Goal: Complete application form: Complete application form

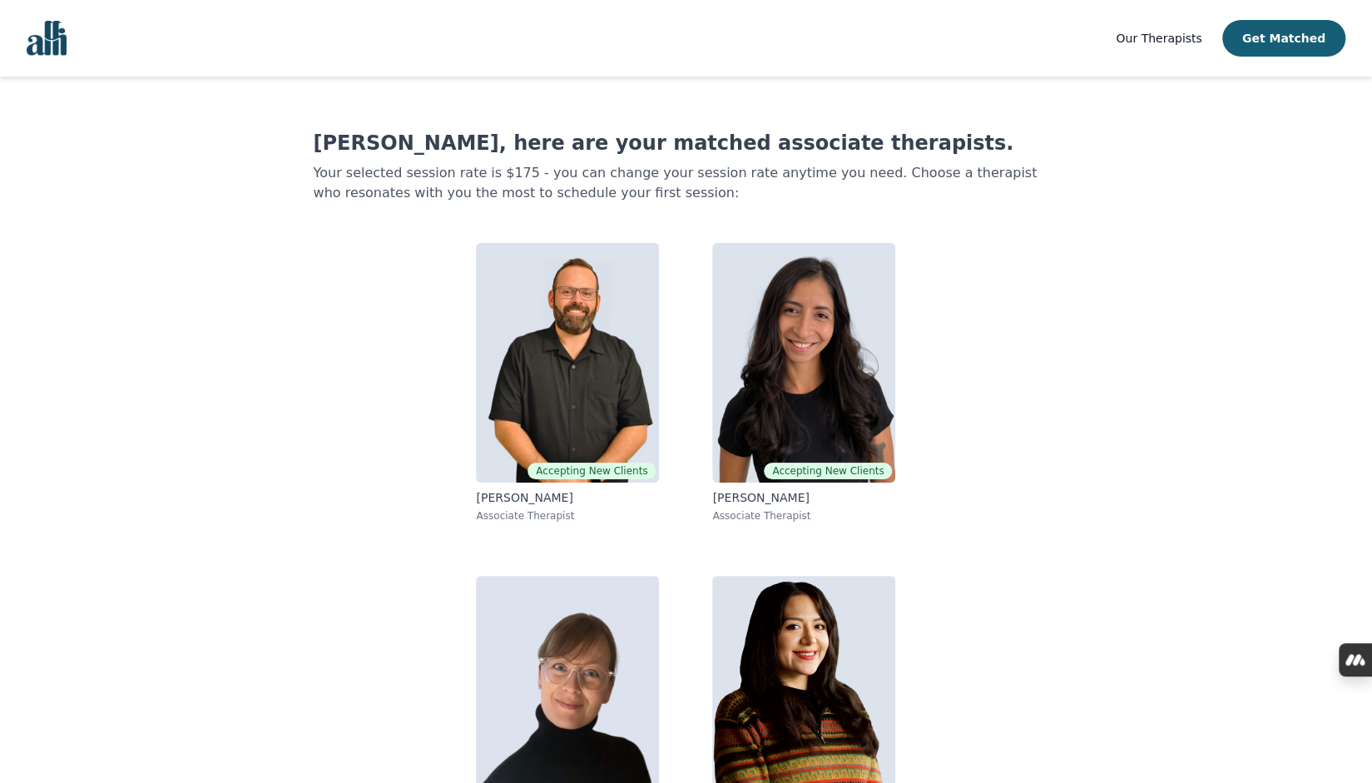
click at [996, 526] on div "Accepting New Clients [PERSON_NAME] Associate Therapist Accepting New Clients […" at bounding box center [685, 549] width 639 height 639
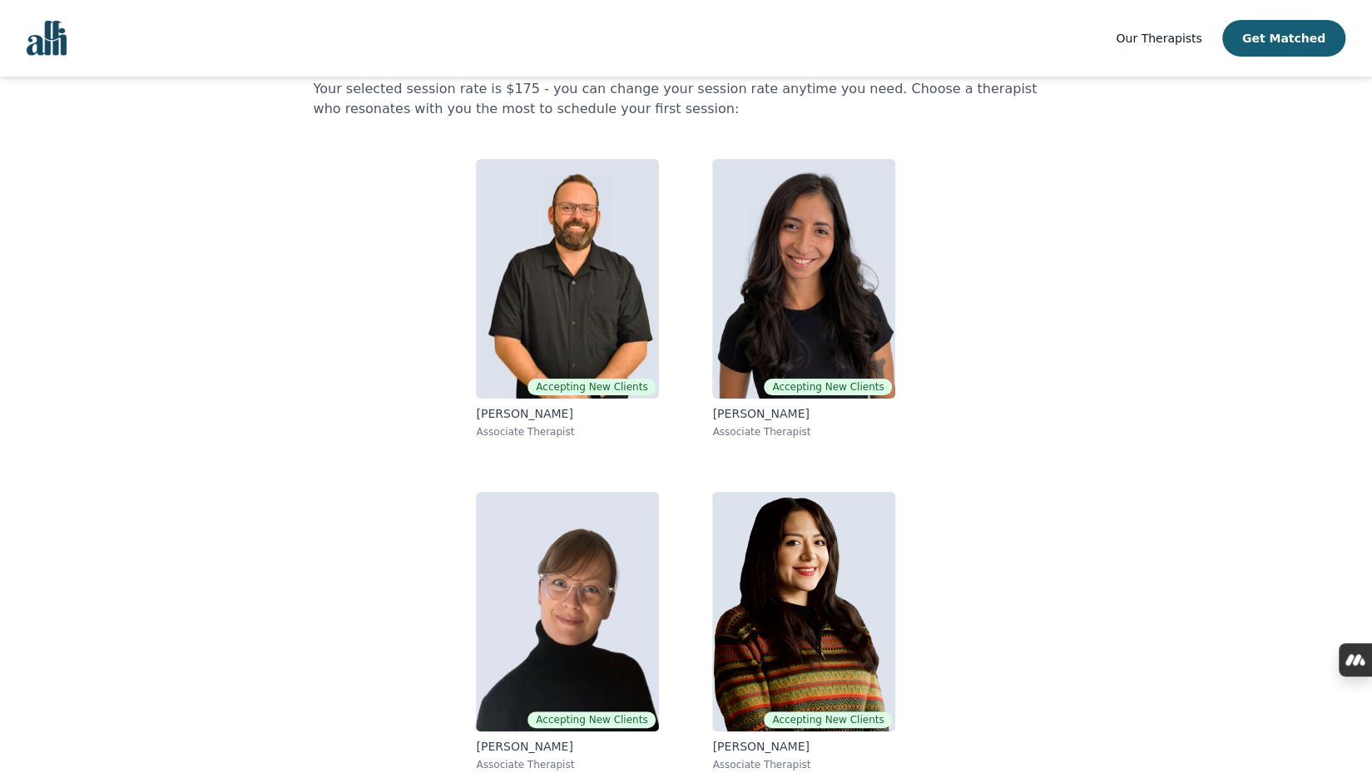
scroll to position [85, 0]
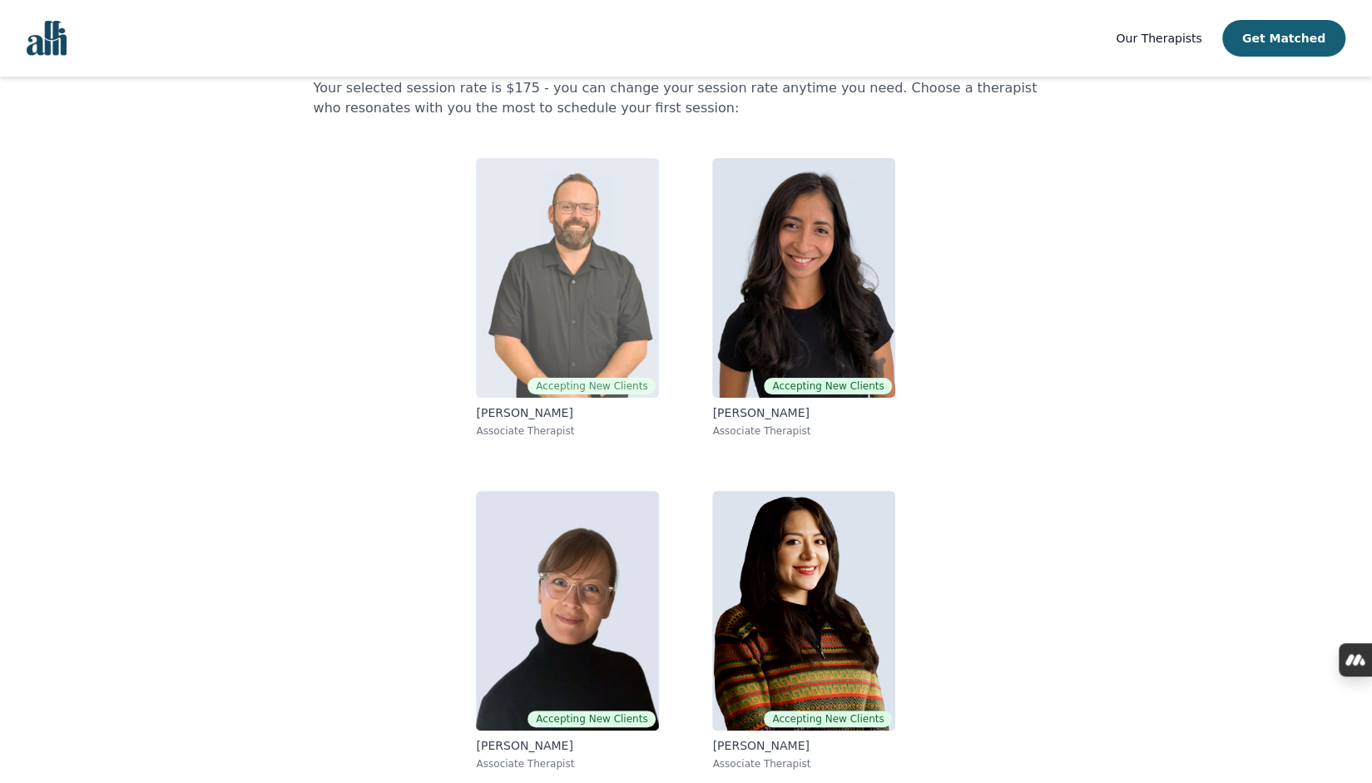
click at [562, 353] on img at bounding box center [567, 278] width 183 height 240
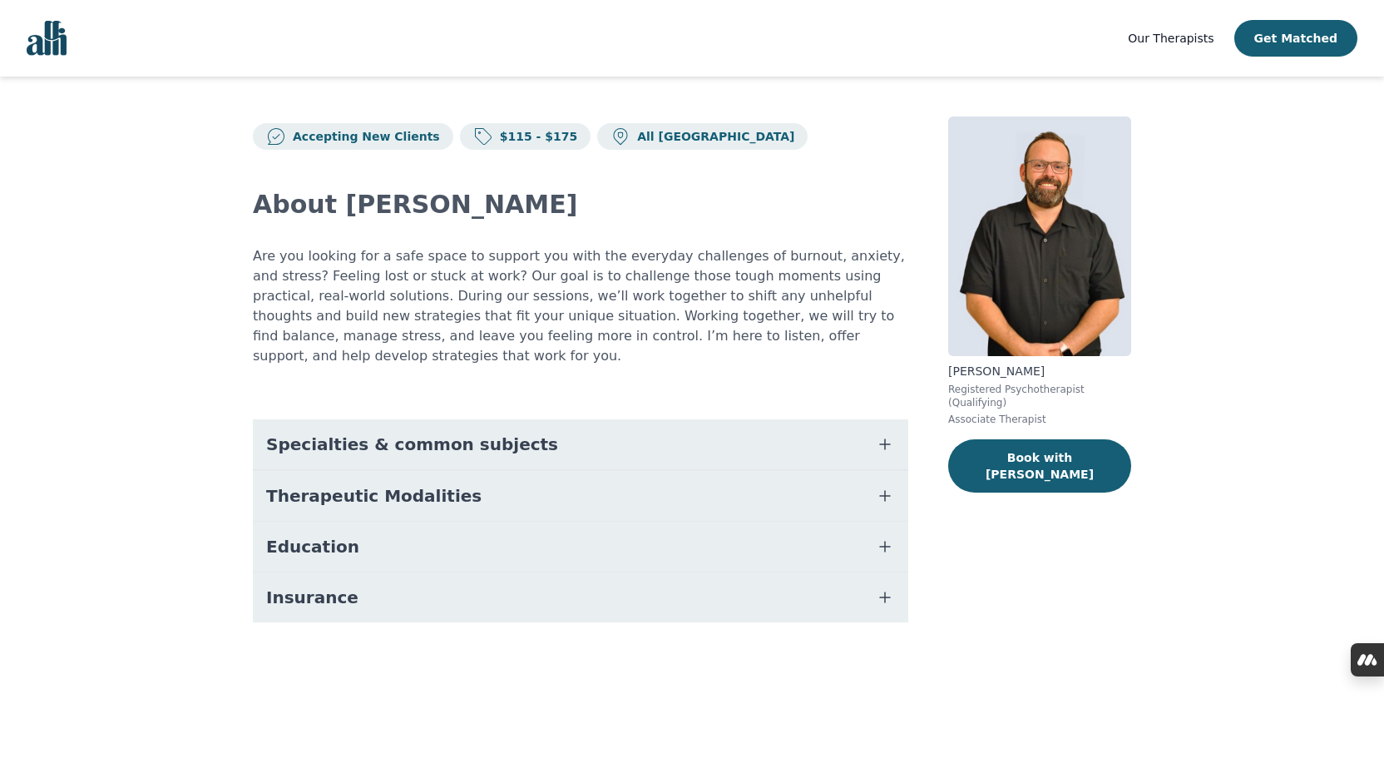
click at [796, 434] on button "Specialties & common subjects" at bounding box center [580, 444] width 655 height 50
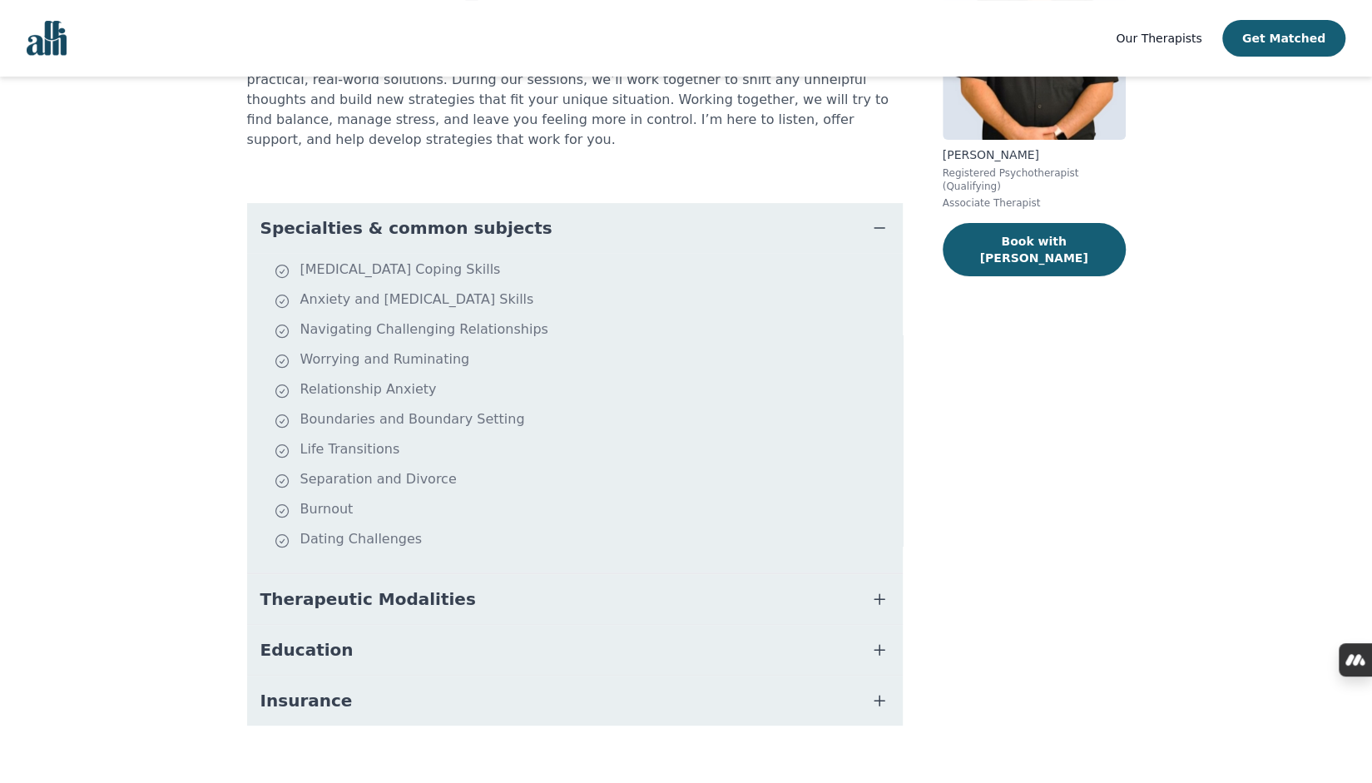
scroll to position [217, 0]
click at [859, 573] on button "Therapeutic Modalities" at bounding box center [574, 598] width 655 height 50
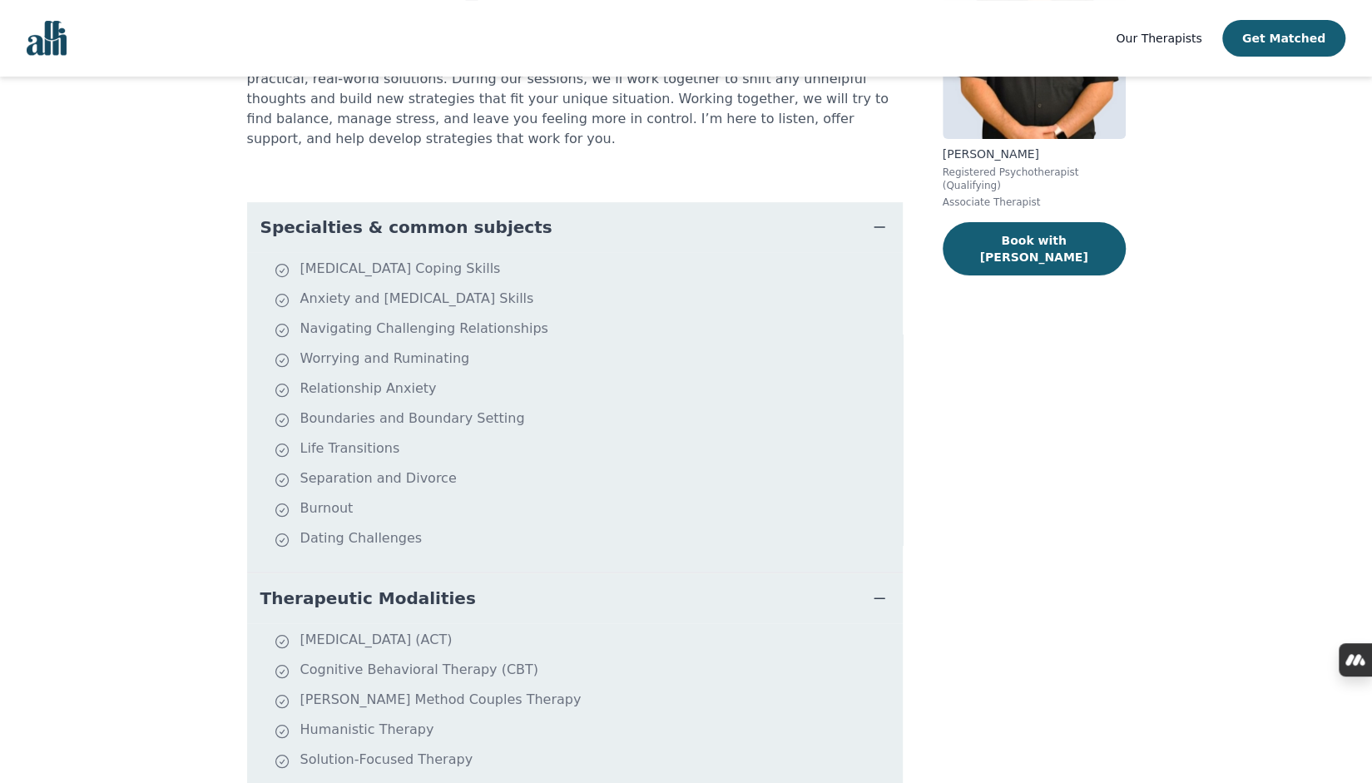
scroll to position [52, 0]
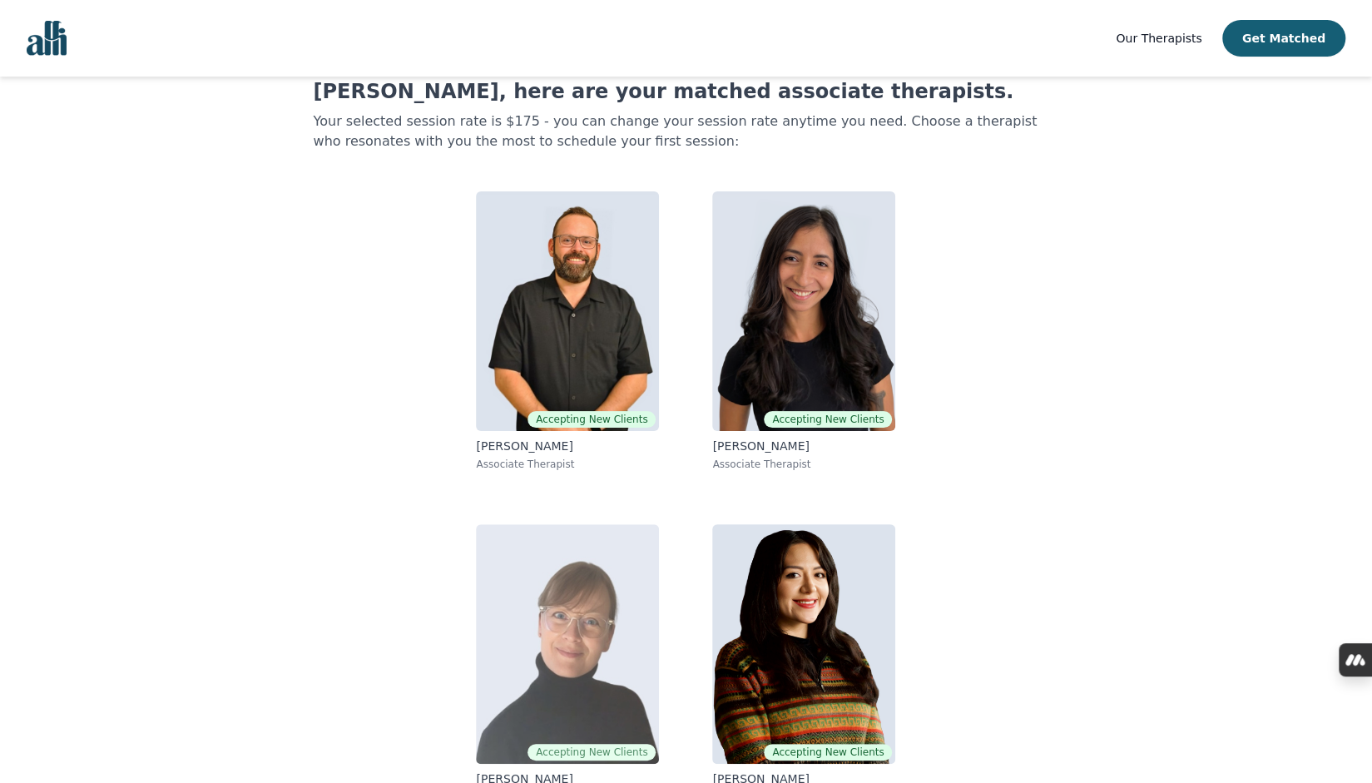
click at [541, 624] on img at bounding box center [567, 644] width 183 height 240
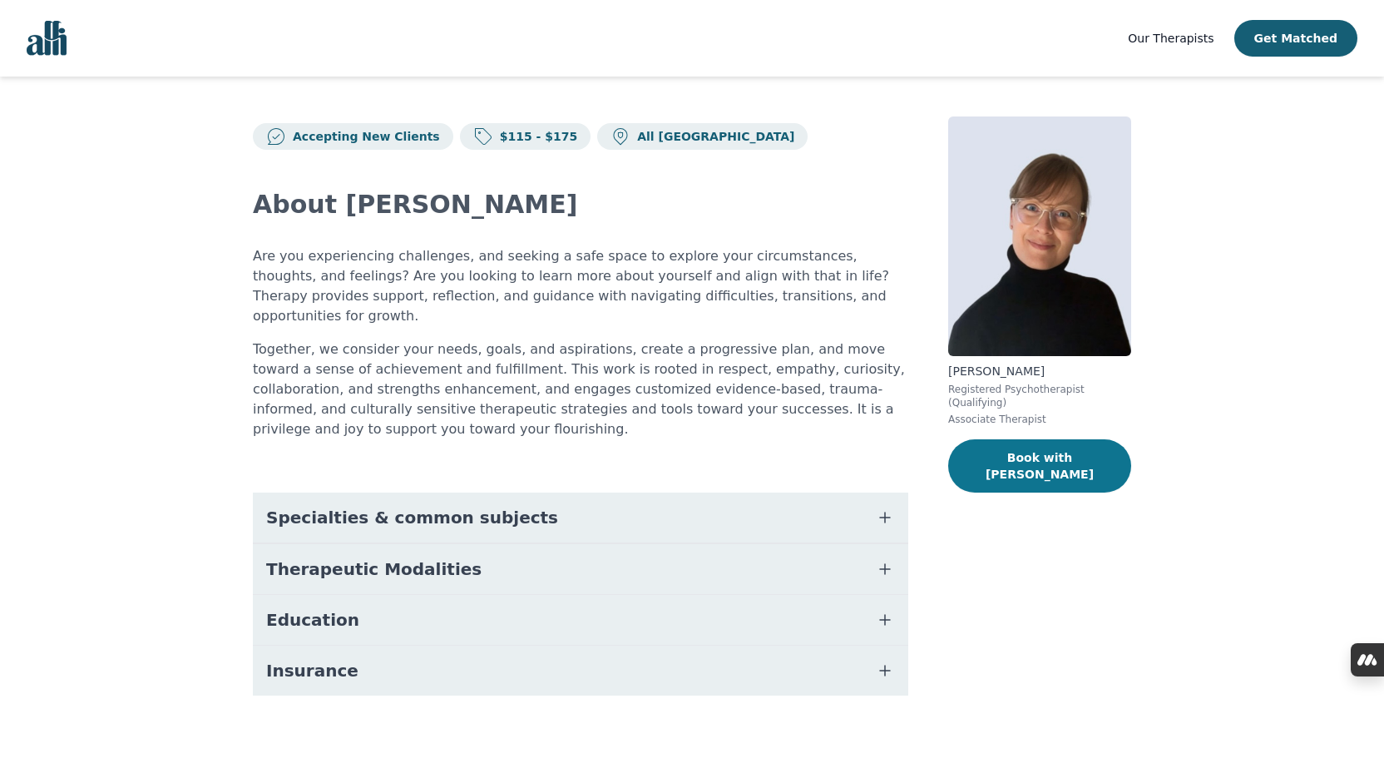
click at [1040, 443] on button "Book with [PERSON_NAME]" at bounding box center [1039, 465] width 183 height 53
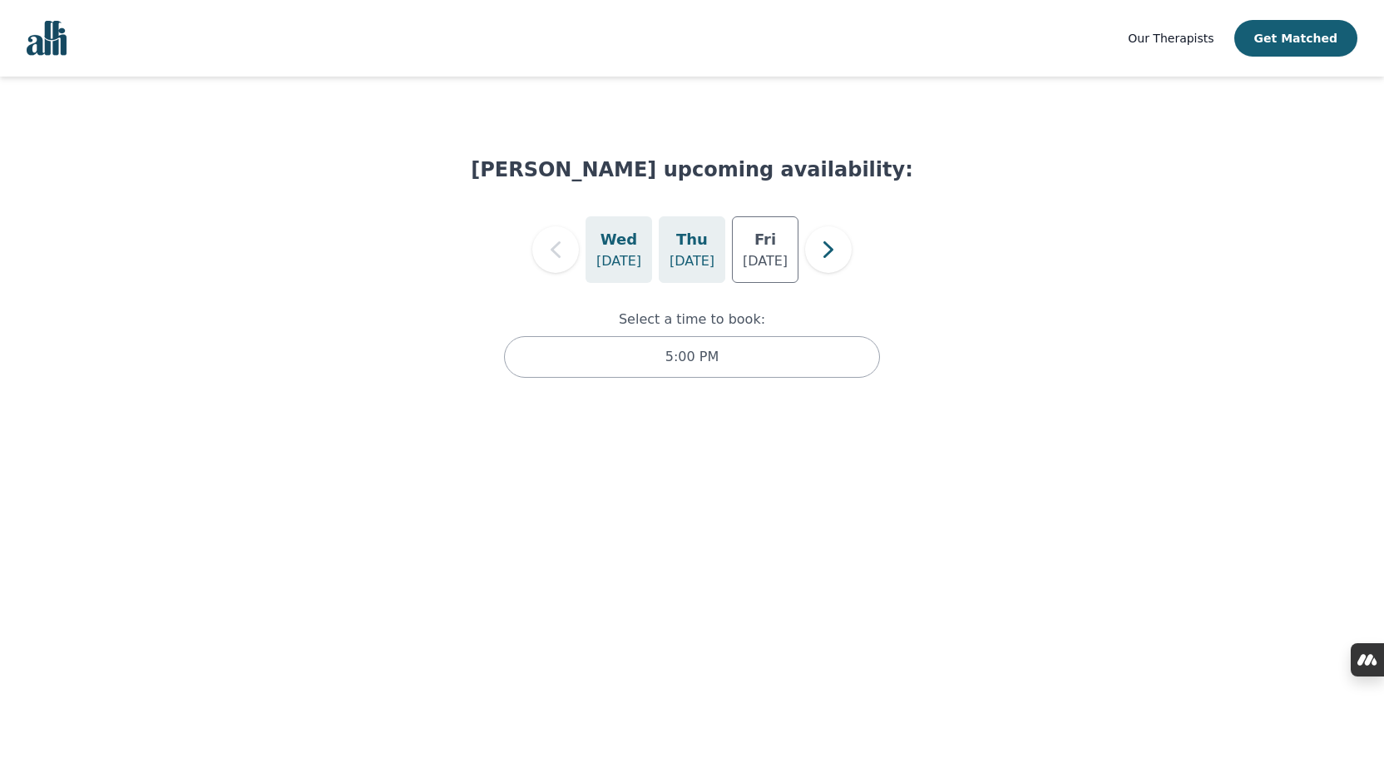
click at [709, 247] on div "[DATE]" at bounding box center [692, 249] width 67 height 67
click at [774, 262] on p "[DATE]" at bounding box center [765, 261] width 45 height 20
click at [695, 235] on h5 "Thu" at bounding box center [692, 239] width 32 height 23
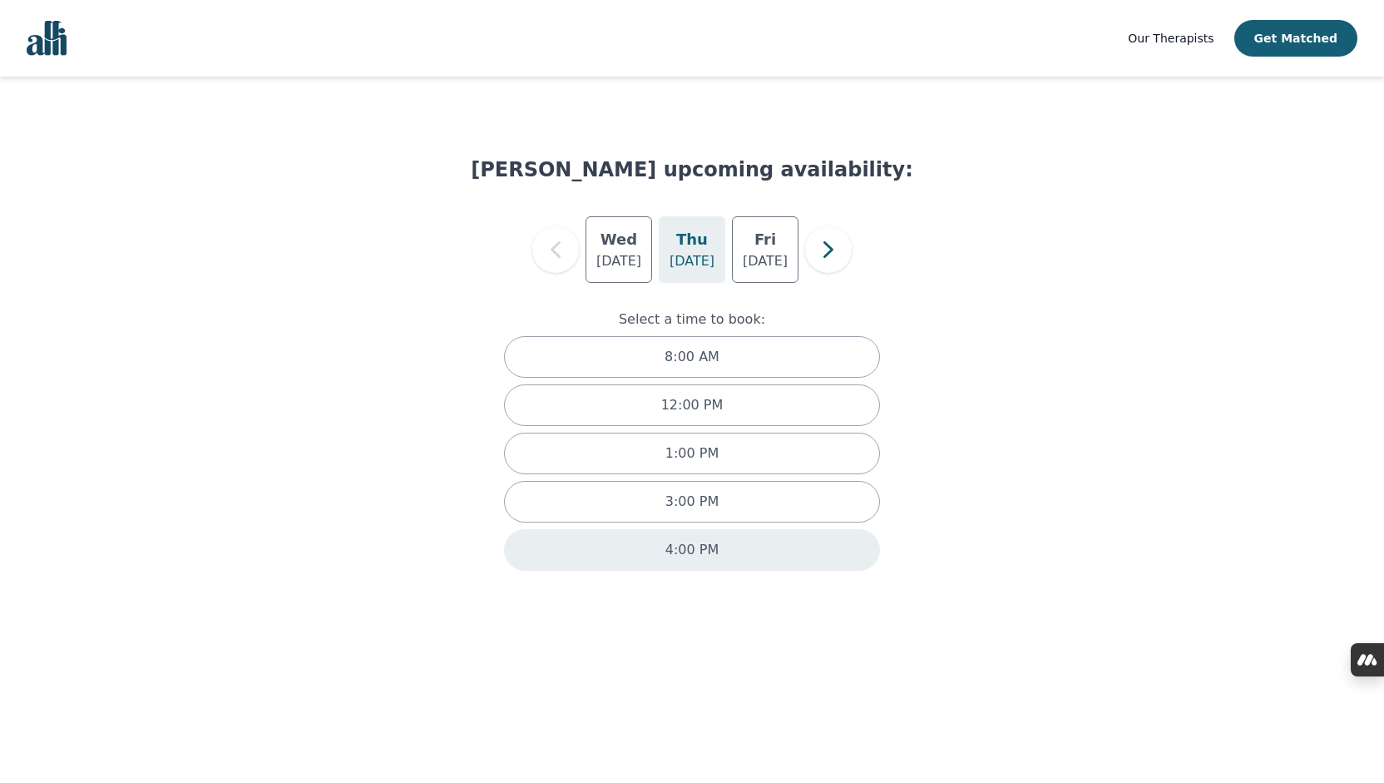
click at [714, 550] on p "4:00 PM" at bounding box center [691, 550] width 53 height 20
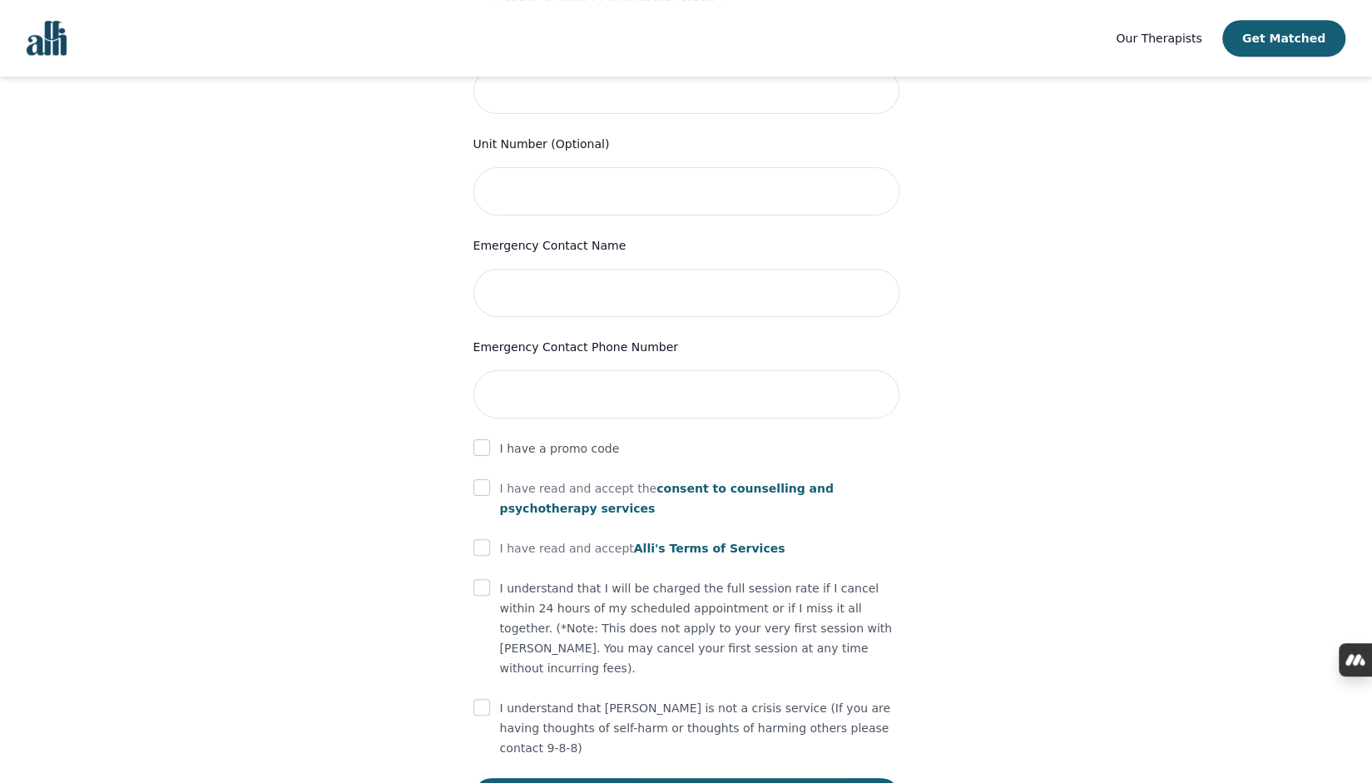
scroll to position [690, 0]
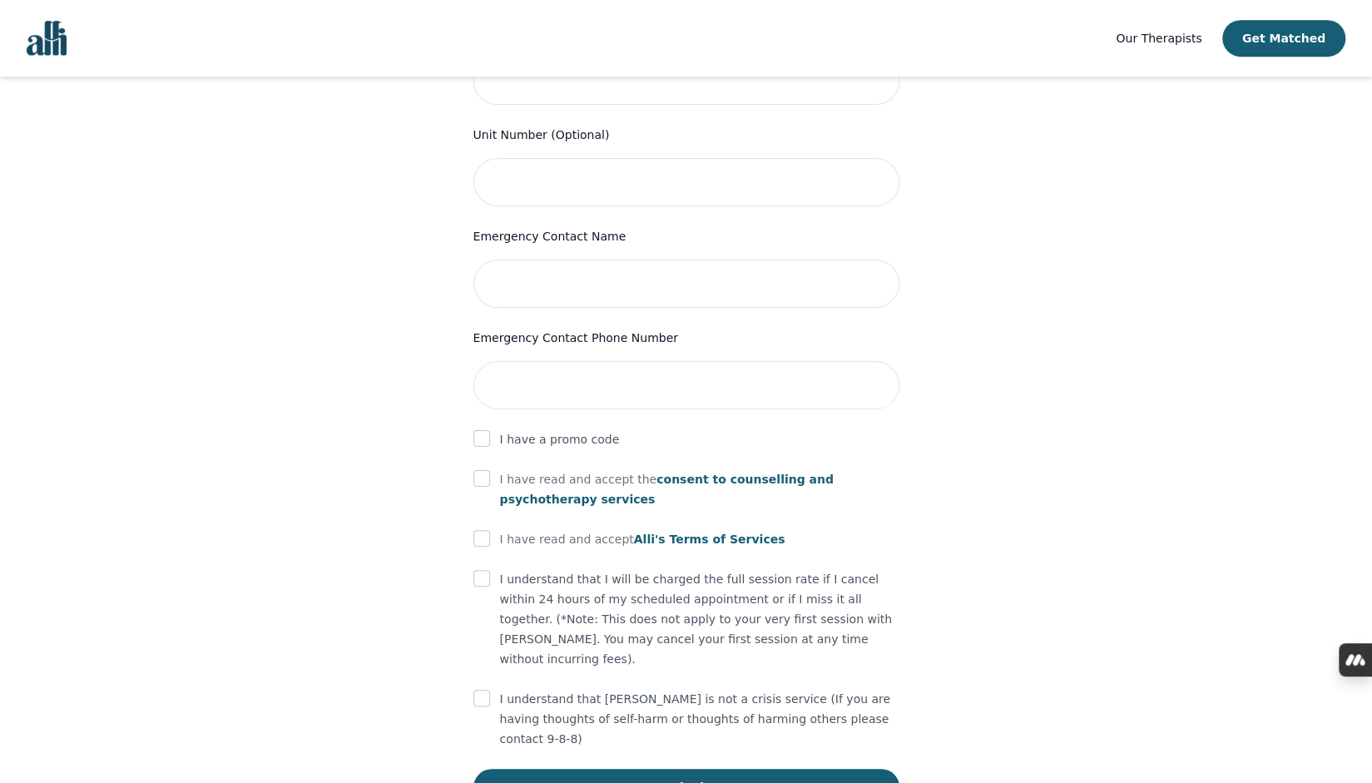
click at [572, 429] on p "I have a promo code" at bounding box center [560, 439] width 120 height 20
click at [482, 430] on input "checkbox" at bounding box center [481, 438] width 17 height 17
checkbox input "true"
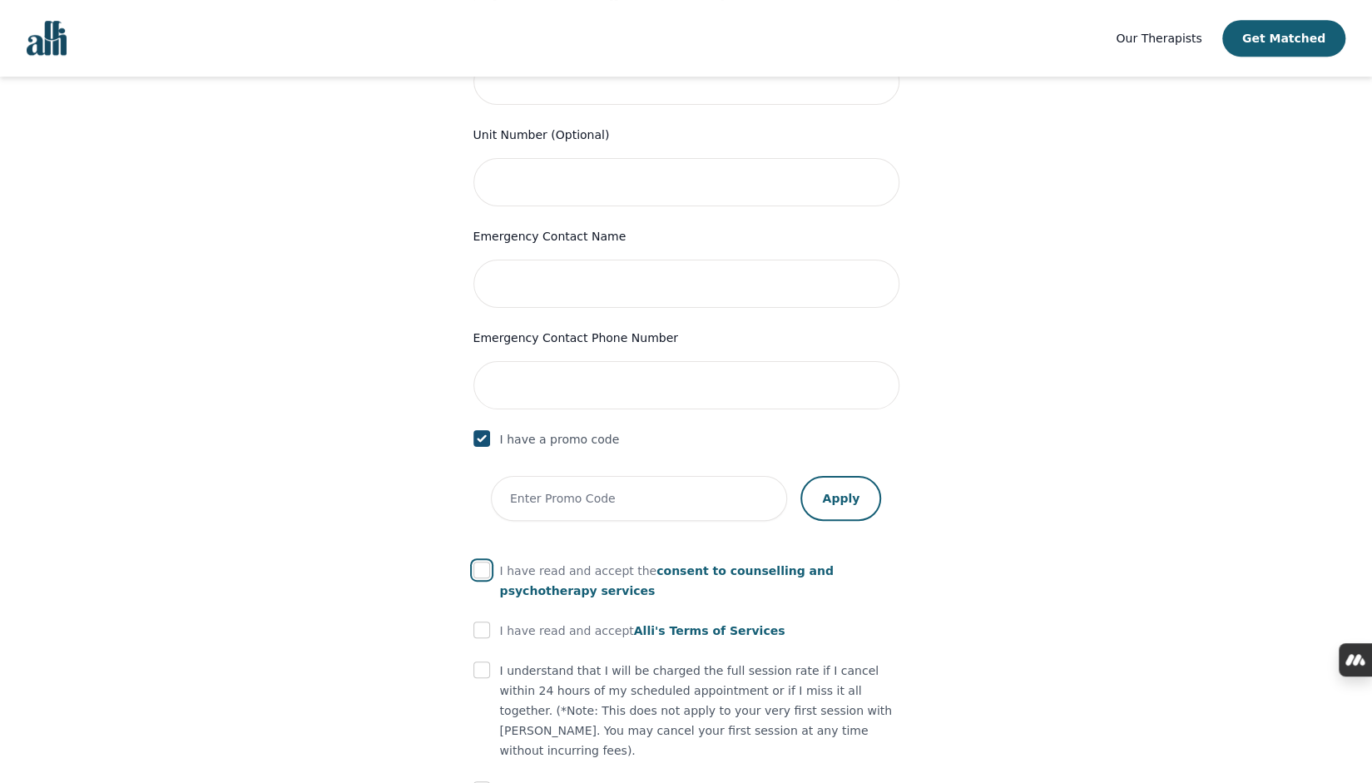
click at [486, 561] on input "checkbox" at bounding box center [481, 569] width 17 height 17
checkbox input "true"
click at [479, 621] on input "checkbox" at bounding box center [481, 629] width 17 height 17
checkbox input "true"
click at [485, 660] on div at bounding box center [481, 670] width 17 height 20
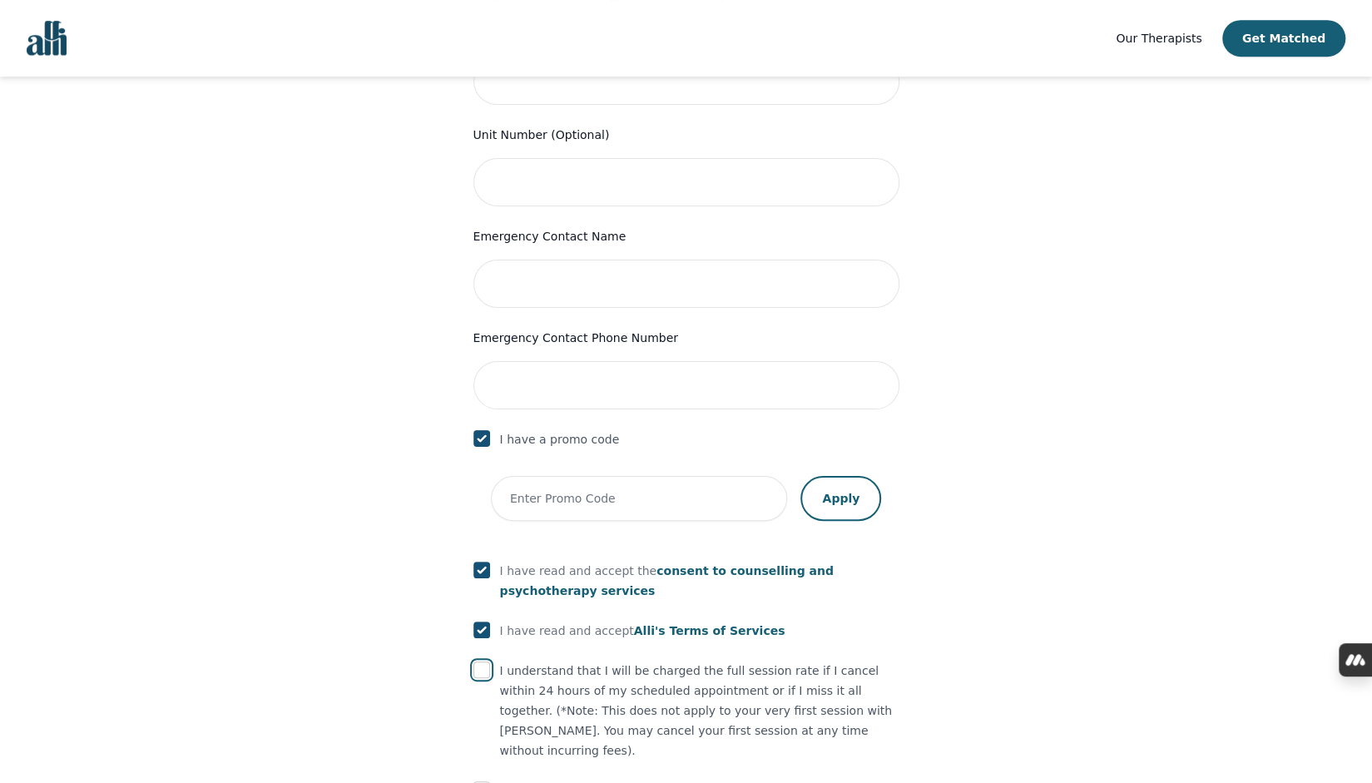
click at [484, 661] on input "checkbox" at bounding box center [481, 669] width 17 height 17
checkbox input "true"
click at [485, 781] on input "checkbox" at bounding box center [481, 789] width 17 height 17
checkbox input "true"
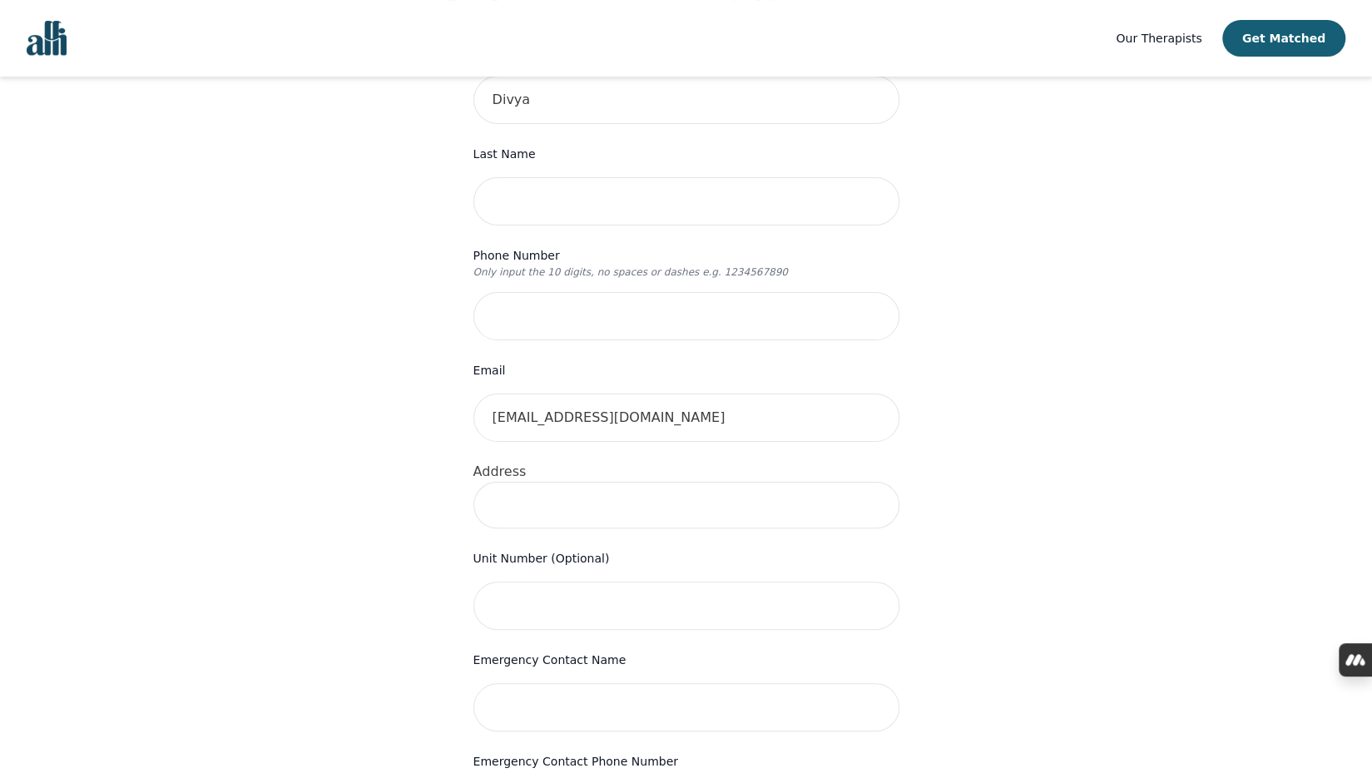
scroll to position [263, 0]
click at [625, 324] on form "First Name [PERSON_NAME] Last Name Phone Number Only input the 10 digits, no sp…" at bounding box center [686, 686] width 426 height 1278
click at [620, 296] on input "tel" at bounding box center [686, 320] width 426 height 48
type input "6132273348"
click at [590, 486] on input at bounding box center [686, 509] width 426 height 47
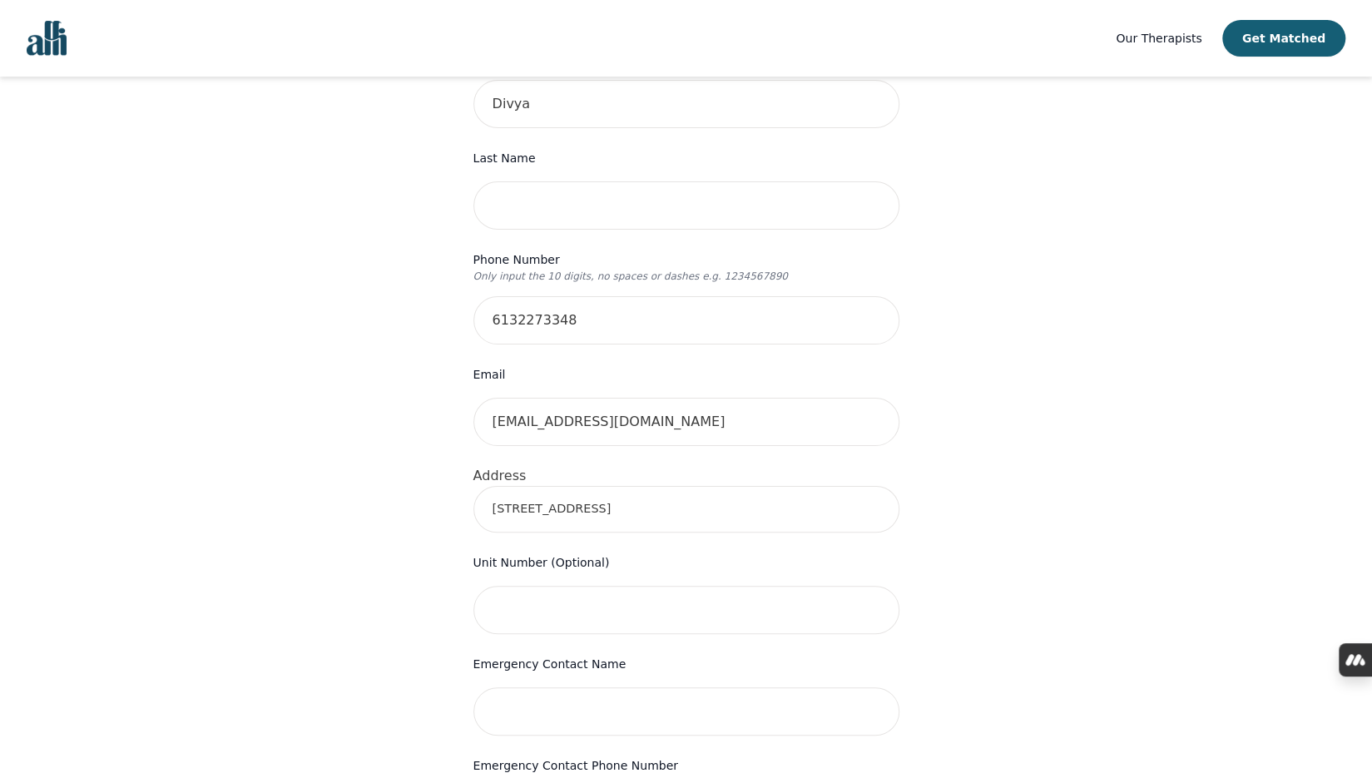
type input "[STREET_ADDRESS]"
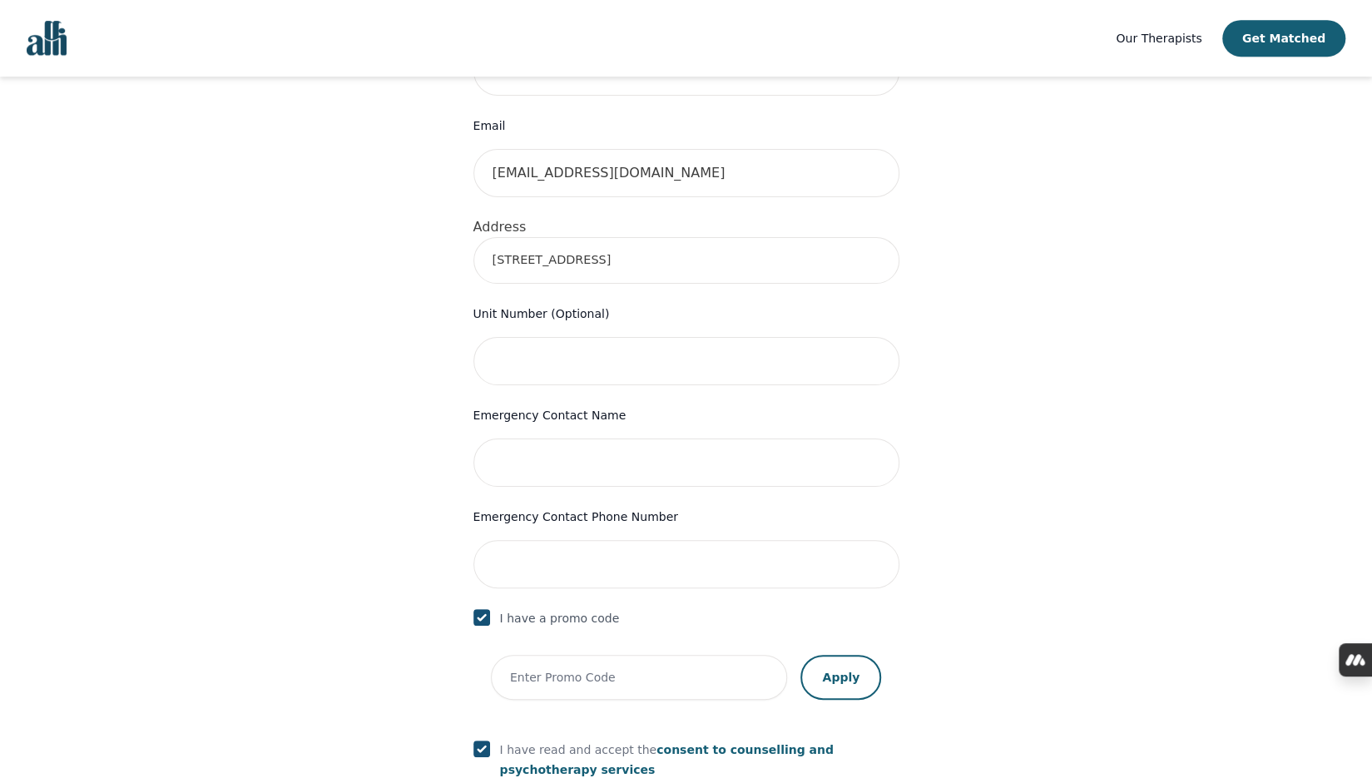
scroll to position [705, 0]
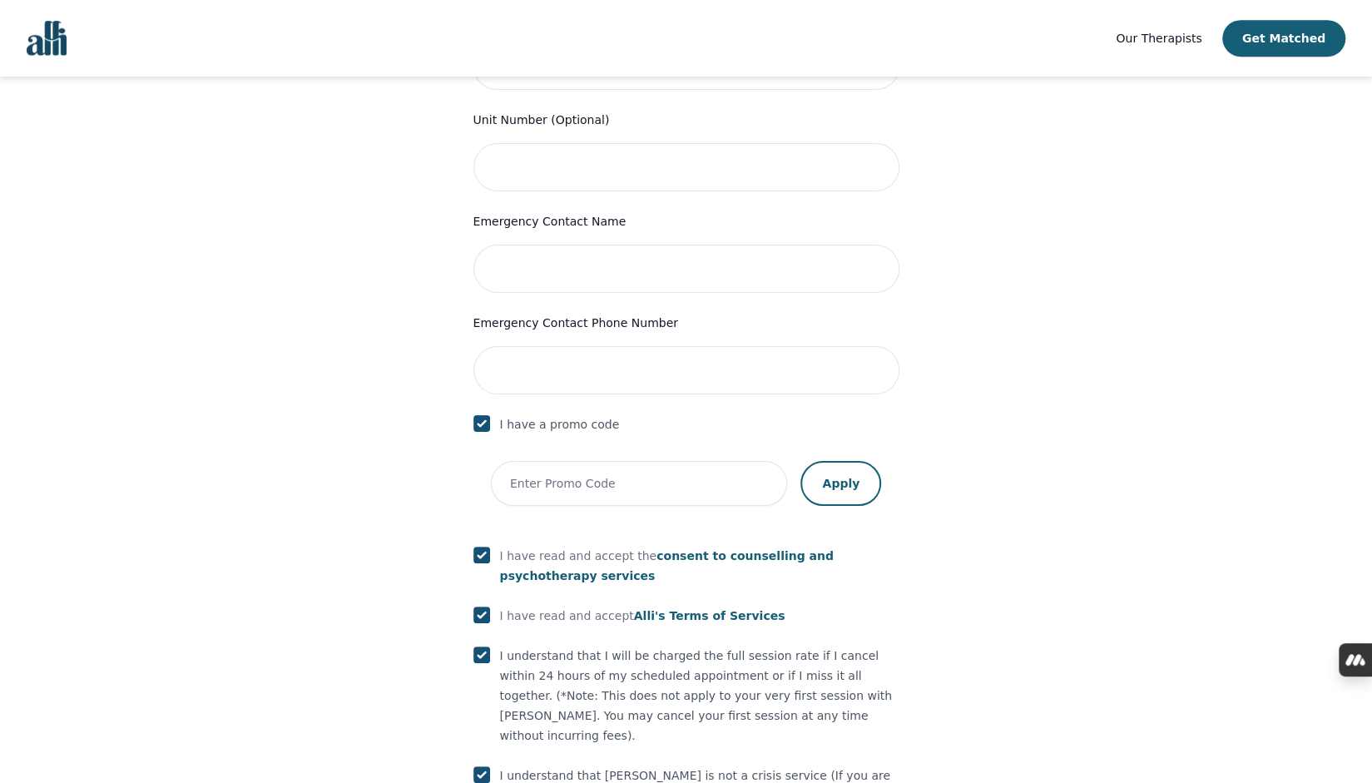
click at [484, 414] on div at bounding box center [481, 424] width 17 height 20
click at [480, 415] on input "checkbox" at bounding box center [481, 423] width 17 height 17
checkbox input "false"
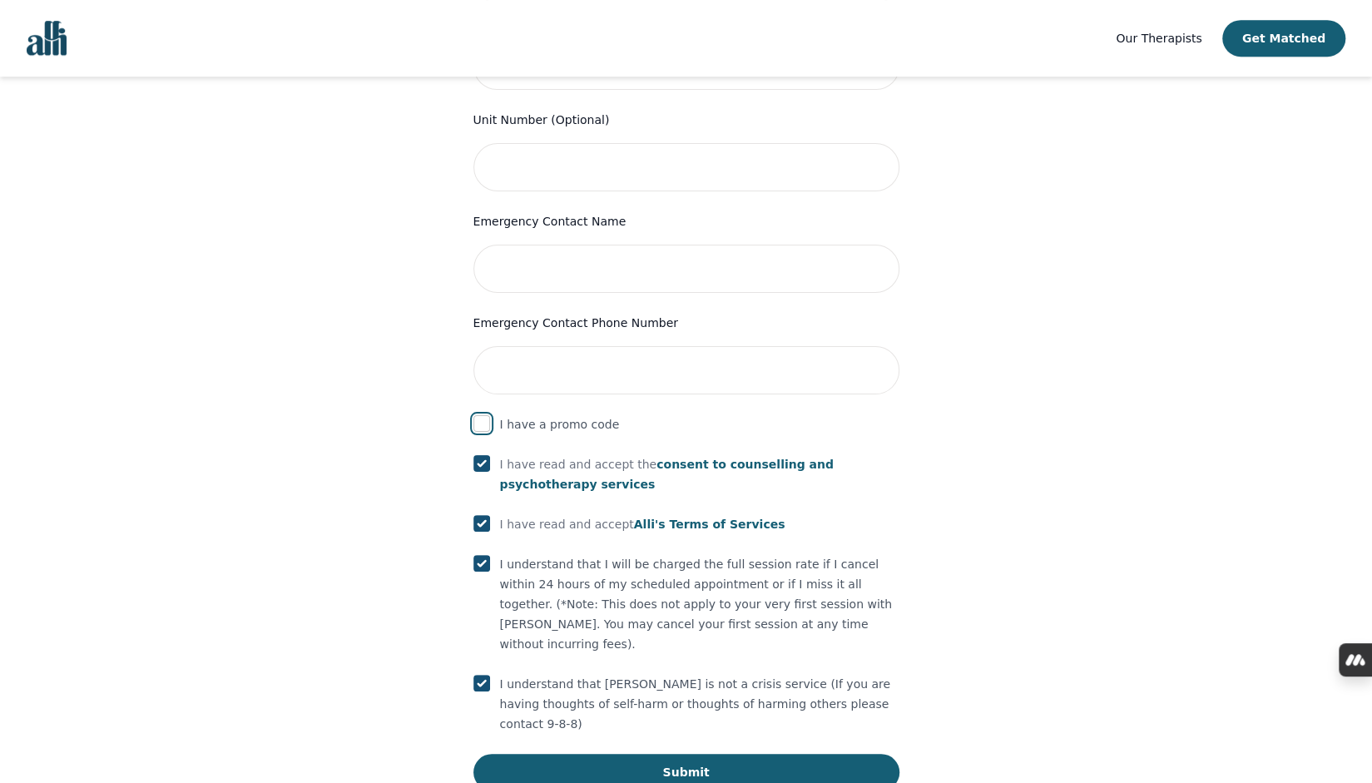
scroll to position [690, 0]
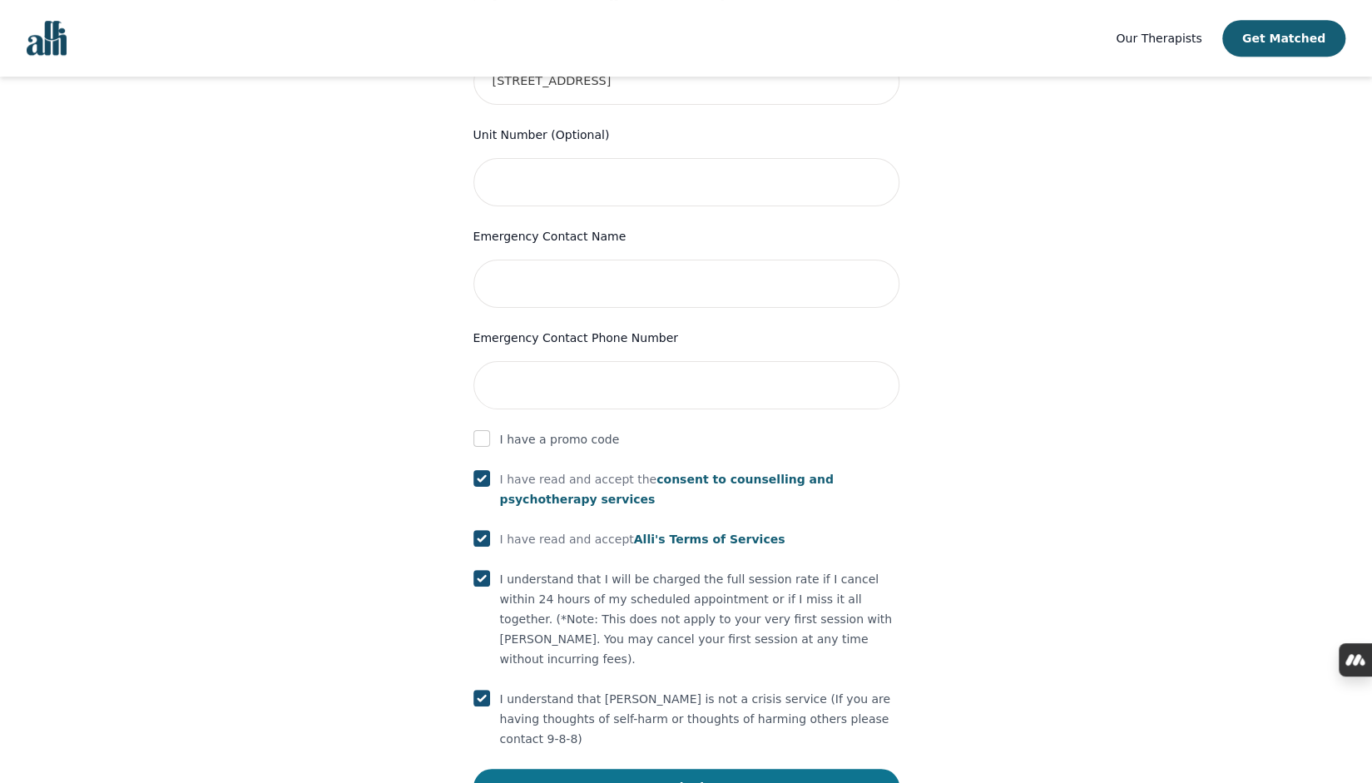
click at [703, 769] on button "Submit" at bounding box center [686, 787] width 426 height 37
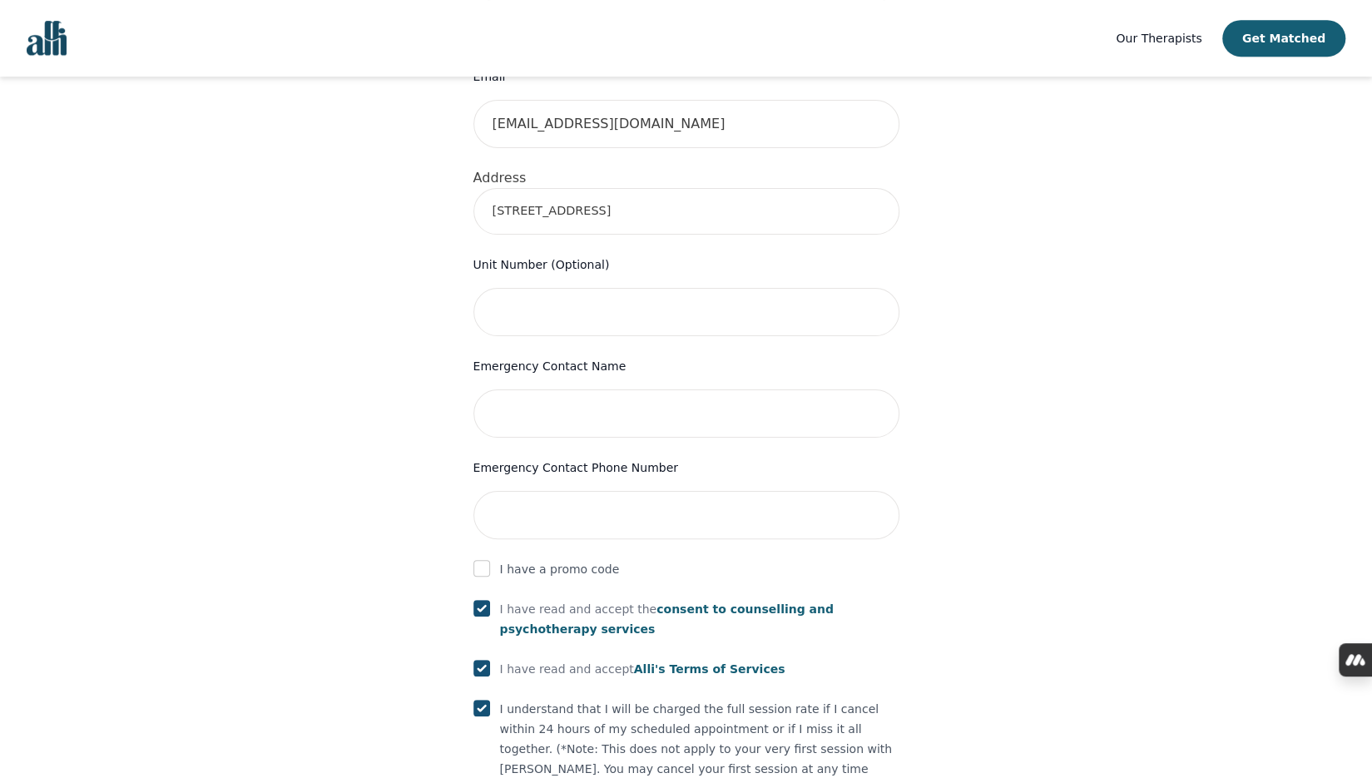
scroll to position [552, 0]
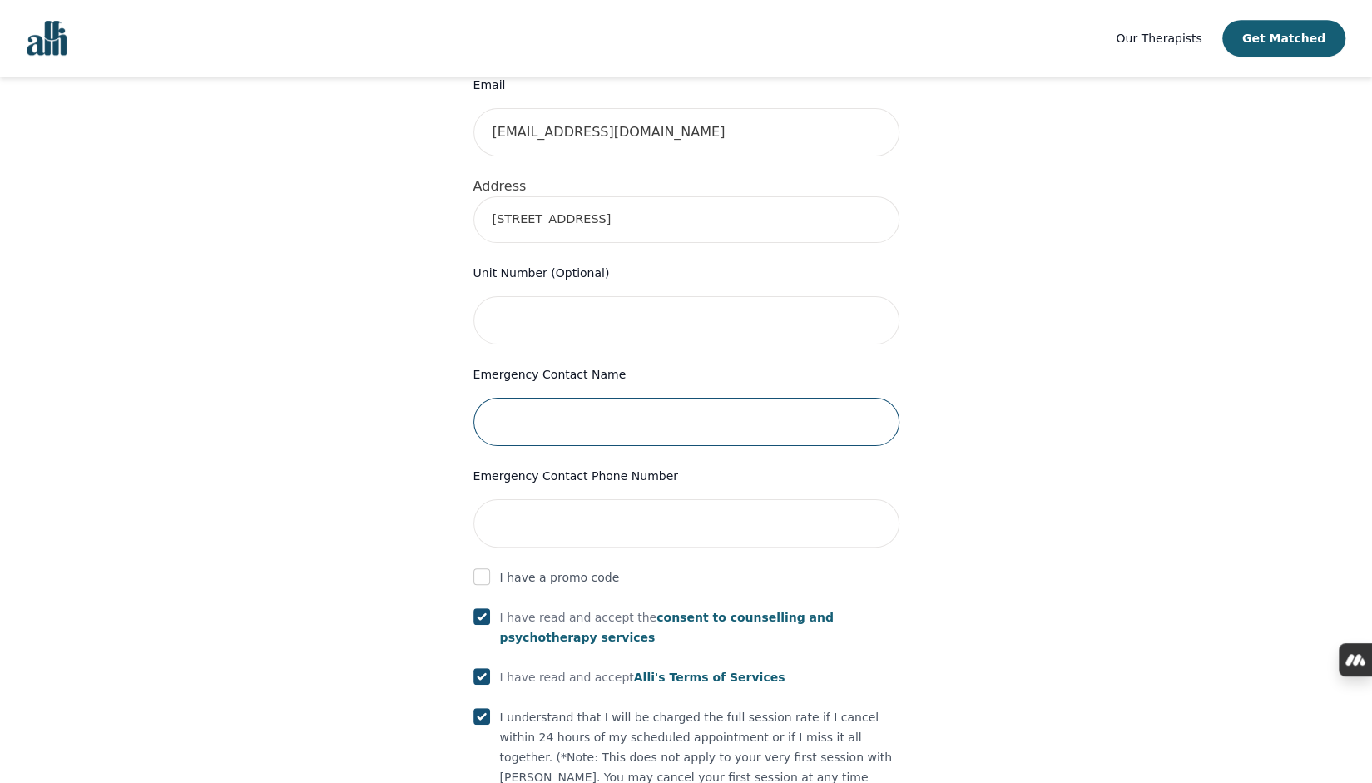
click at [626, 398] on input "text" at bounding box center [686, 422] width 426 height 48
type input "[PERSON_NAME]"
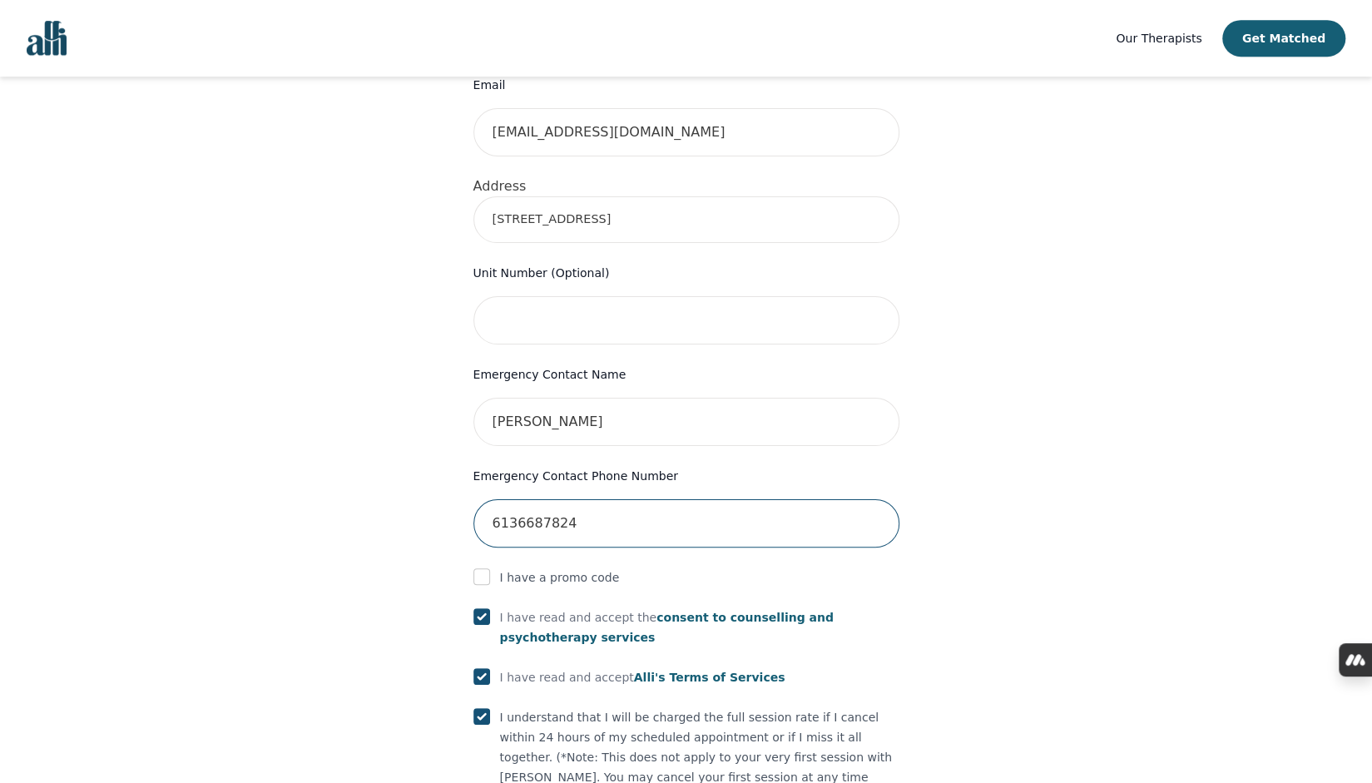
scroll to position [754, 0]
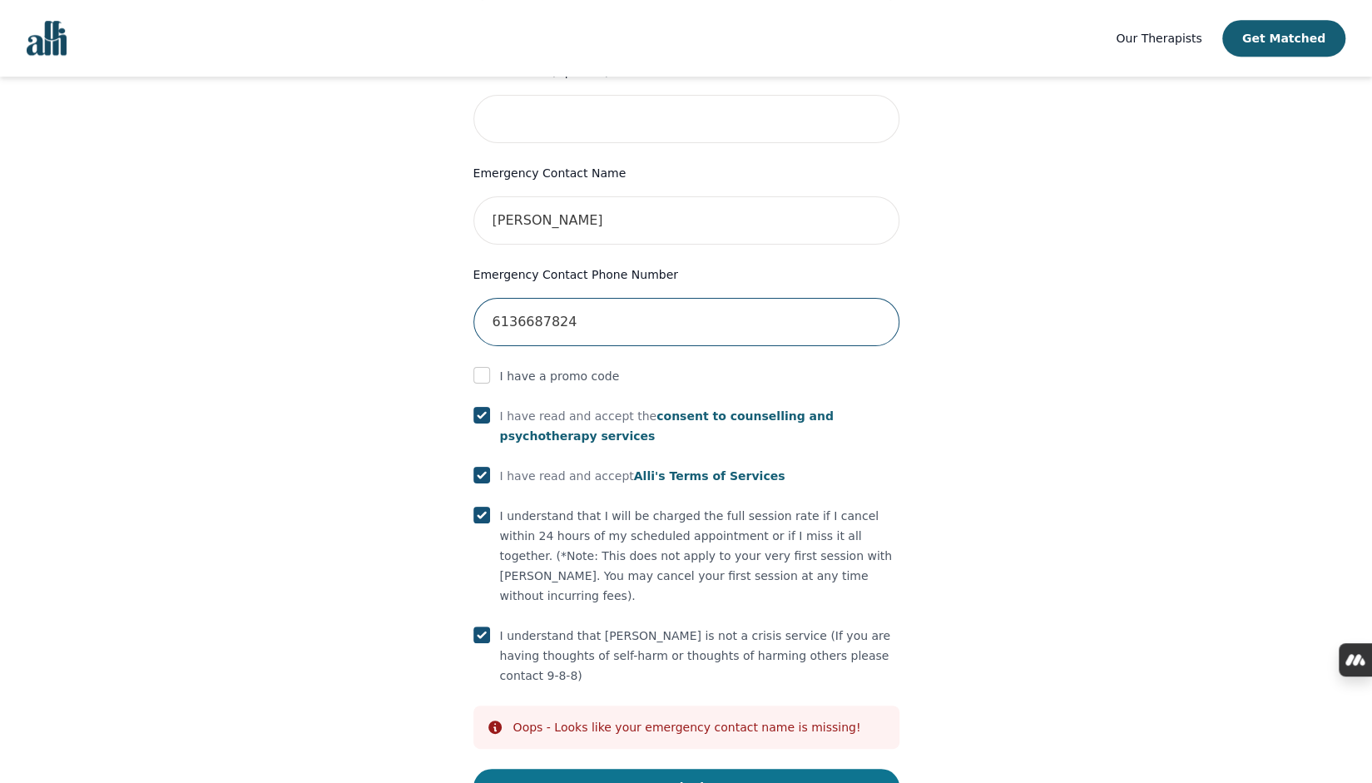
type input "6136687824"
click at [694, 769] on button "Submit" at bounding box center [686, 787] width 426 height 37
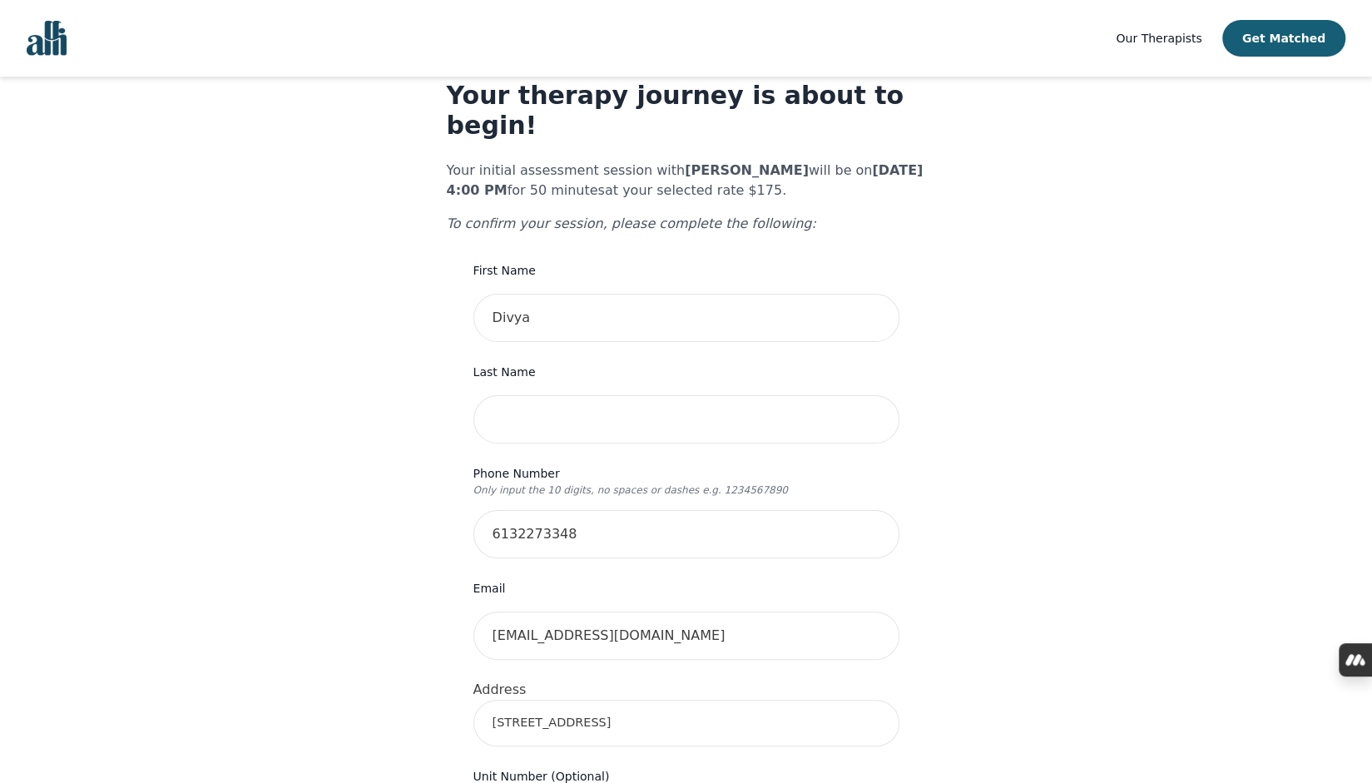
scroll to position [40, 0]
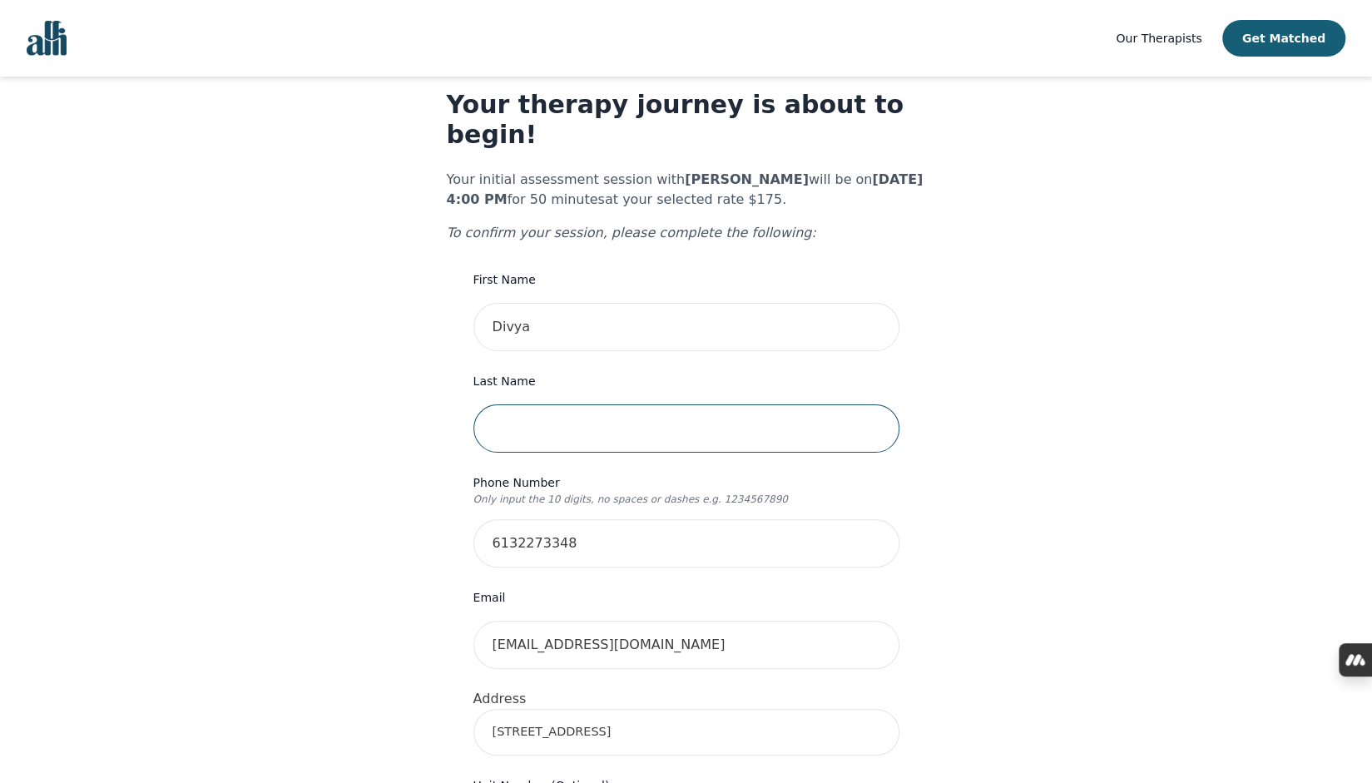
click at [599, 404] on input "text" at bounding box center [686, 428] width 426 height 48
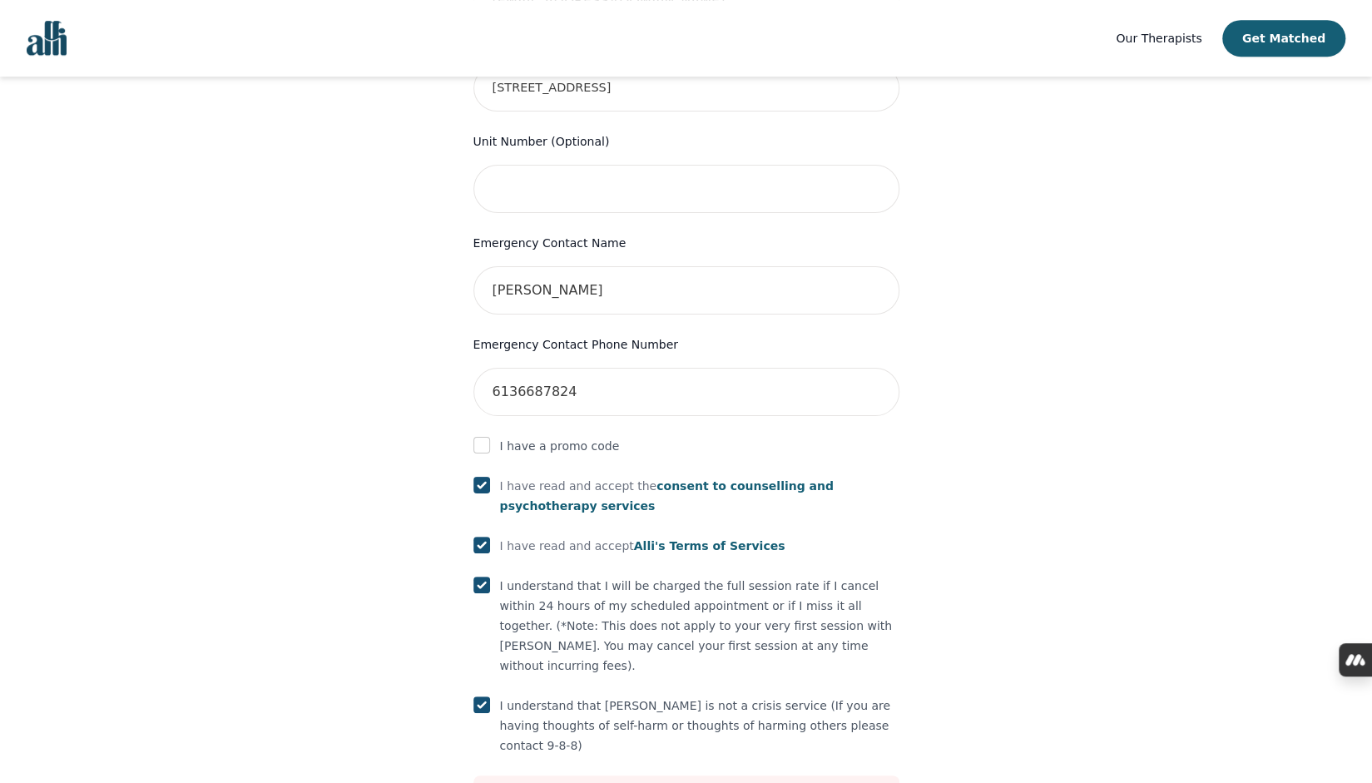
scroll to position [749, 0]
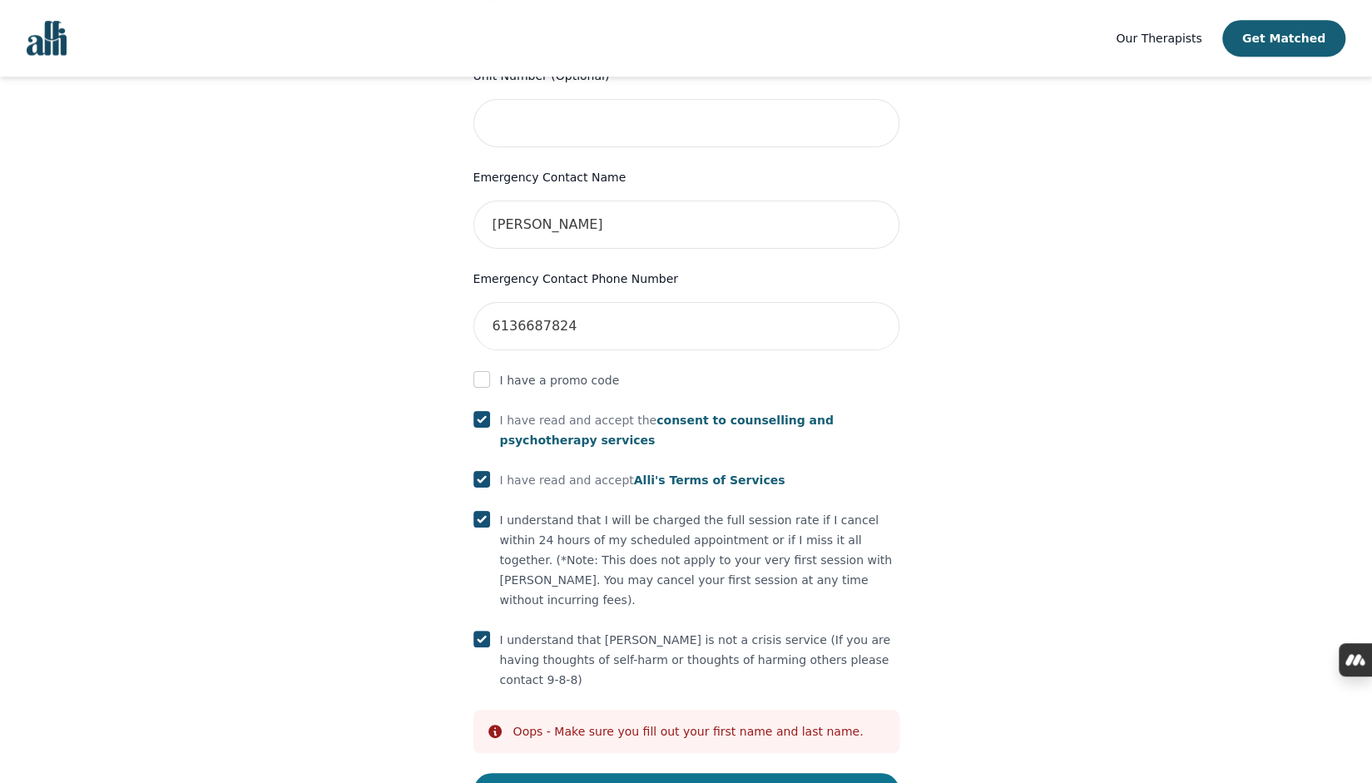
type input "[PERSON_NAME]"
click at [735, 773] on button "Submit" at bounding box center [686, 791] width 426 height 37
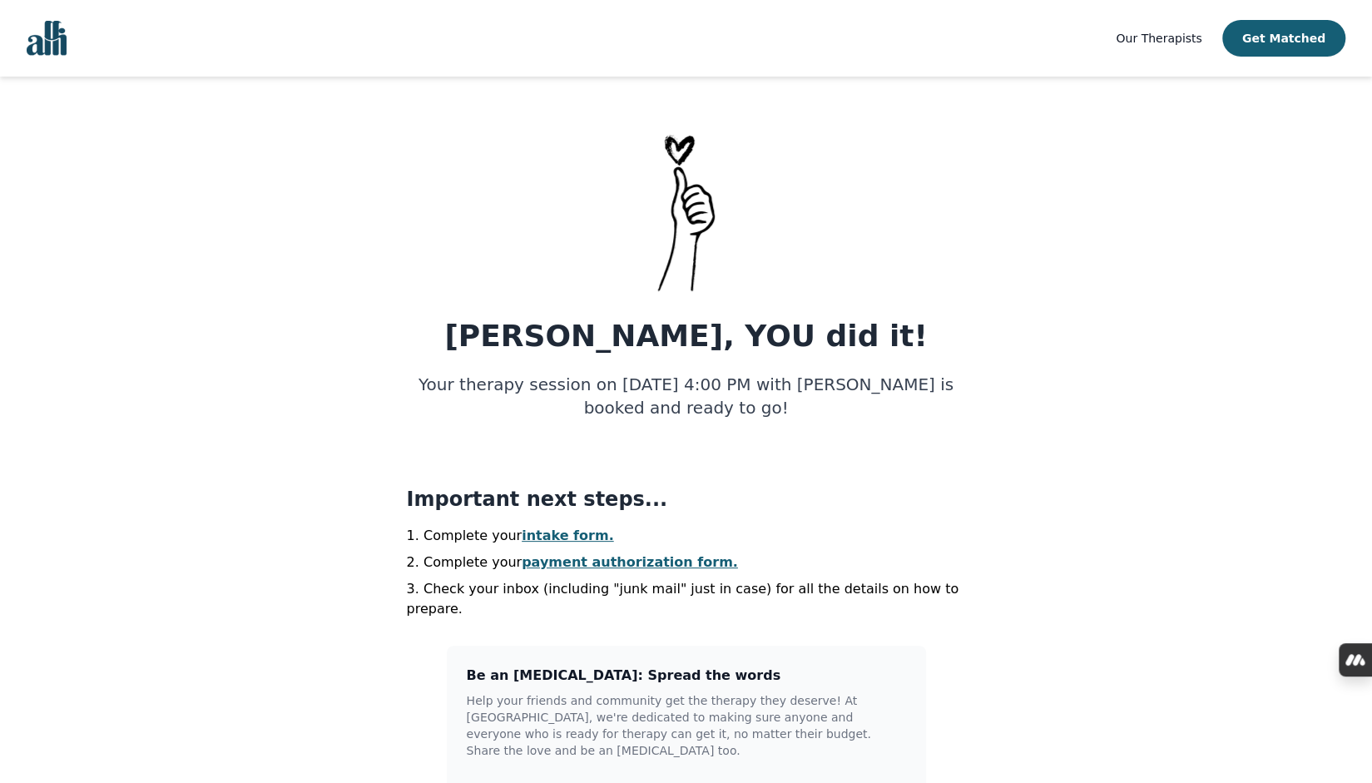
click at [544, 536] on link "intake form." at bounding box center [567, 535] width 92 height 16
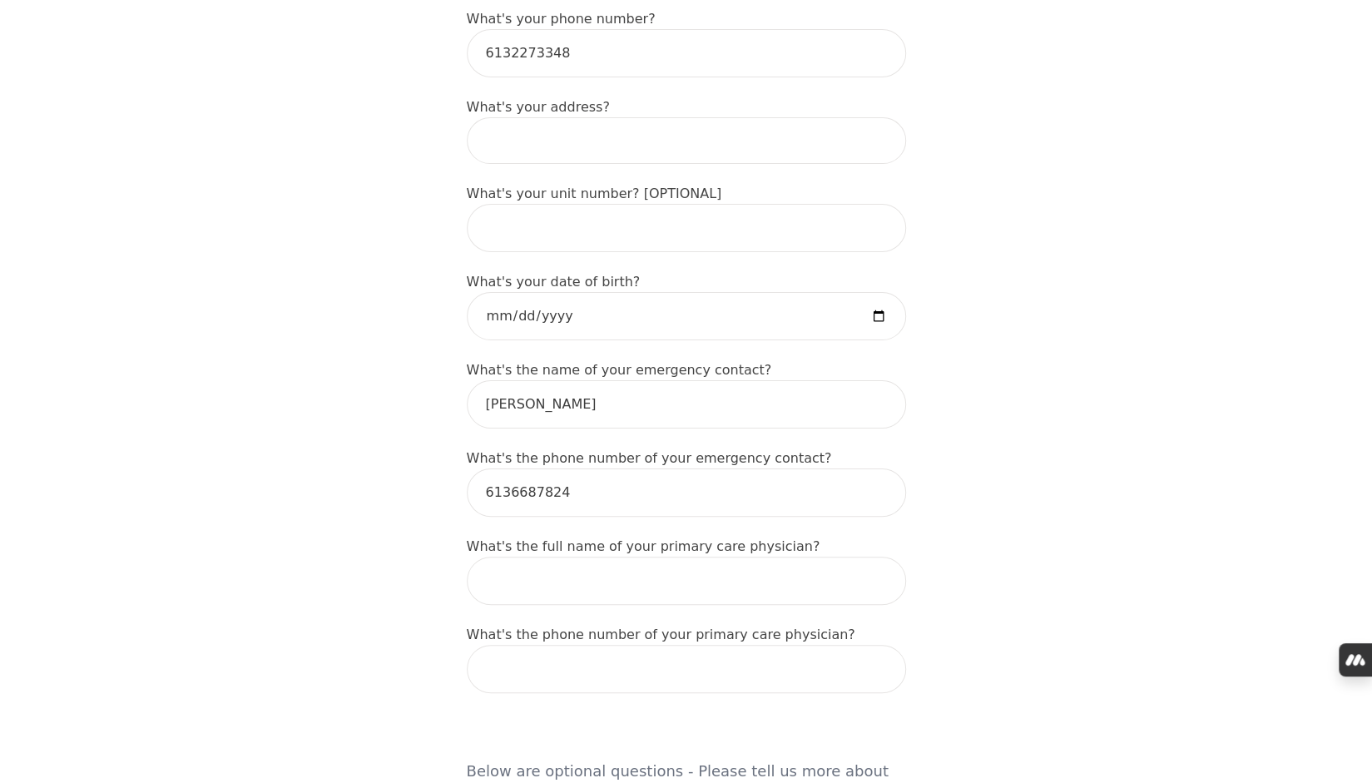
scroll to position [659, 0]
click at [710, 115] on input at bounding box center [686, 138] width 439 height 47
type input "[STREET_ADDRESS]"
click at [561, 289] on input "date" at bounding box center [686, 313] width 439 height 48
click at [495, 289] on input "date" at bounding box center [686, 313] width 439 height 48
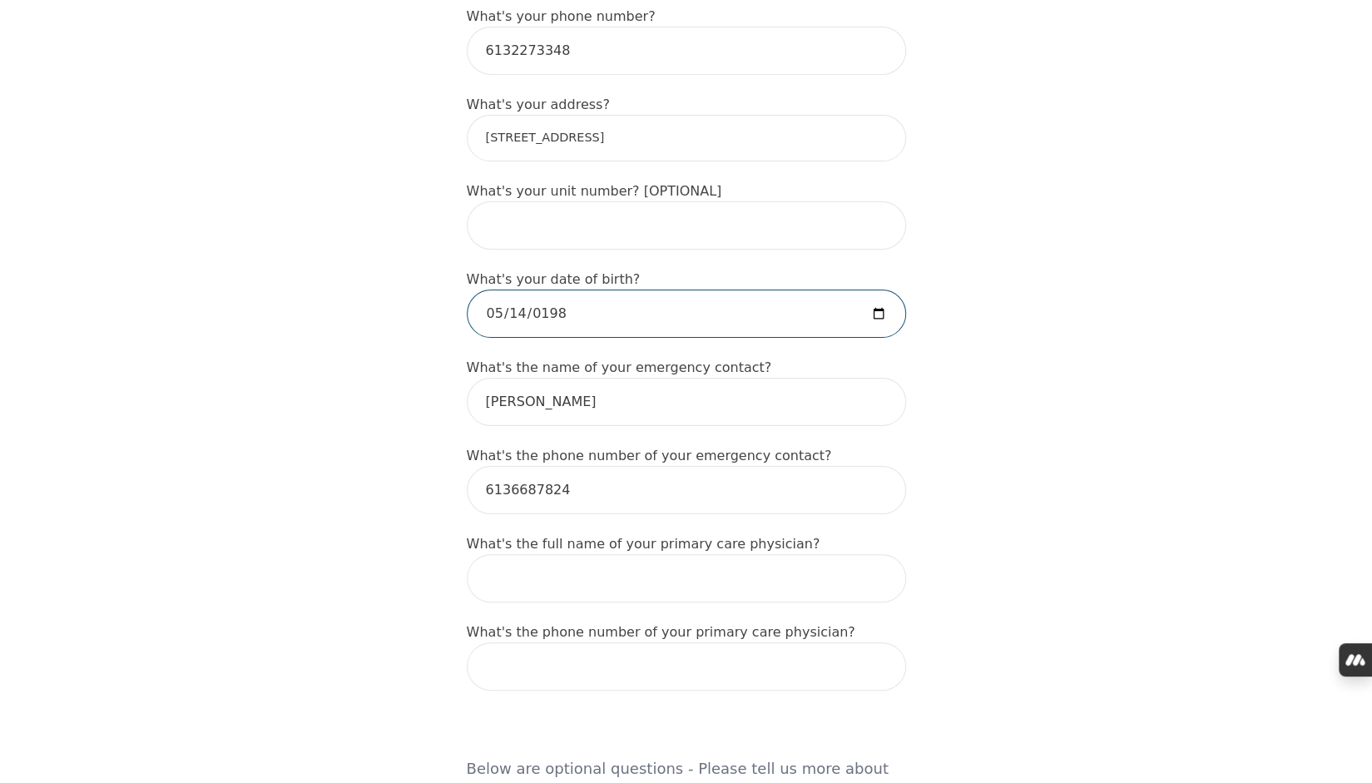
type input "[DATE]"
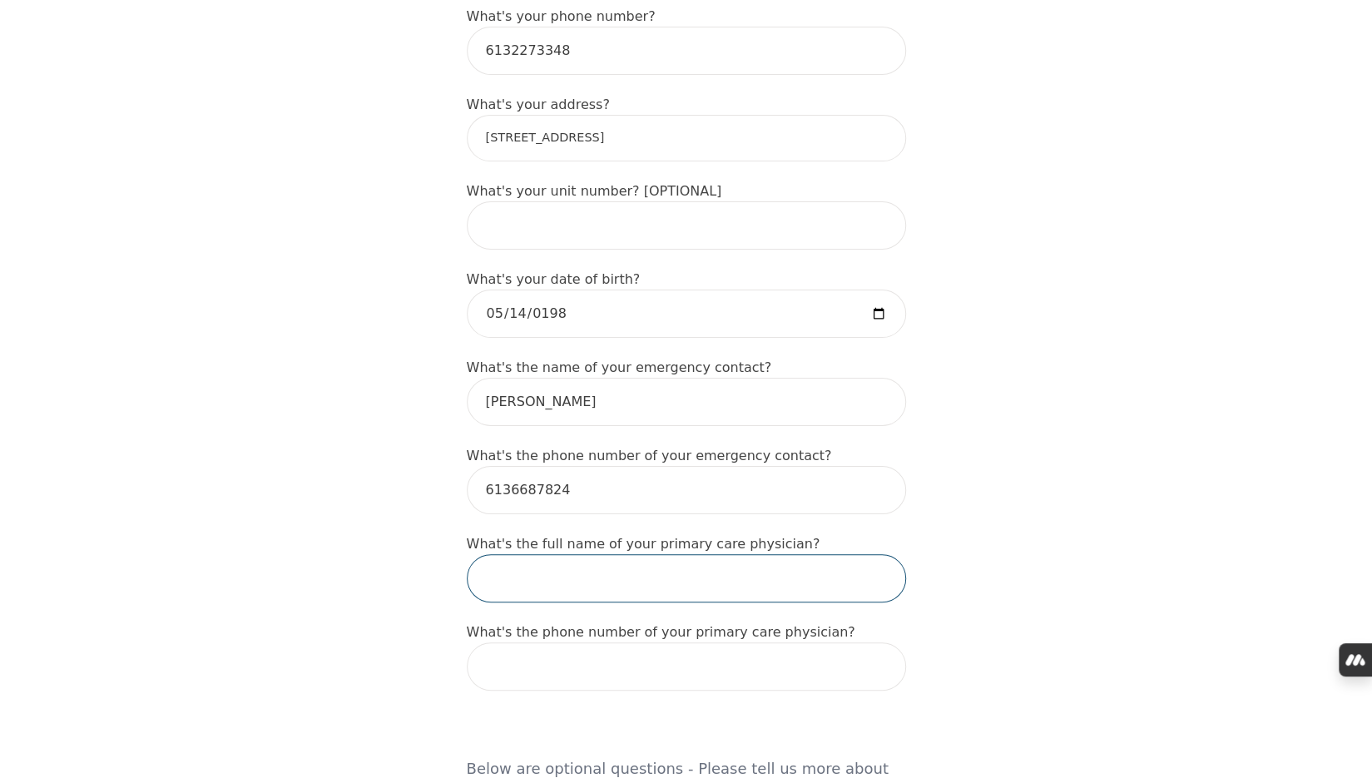
click at [581, 566] on input "text" at bounding box center [686, 578] width 439 height 48
click at [586, 648] on input "tel" at bounding box center [686, 666] width 439 height 48
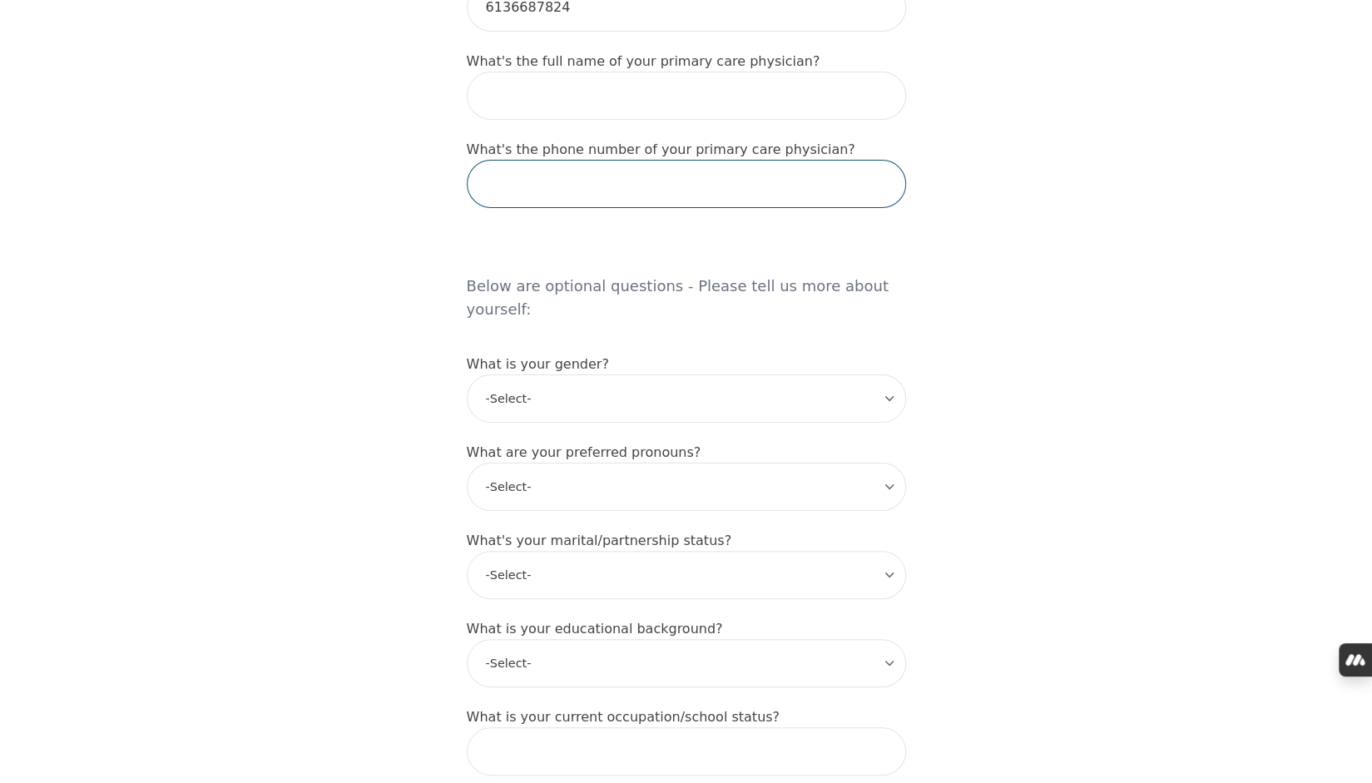
scroll to position [1151, 0]
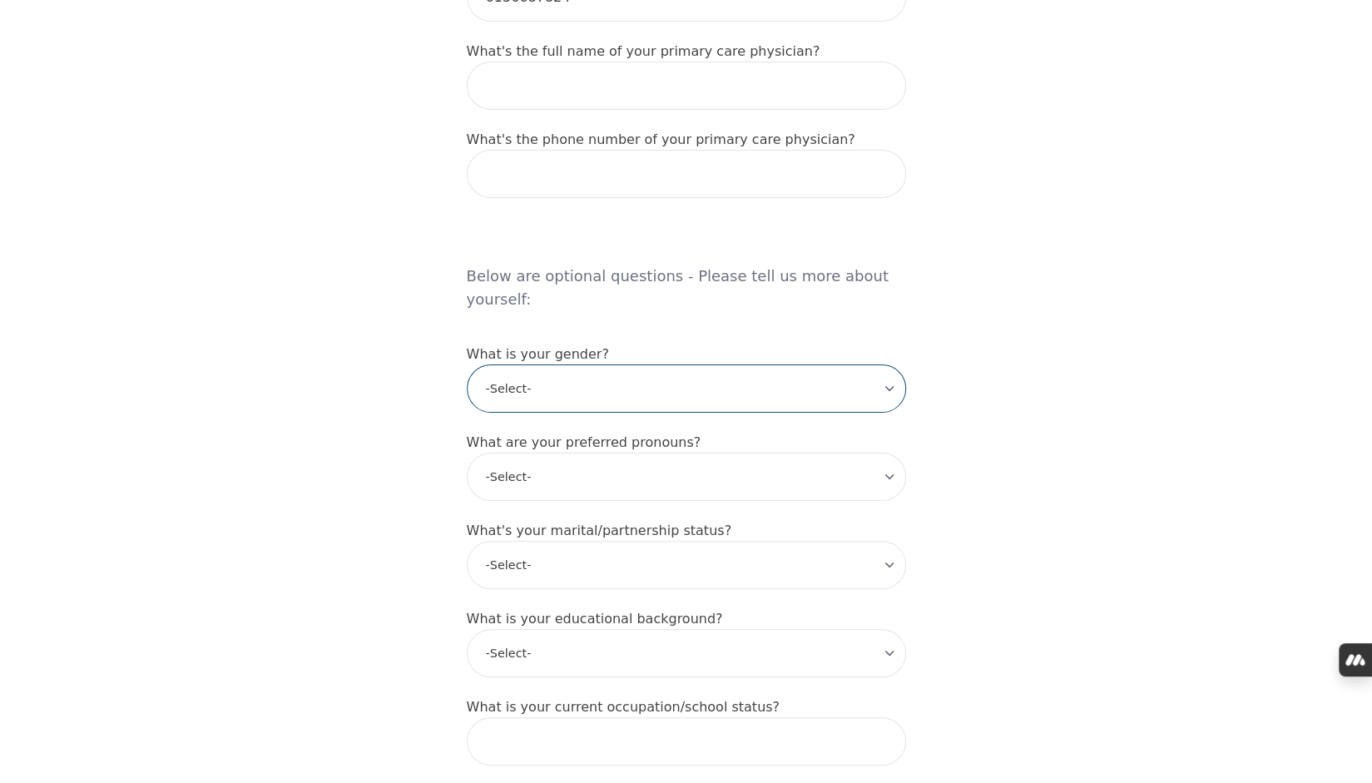
click at [846, 364] on select "-Select- [DEMOGRAPHIC_DATA] [DEMOGRAPHIC_DATA] [DEMOGRAPHIC_DATA] [DEMOGRAPHIC_…" at bounding box center [686, 388] width 439 height 48
select select "[DEMOGRAPHIC_DATA]"
click at [467, 364] on select "-Select- [DEMOGRAPHIC_DATA] [DEMOGRAPHIC_DATA] [DEMOGRAPHIC_DATA] [DEMOGRAPHIC_…" at bounding box center [686, 388] width 439 height 48
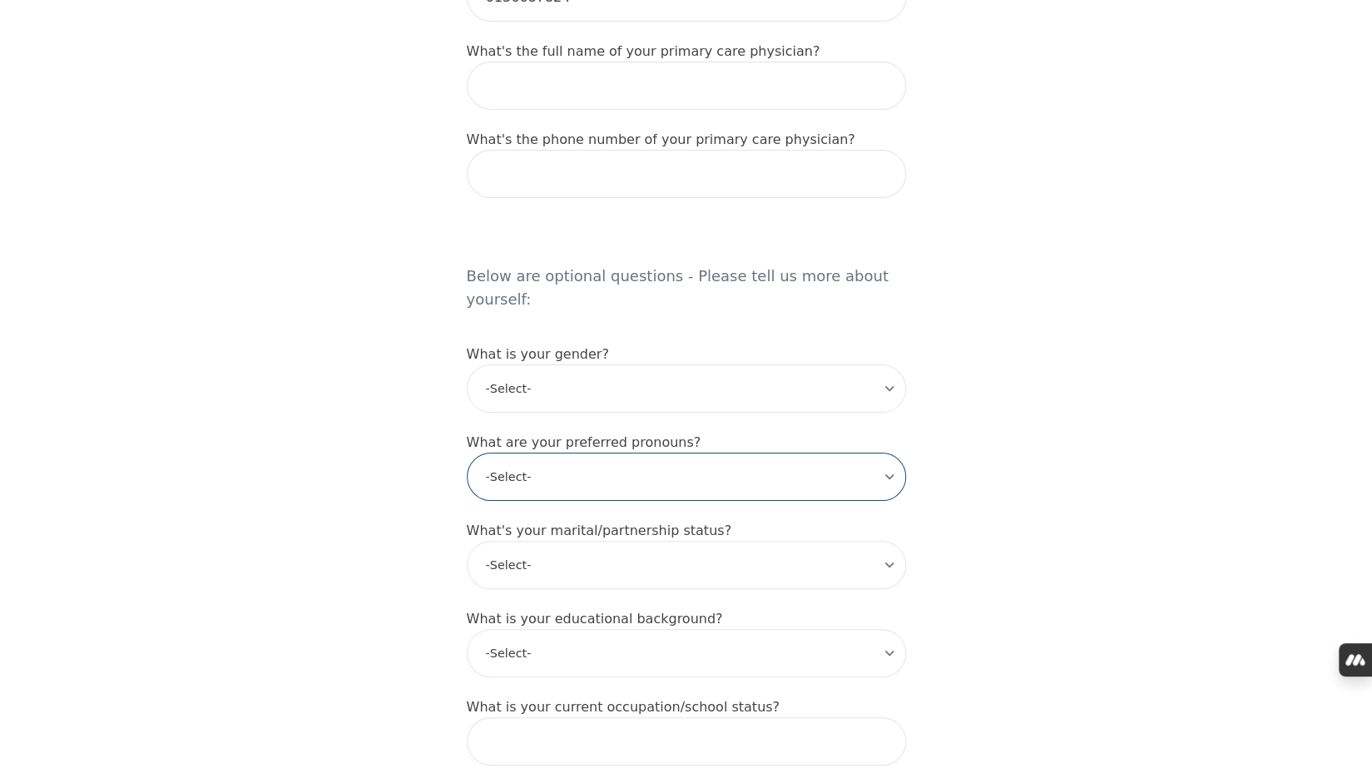
click at [635, 452] on select "-Select- he/him she/her they/them ze/zir xe/xem ey/em ve/ver tey/ter e/e per/pe…" at bounding box center [686, 476] width 439 height 48
select select "she/her"
click at [467, 452] on select "-Select- he/him she/her they/them ze/zir xe/xem ey/em ve/ver tey/ter e/e per/pe…" at bounding box center [686, 476] width 439 height 48
click at [624, 541] on select "-Select- Single Partnered Married Common Law Widowed Separated Divorced" at bounding box center [686, 565] width 439 height 48
select select "Single"
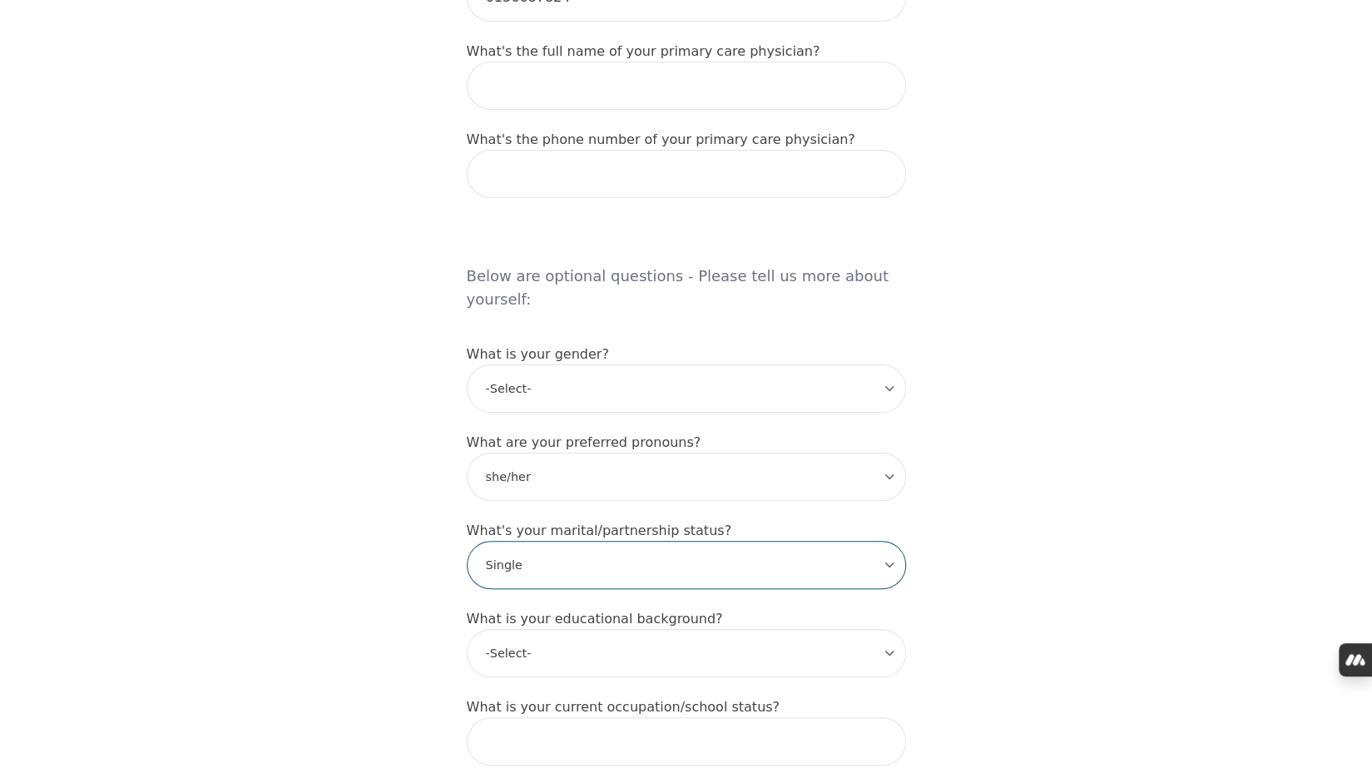
click at [467, 541] on select "-Select- Single Partnered Married Common Law Widowed Separated Divorced" at bounding box center [686, 565] width 439 height 48
click at [858, 629] on select "-Select- Less than high school High school Associate degree Bachelor degree Mas…" at bounding box center [686, 653] width 439 height 48
select select "Bachelor degree"
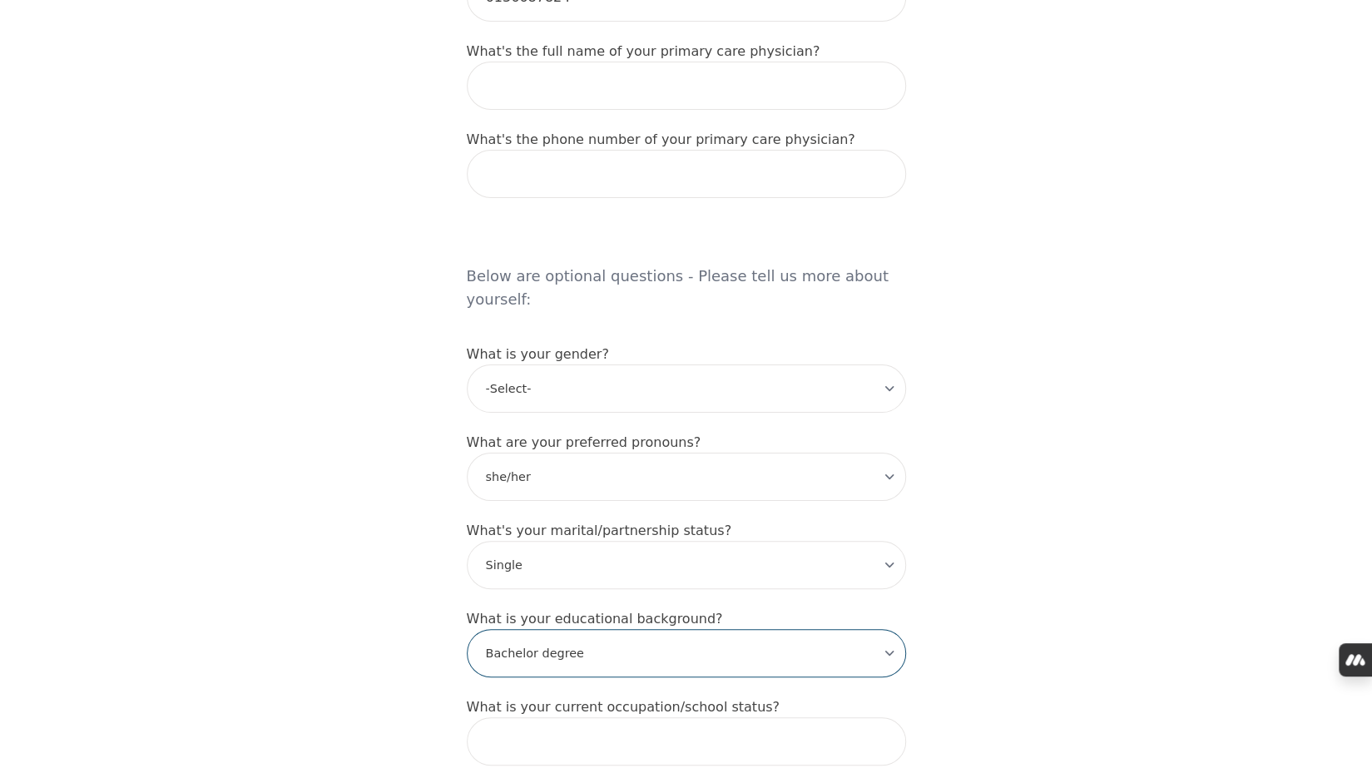
click at [467, 629] on select "-Select- Less than high school High school Associate degree Bachelor degree Mas…" at bounding box center [686, 653] width 439 height 48
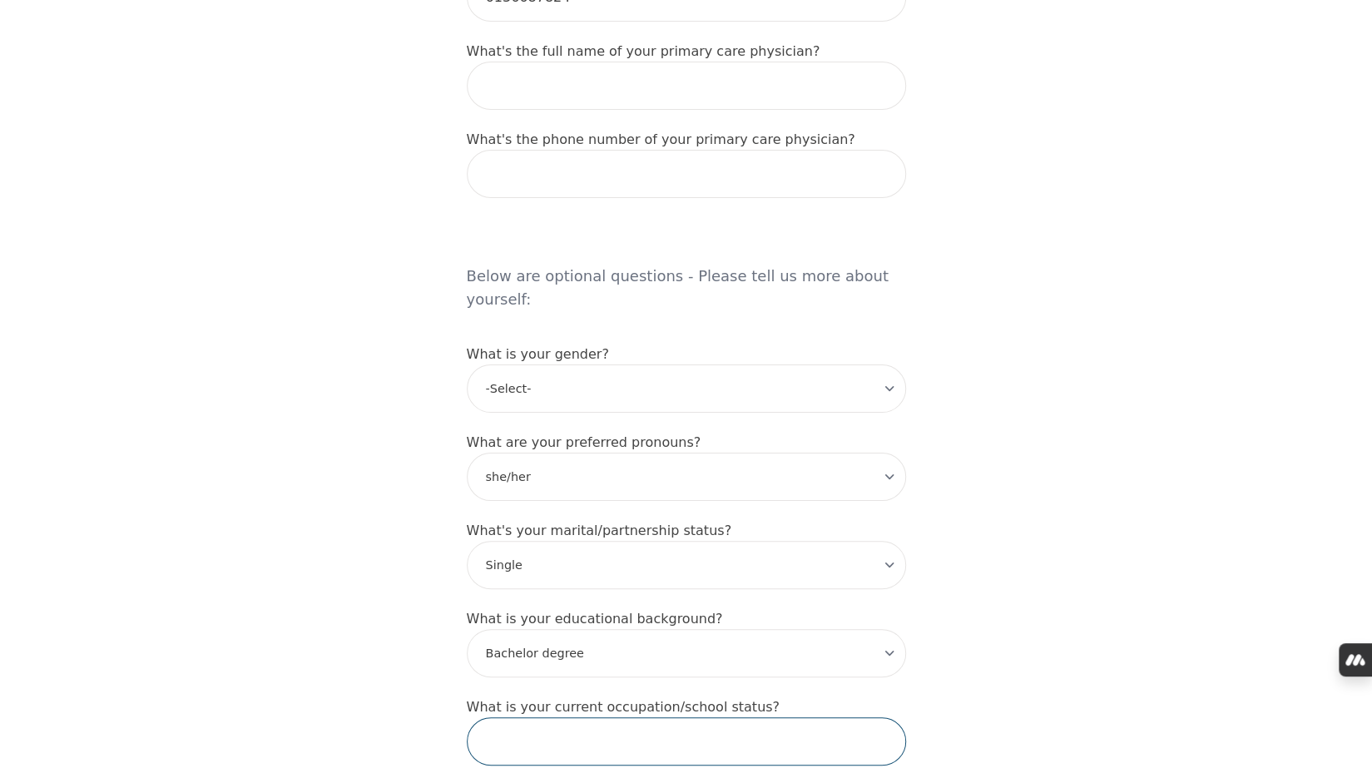
click at [669, 717] on input "text" at bounding box center [686, 741] width 439 height 48
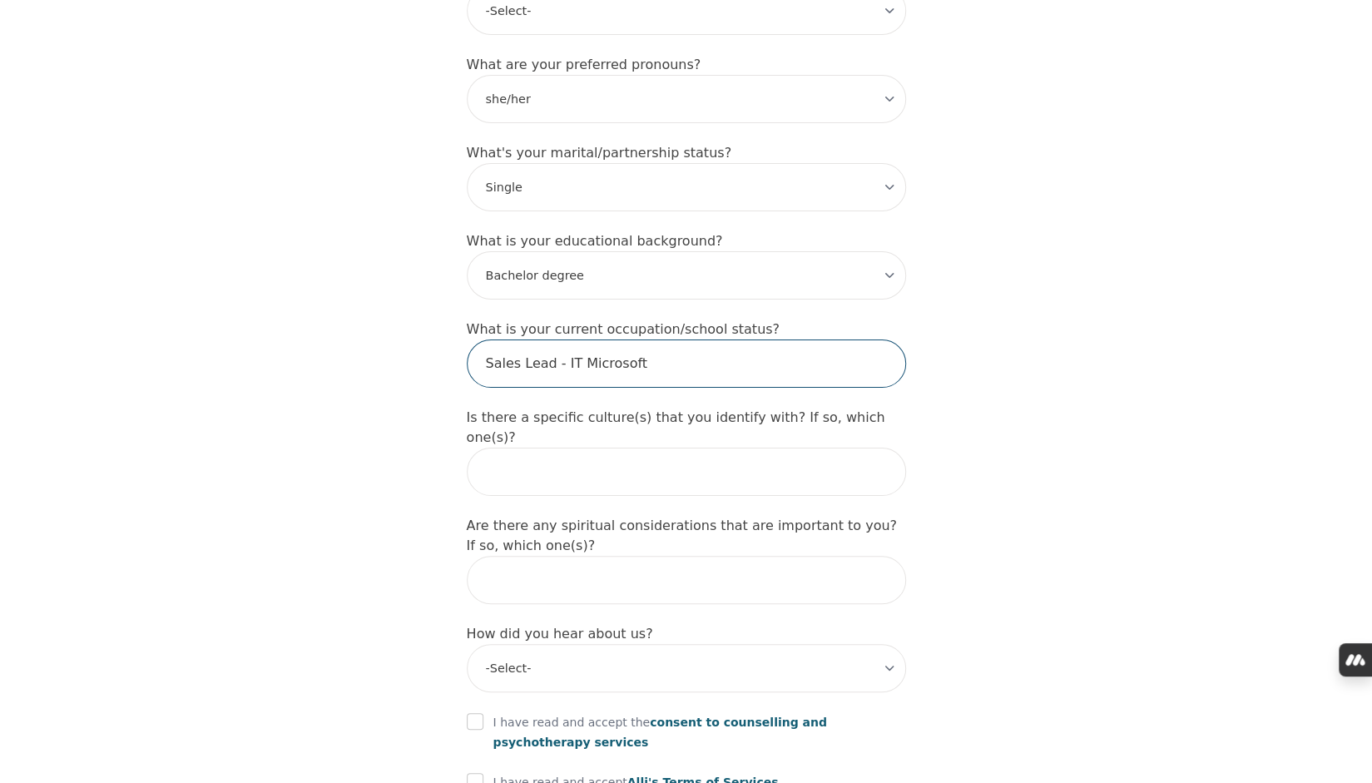
scroll to position [1544, 0]
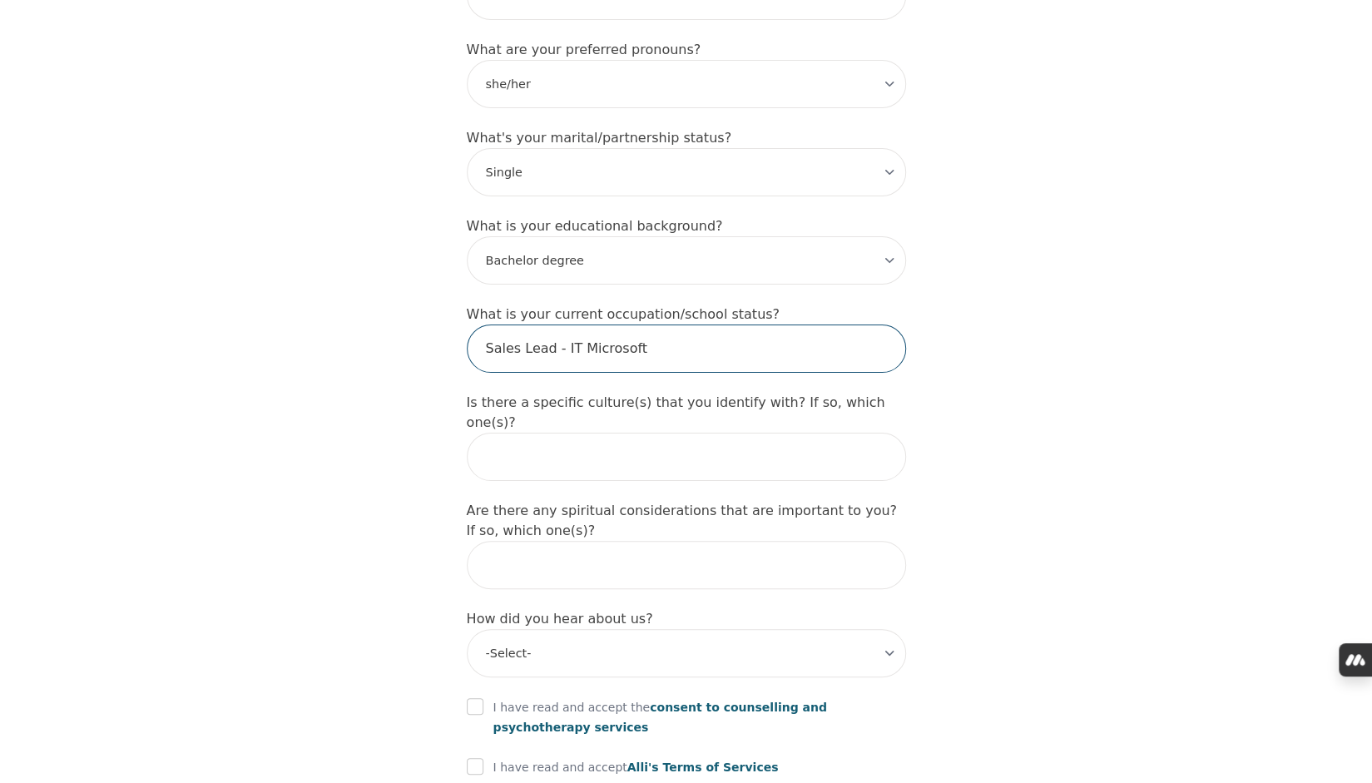
type input "Sales Lead - IT Microsoft"
click at [787, 432] on input "text" at bounding box center [686, 456] width 439 height 48
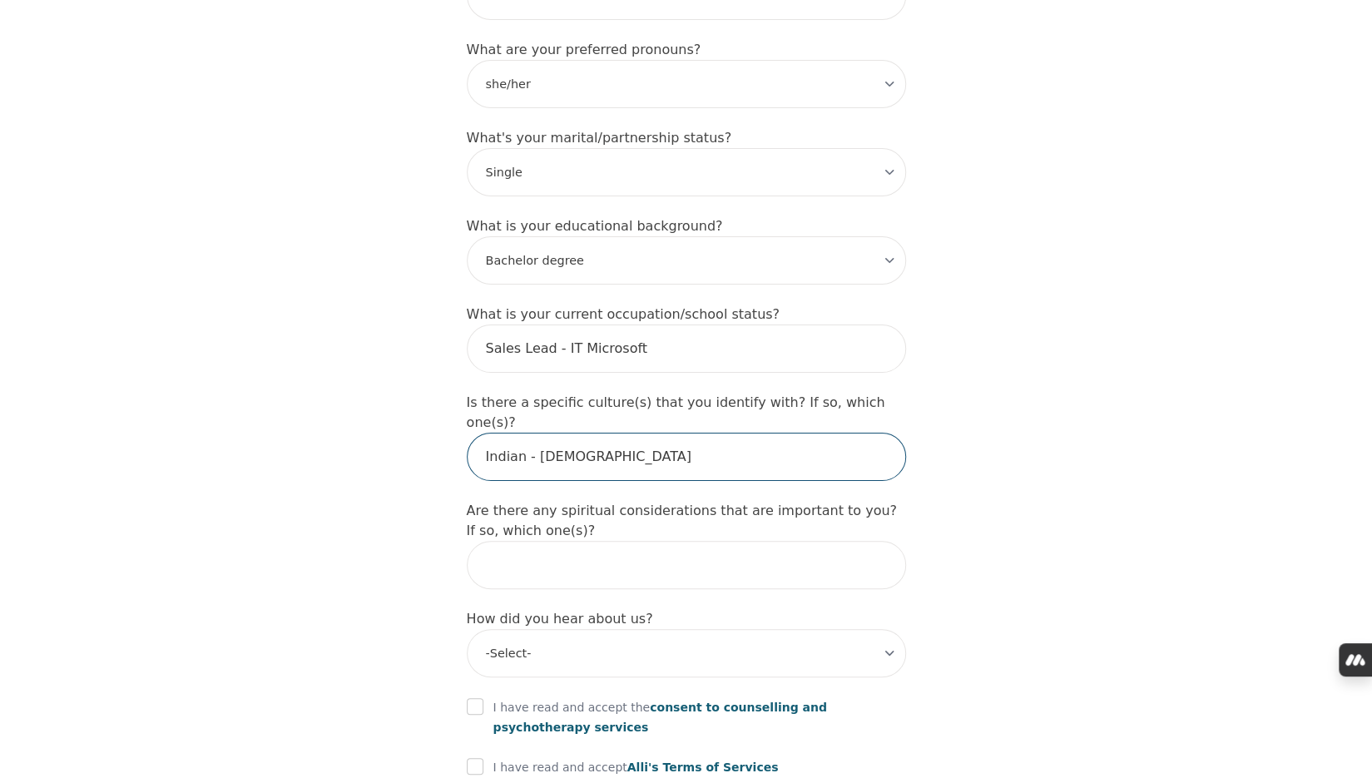
type input "Indian - [DEMOGRAPHIC_DATA]"
click at [724, 541] on input "text" at bounding box center [686, 565] width 439 height 48
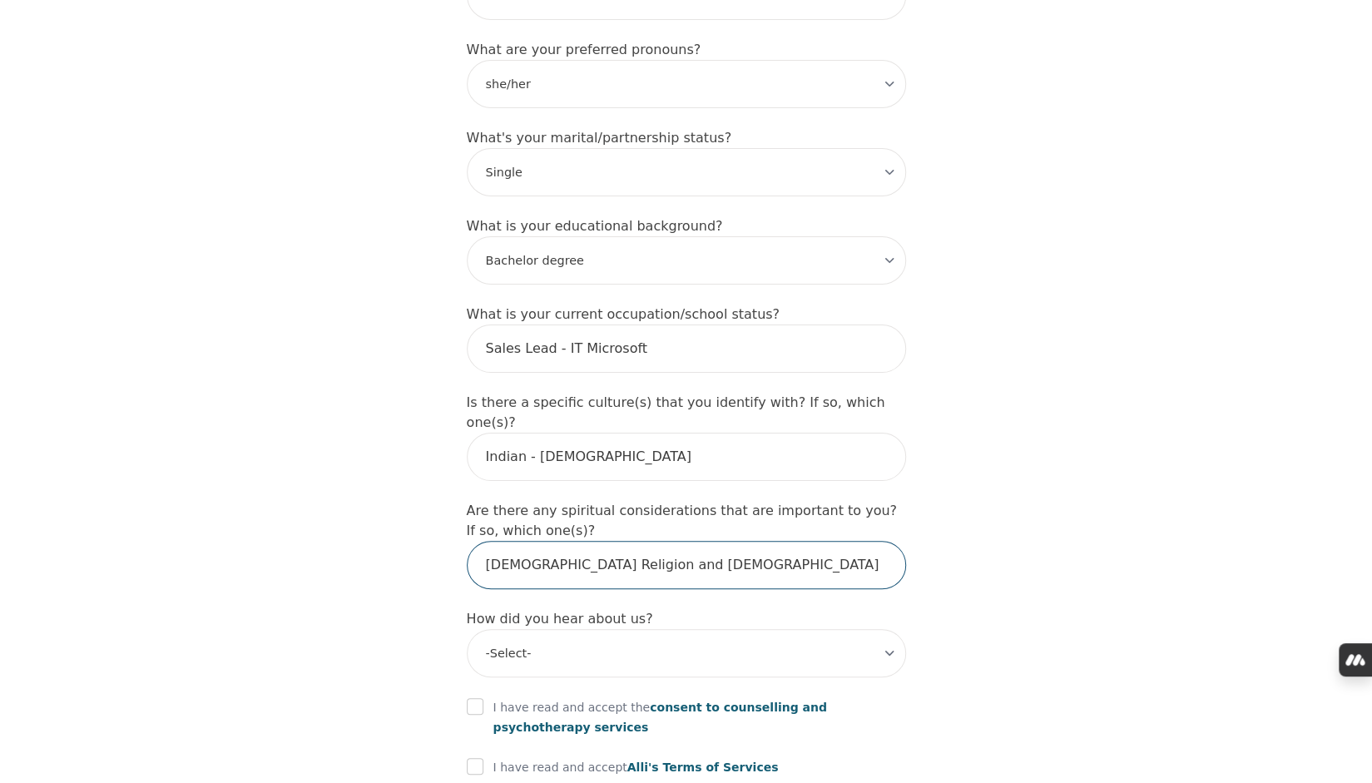
type input "[DEMOGRAPHIC_DATA] Religion and [DEMOGRAPHIC_DATA]"
click at [662, 629] on select "-Select- Physician/Specialist Friend Facebook Instagram Google Search Google Ad…" at bounding box center [686, 653] width 439 height 48
select select "Friend"
click at [467, 629] on select "-Select- Physician/Specialist Friend Facebook Instagram Google Search Google Ad…" at bounding box center [686, 653] width 439 height 48
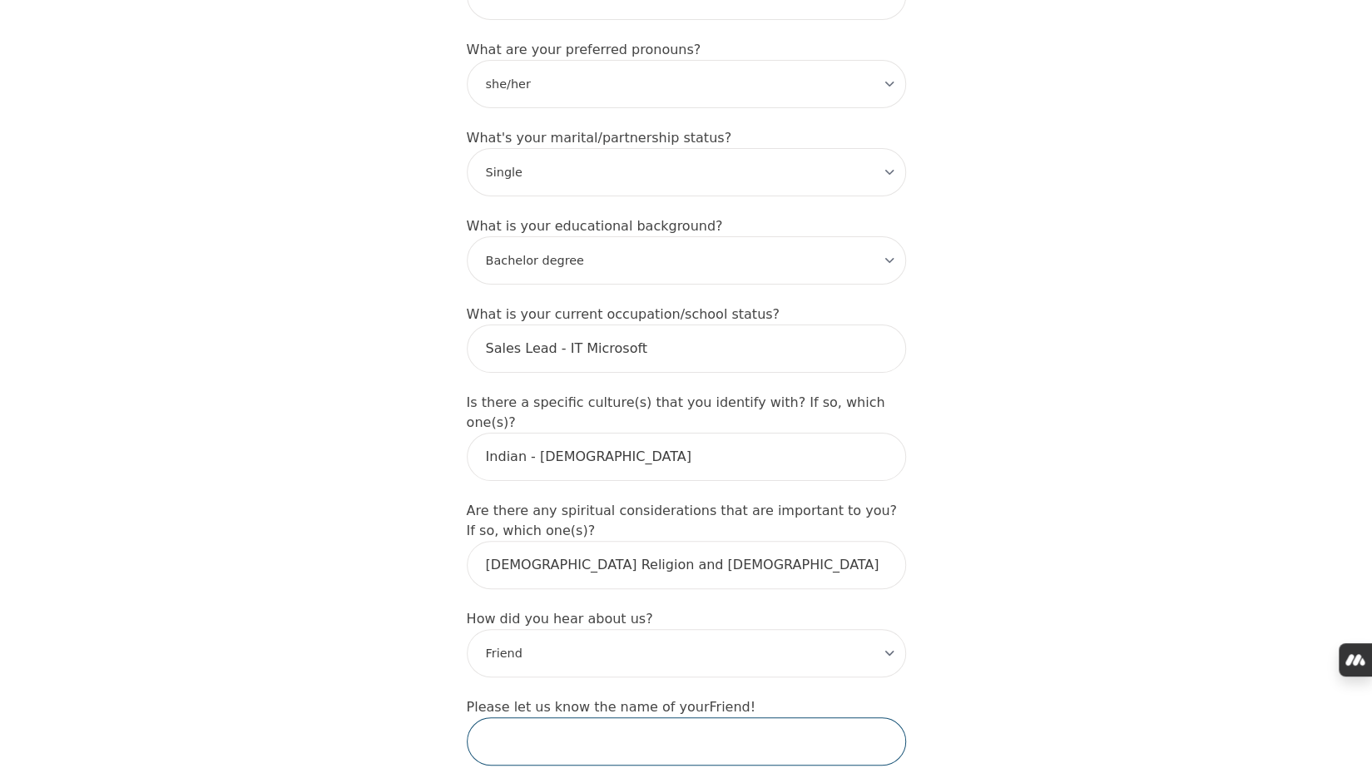
click at [570, 717] on input "text" at bounding box center [686, 741] width 439 height 48
type input "[PERSON_NAME]"
click at [470, 782] on input "checkbox" at bounding box center [475, 794] width 17 height 17
checkbox input "true"
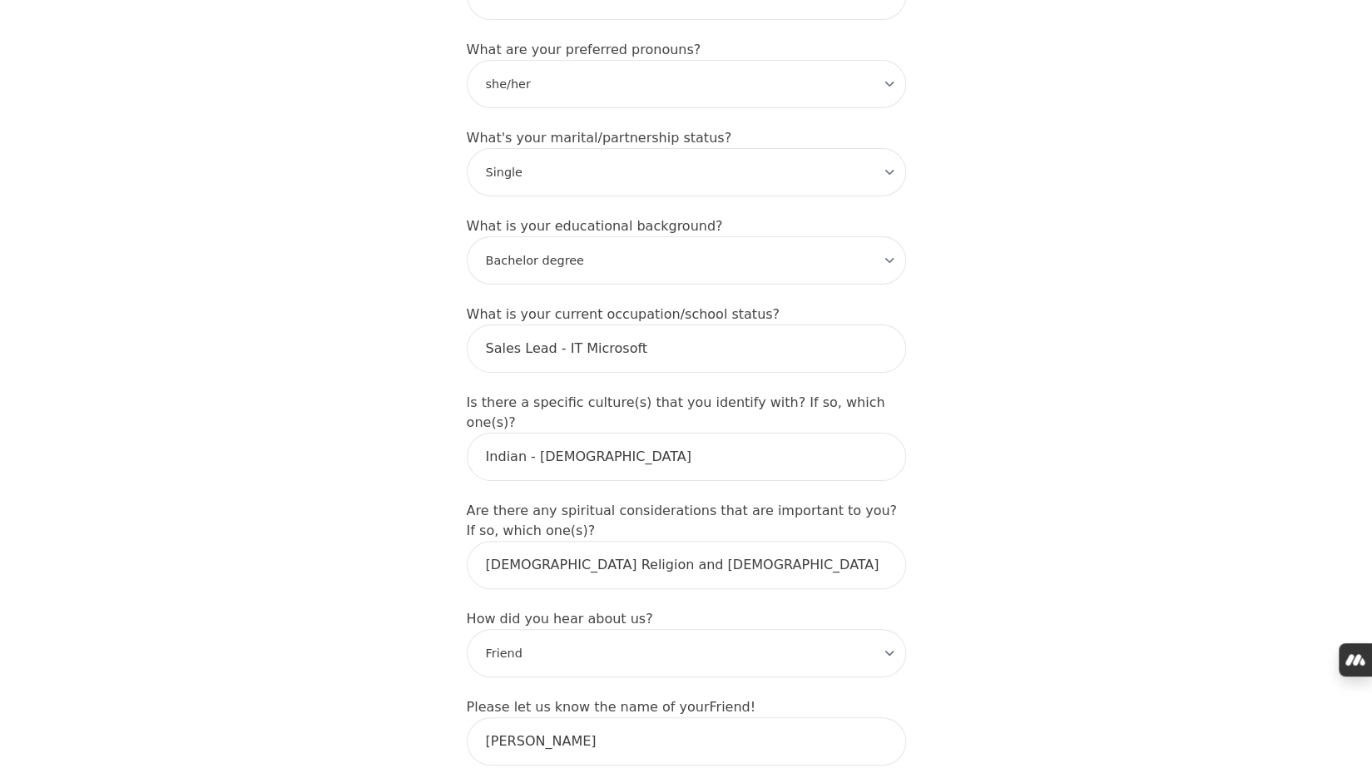
checkbox input "true"
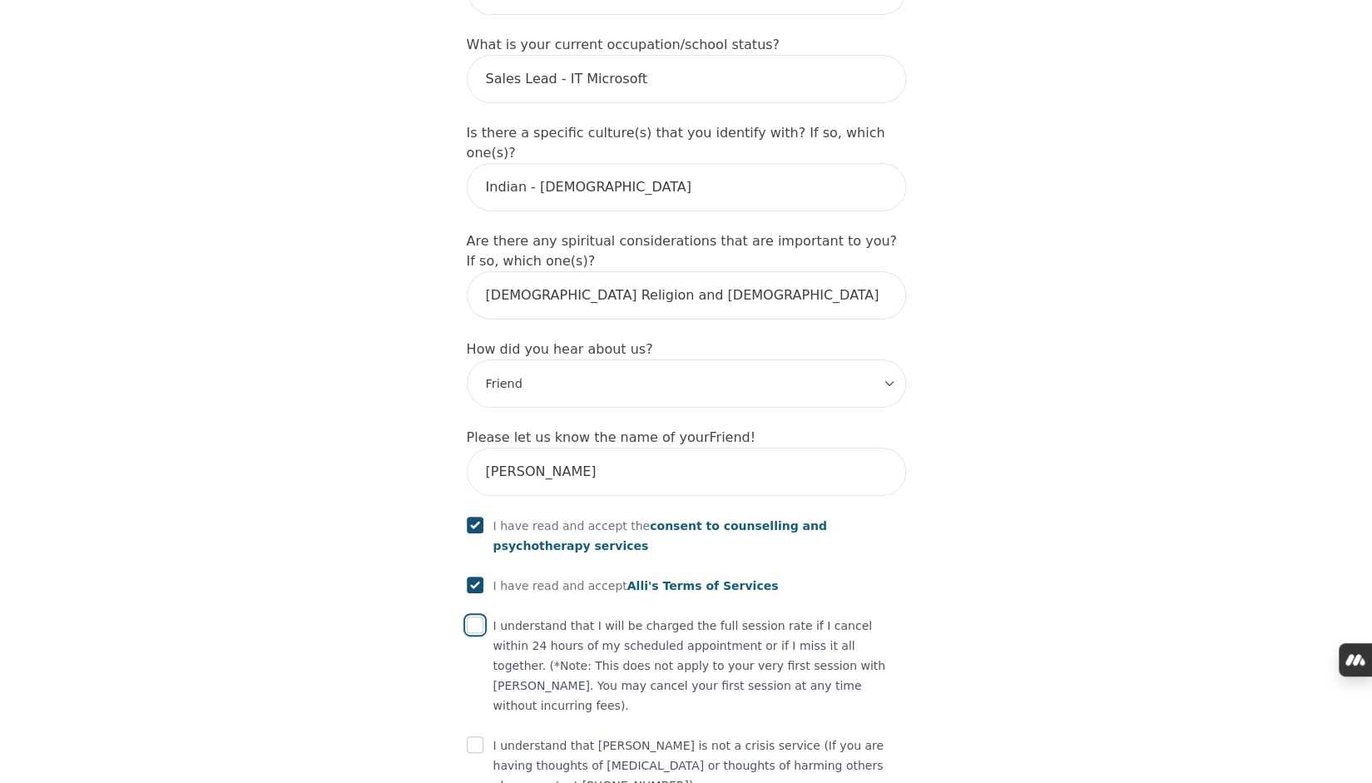
click at [473, 616] on input "checkbox" at bounding box center [475, 624] width 17 height 17
checkbox input "true"
click at [480, 736] on input "checkbox" at bounding box center [475, 744] width 17 height 17
checkbox input "true"
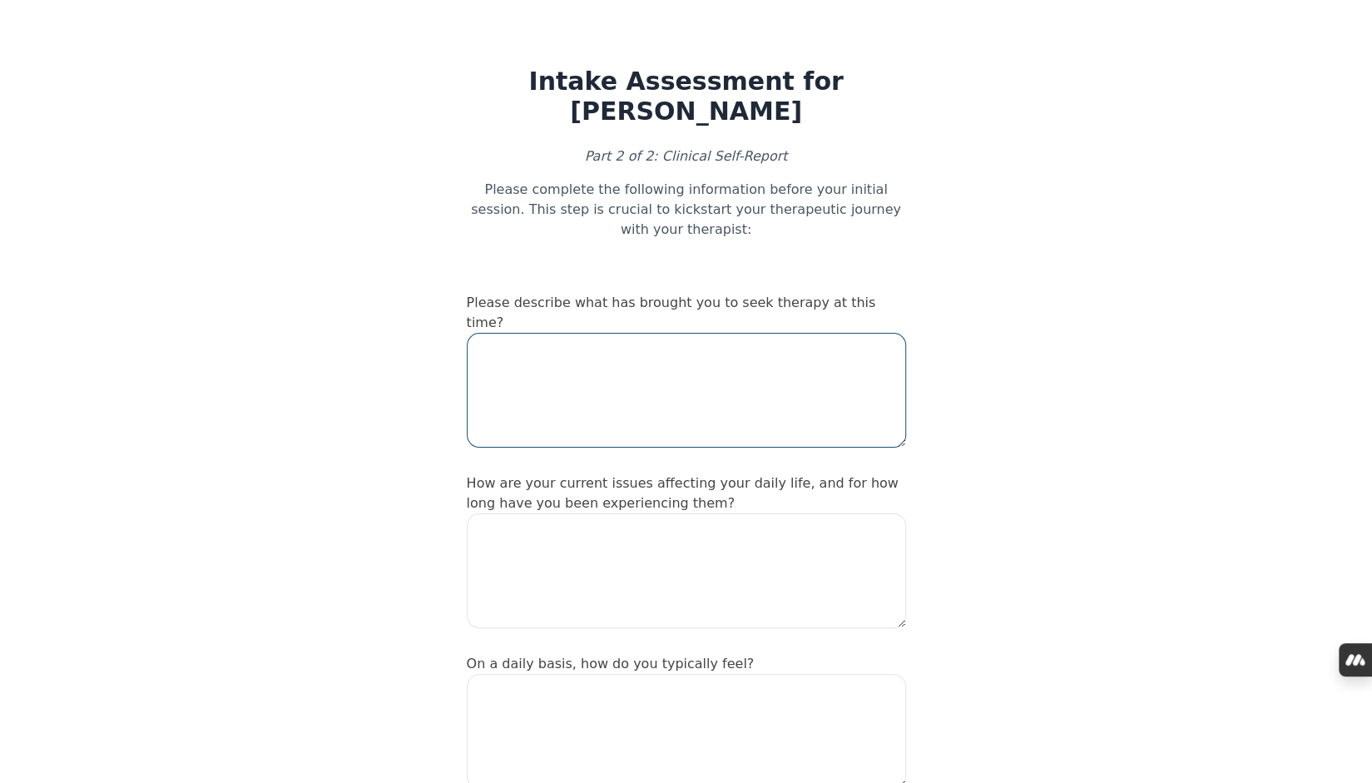
click at [625, 337] on textarea at bounding box center [686, 390] width 439 height 115
type textarea "R"
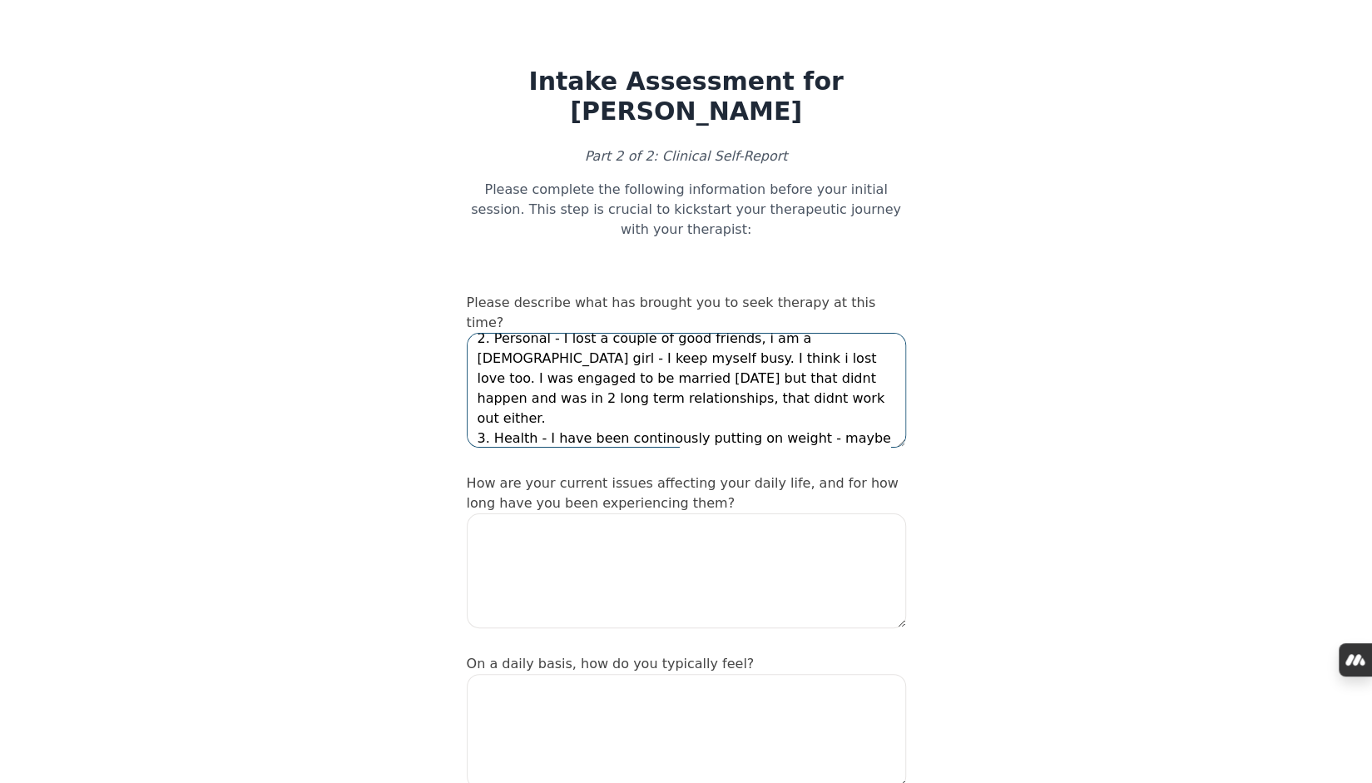
scroll to position [111, 0]
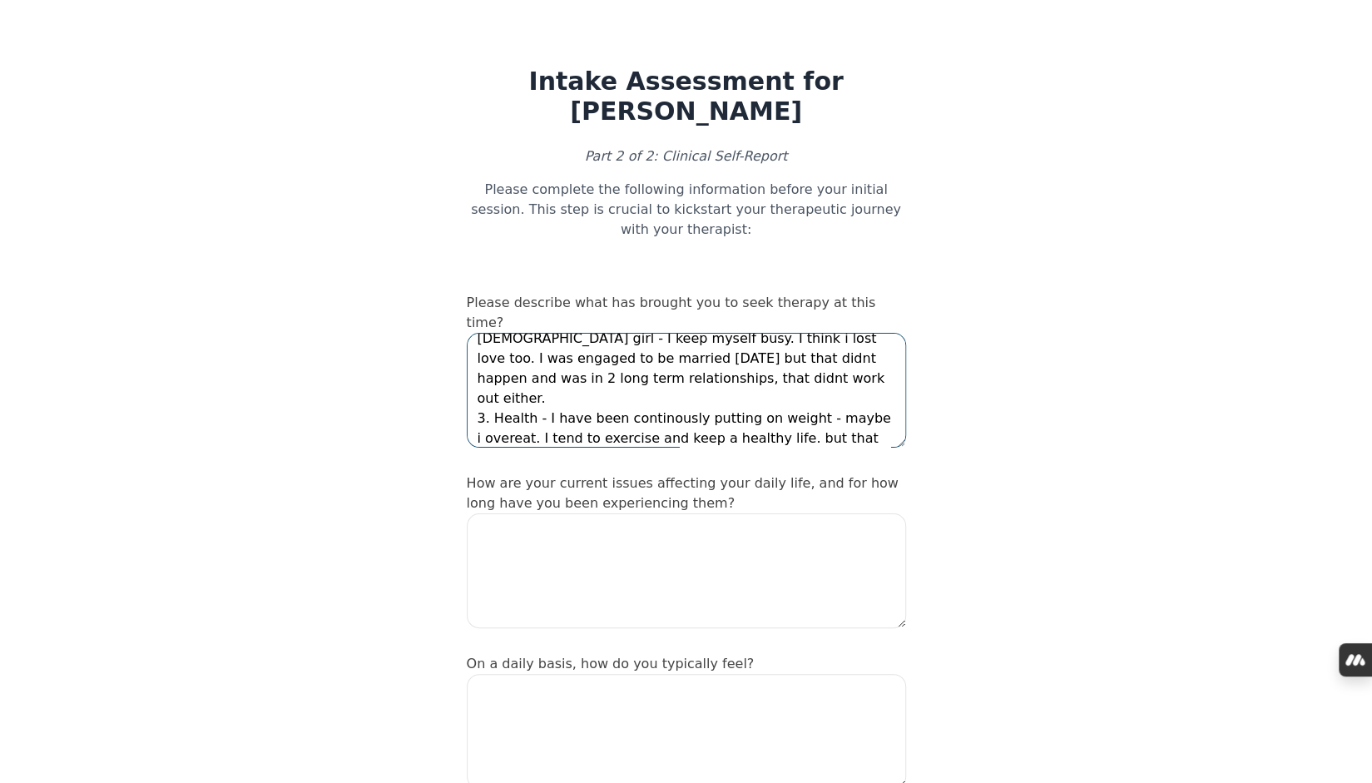
type textarea "There are a lot of things going on with me 1. Professional - I have not been gi…"
click at [587, 473] on div "How are your current issues affecting your daily life, and for how long have yo…" at bounding box center [686, 553] width 439 height 161
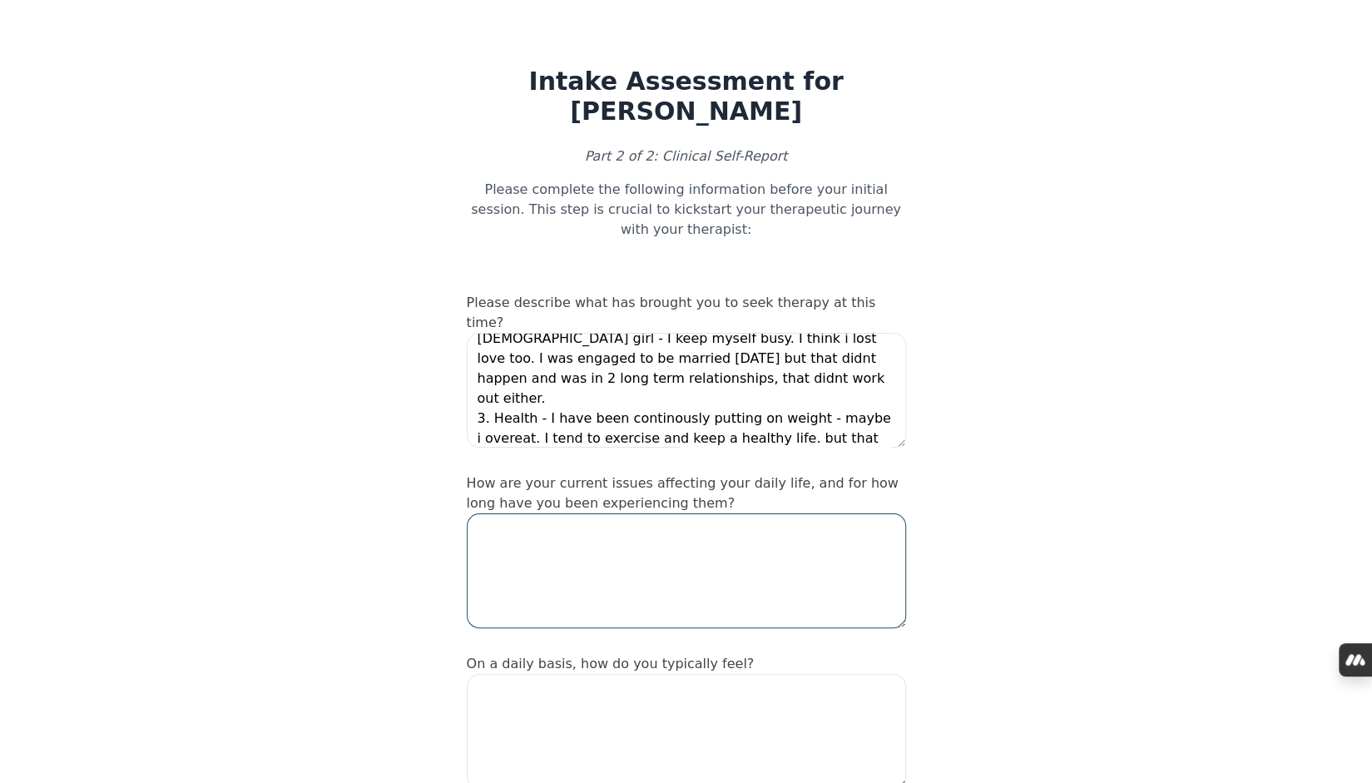
click at [585, 513] on textarea at bounding box center [686, 570] width 439 height 115
type textarea "1. Not able to achieve peace of mind or success or love or friends."
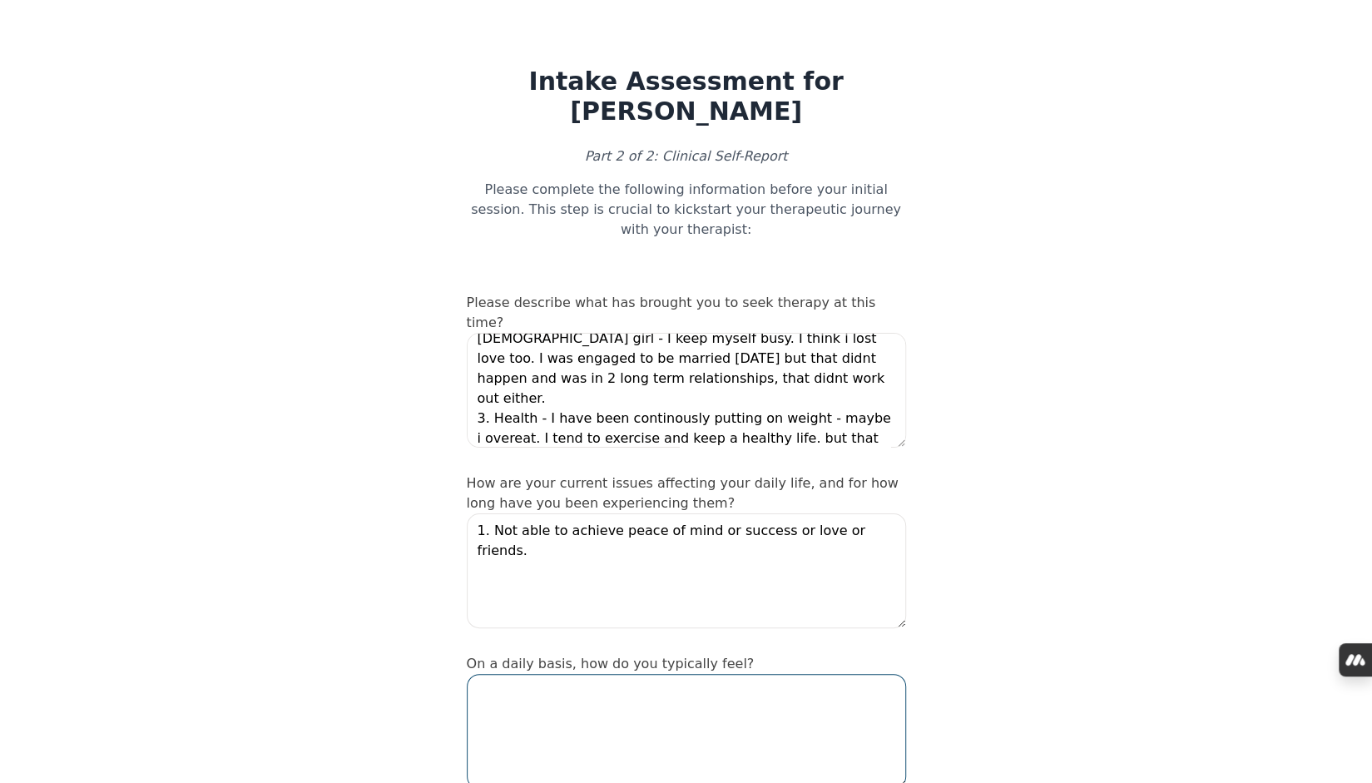
click at [541, 674] on textarea at bounding box center [686, 731] width 439 height 115
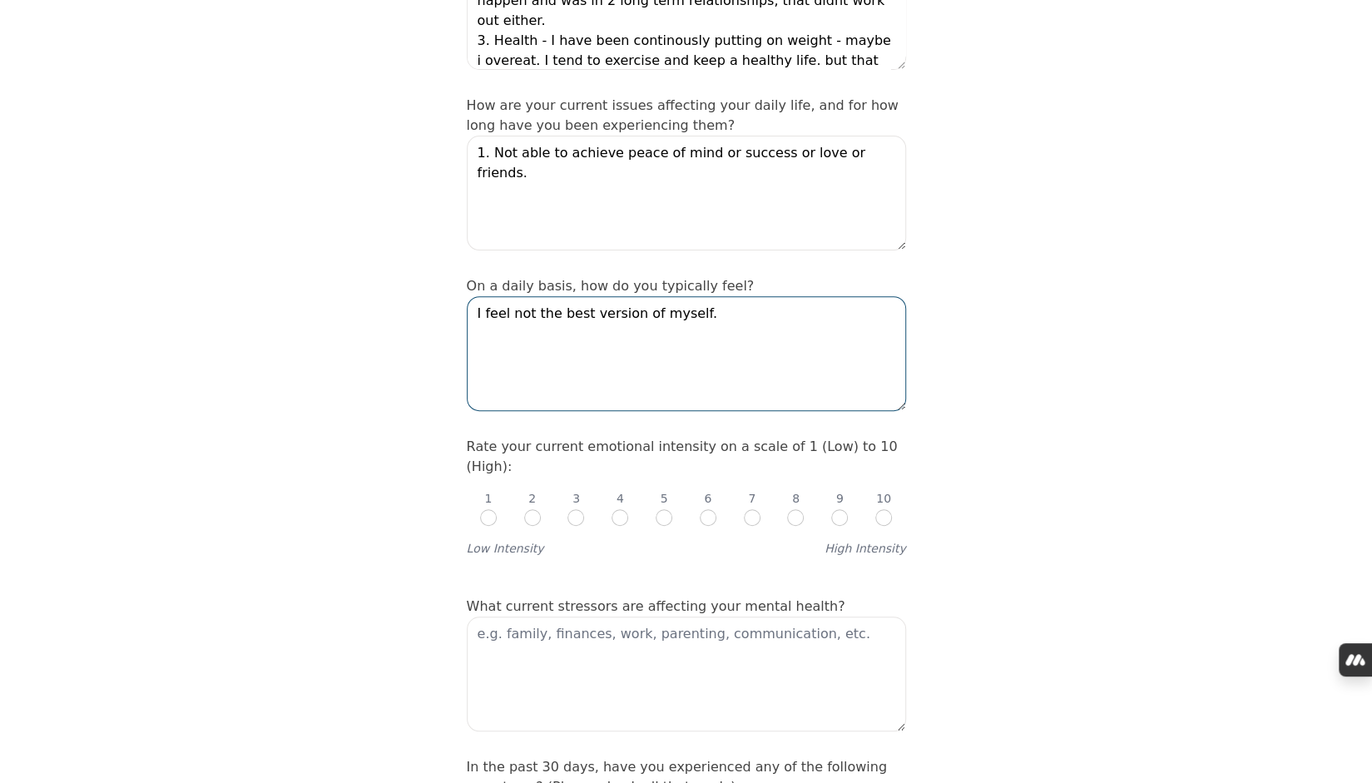
scroll to position [408, 0]
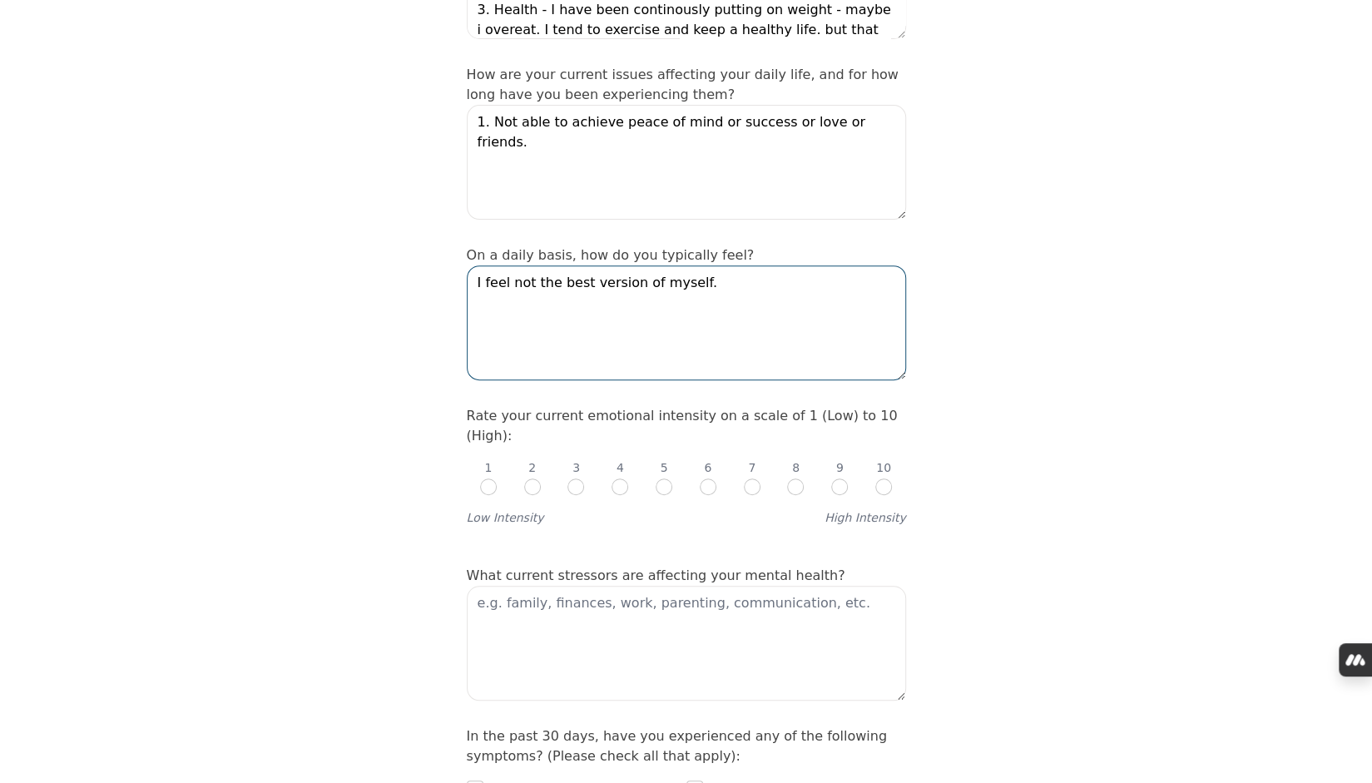
type textarea "I feel not the best version of myself."
click at [757, 478] on input "radio" at bounding box center [752, 486] width 17 height 17
radio input "true"
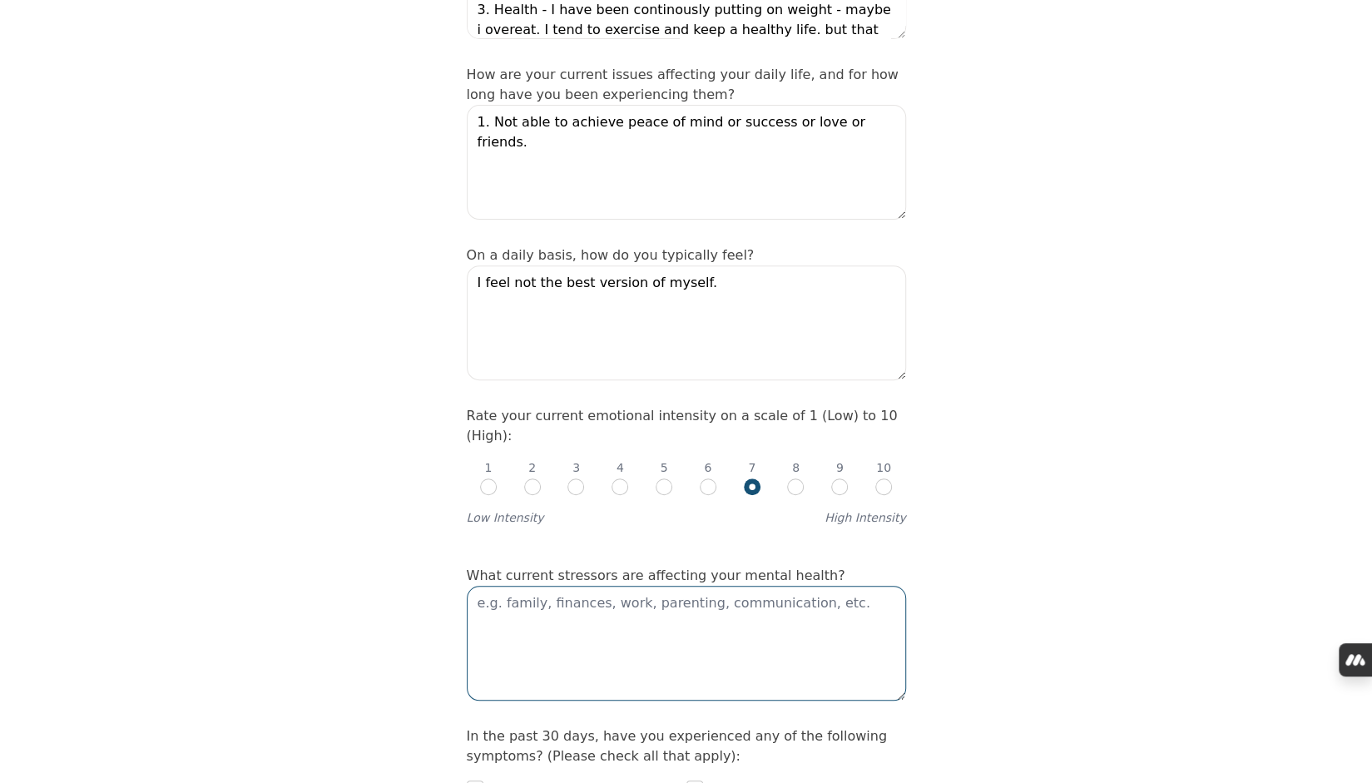
click at [667, 586] on textarea at bounding box center [686, 643] width 439 height 115
type textarea "communication"
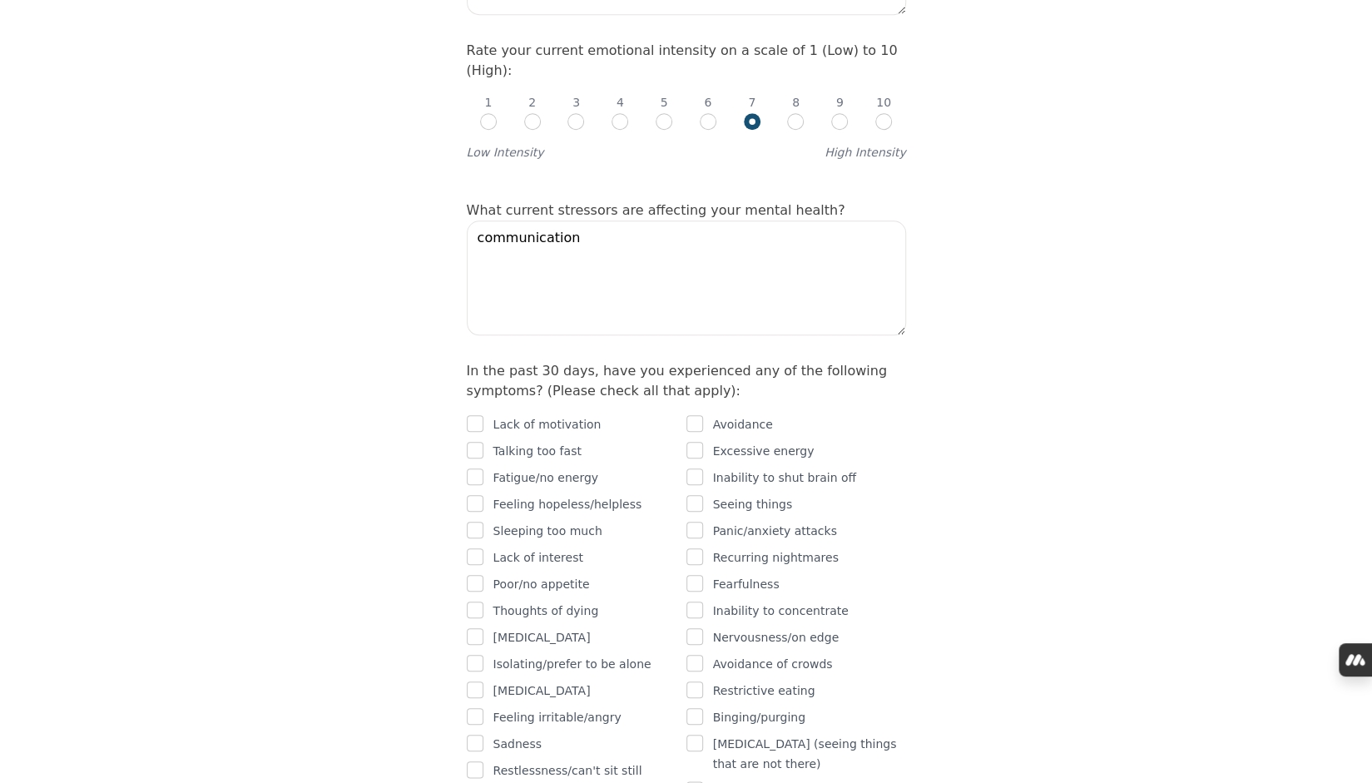
scroll to position [774, 0]
click at [695, 414] on input "checkbox" at bounding box center [694, 422] width 17 height 17
checkbox input "true"
click at [471, 441] on input "checkbox" at bounding box center [475, 449] width 17 height 17
checkbox input "true"
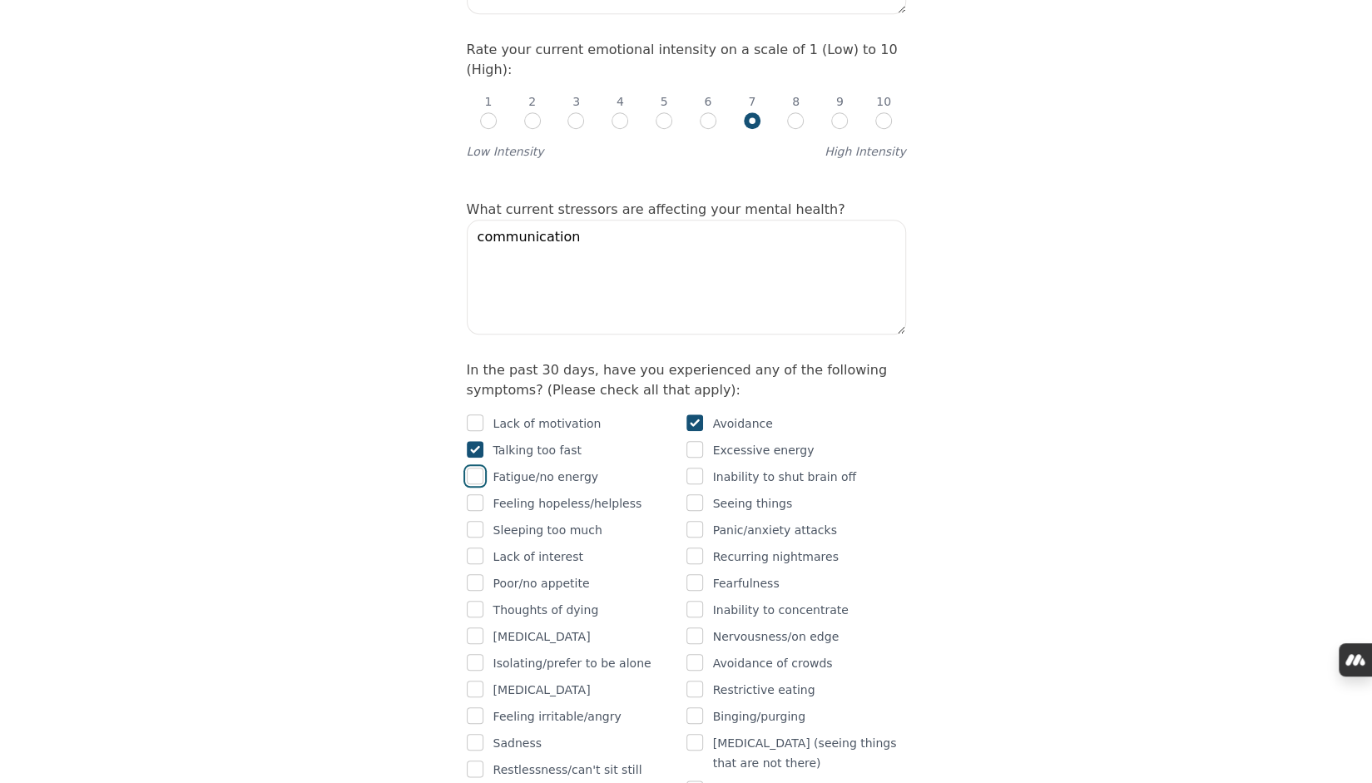
click at [471, 467] on input "checkbox" at bounding box center [475, 475] width 17 height 17
checkbox input "true"
click at [693, 467] on input "checkbox" at bounding box center [694, 475] width 17 height 17
checkbox input "true"
click at [473, 494] on input "checkbox" at bounding box center [475, 502] width 17 height 17
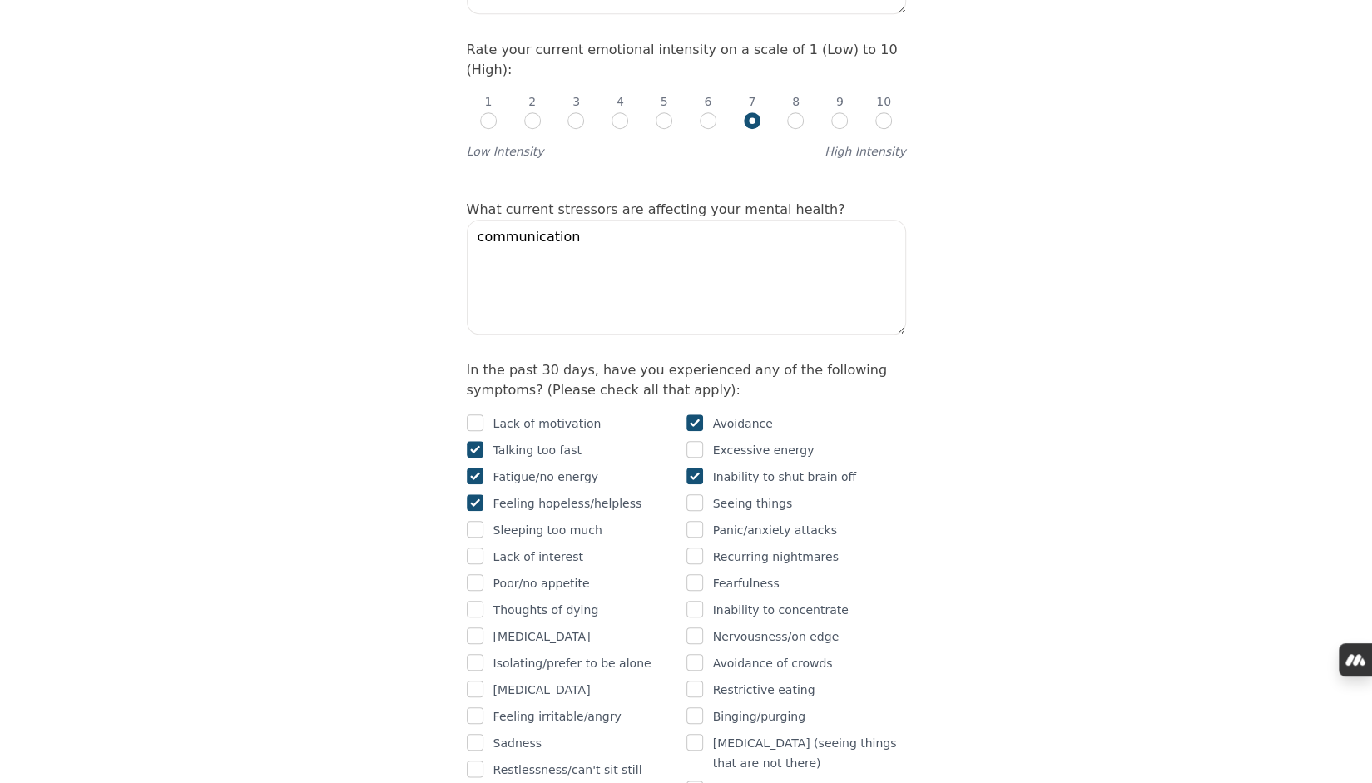
checkbox input "true"
click at [469, 547] on input "checkbox" at bounding box center [475, 555] width 17 height 17
checkbox input "true"
click at [477, 627] on input "checkbox" at bounding box center [475, 635] width 17 height 17
checkbox input "true"
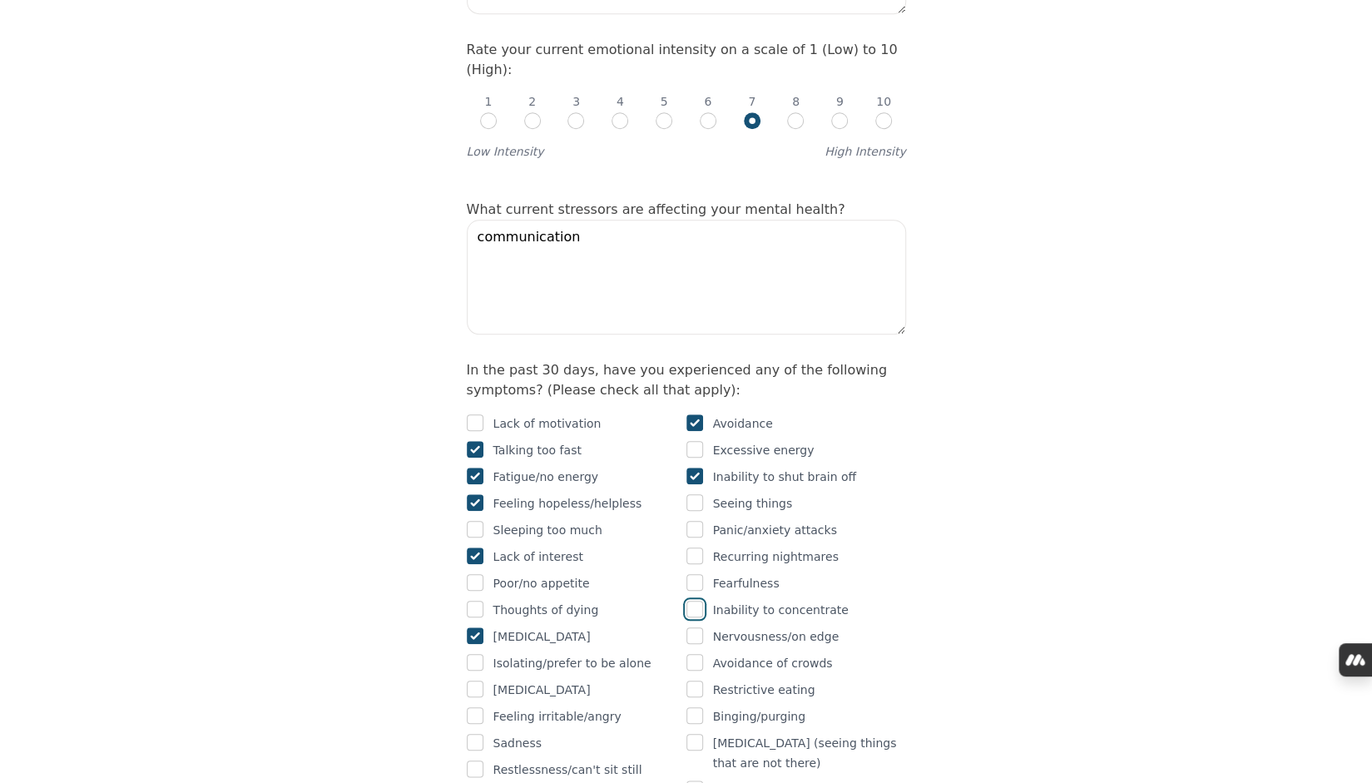
click at [694, 601] on input "checkbox" at bounding box center [694, 609] width 17 height 17
checkbox input "true"
click at [474, 654] on input "checkbox" at bounding box center [475, 662] width 17 height 17
checkbox input "true"
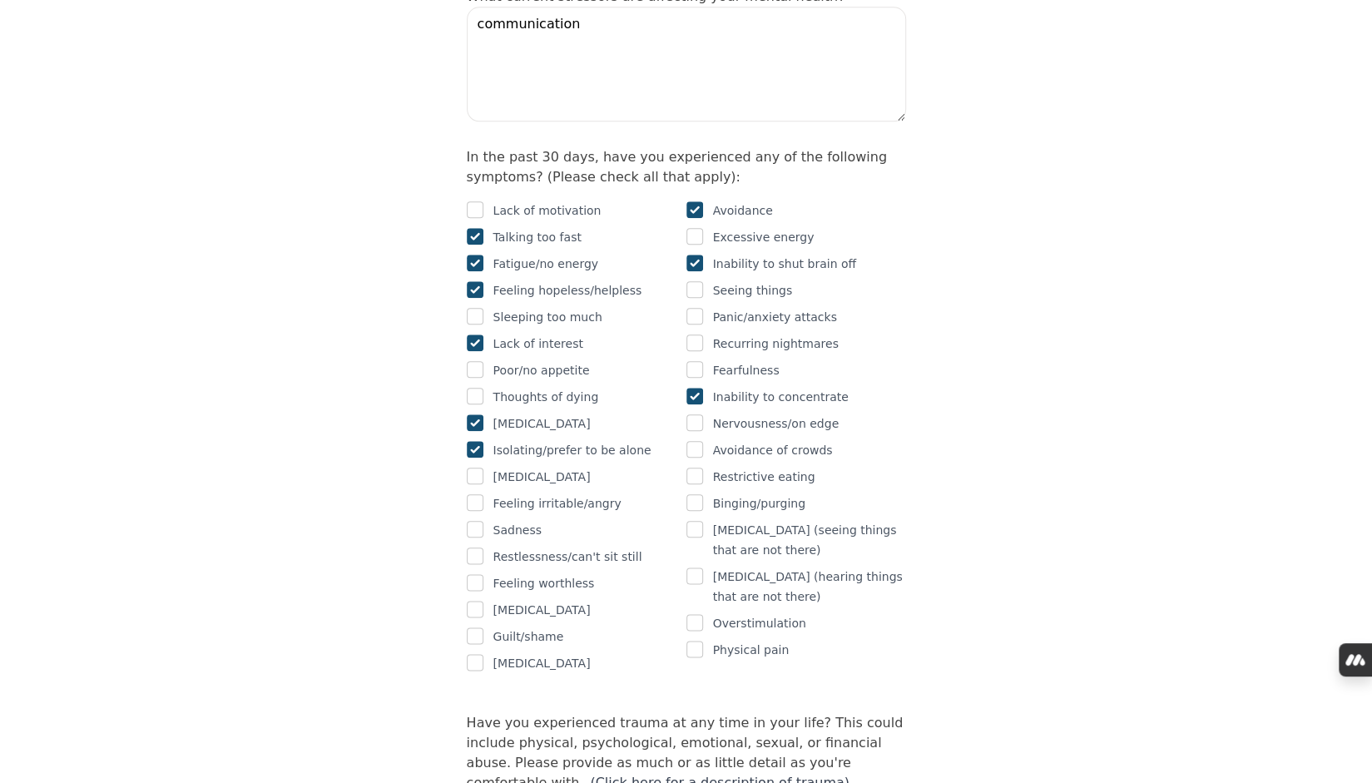
scroll to position [1010, 0]
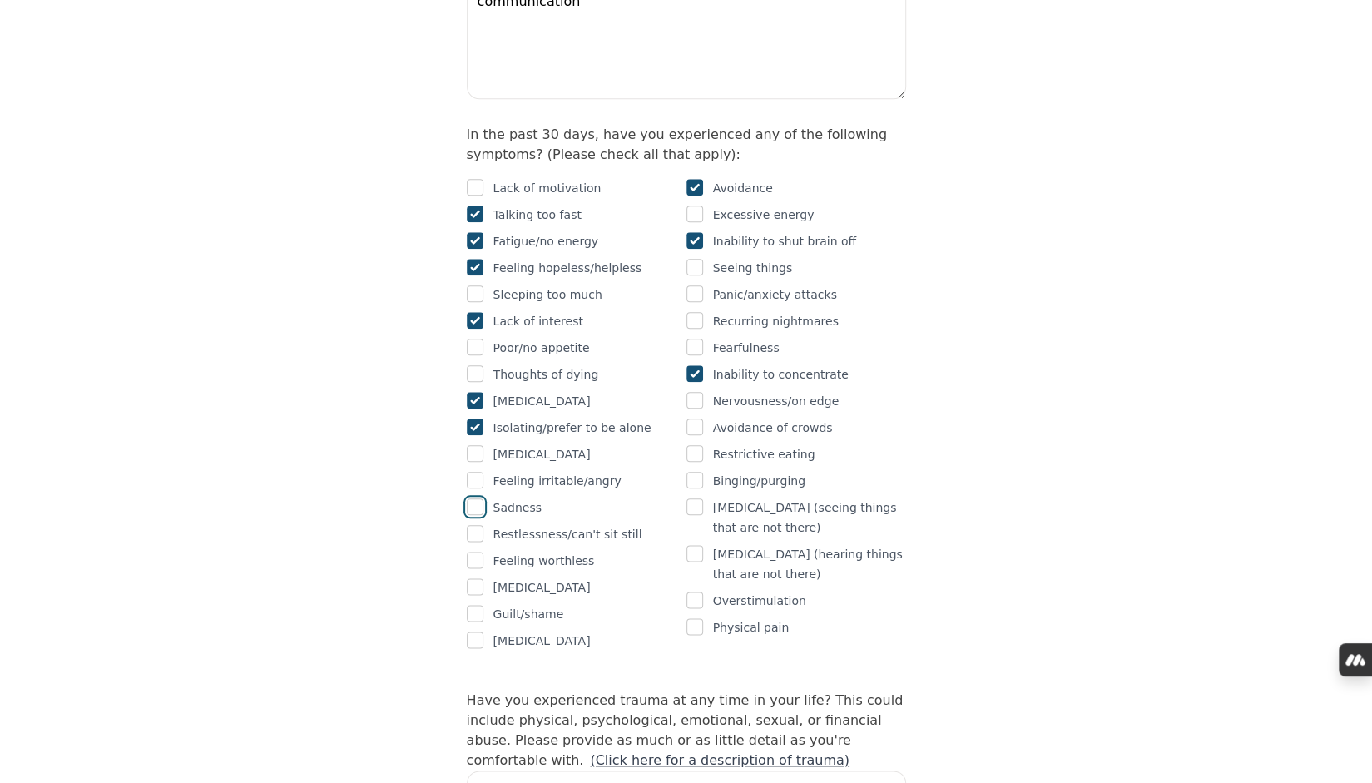
click at [474, 498] on input "checkbox" at bounding box center [475, 506] width 17 height 17
checkbox input "true"
click at [473, 551] on input "checkbox" at bounding box center [475, 559] width 17 height 17
checkbox input "true"
click at [470, 604] on div at bounding box center [475, 614] width 17 height 20
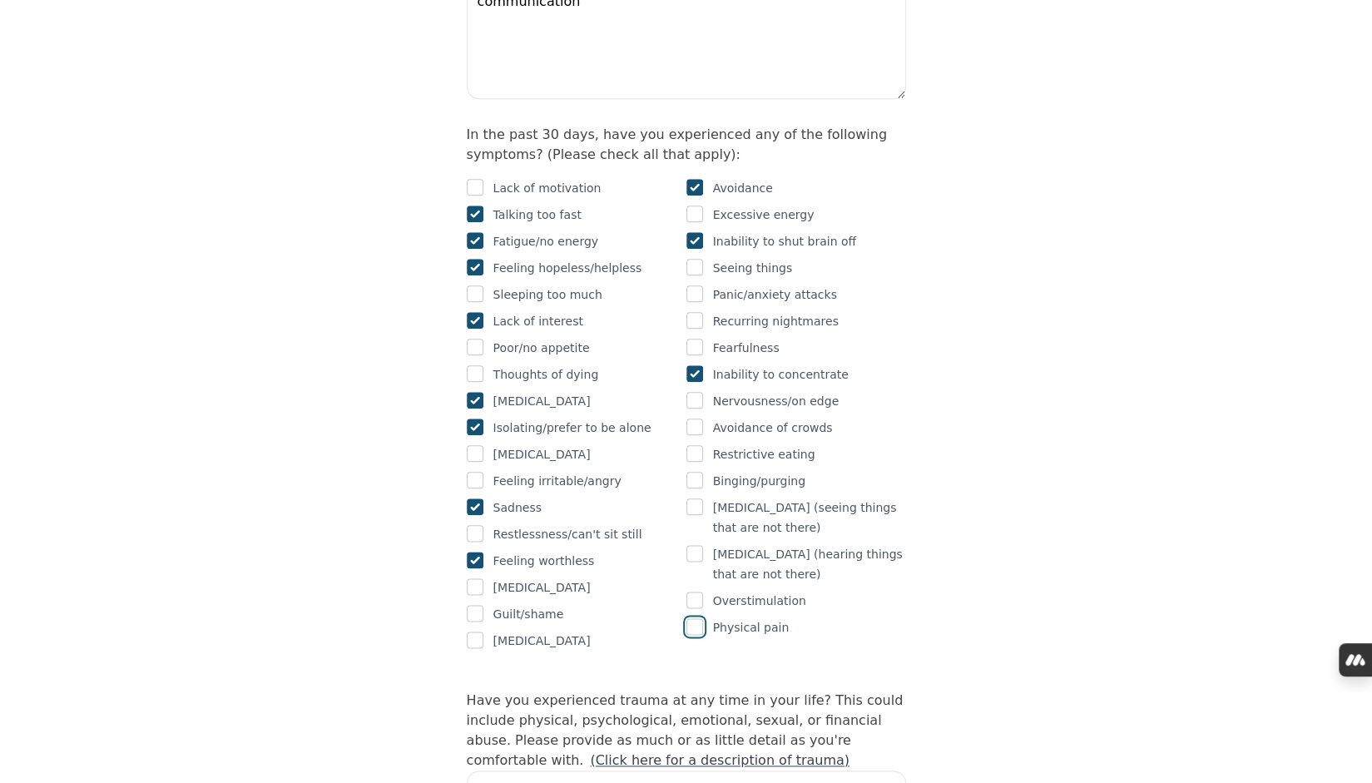
click at [699, 618] on input "checkbox" at bounding box center [694, 626] width 17 height 17
checkbox input "true"
click at [482, 179] on input "checkbox" at bounding box center [475, 187] width 17 height 17
checkbox input "true"
click at [1088, 598] on div "Intake Assessment for [PERSON_NAME] Part 2 of 2: Clinical Self-Report Please co…" at bounding box center [686, 608] width 1372 height 3102
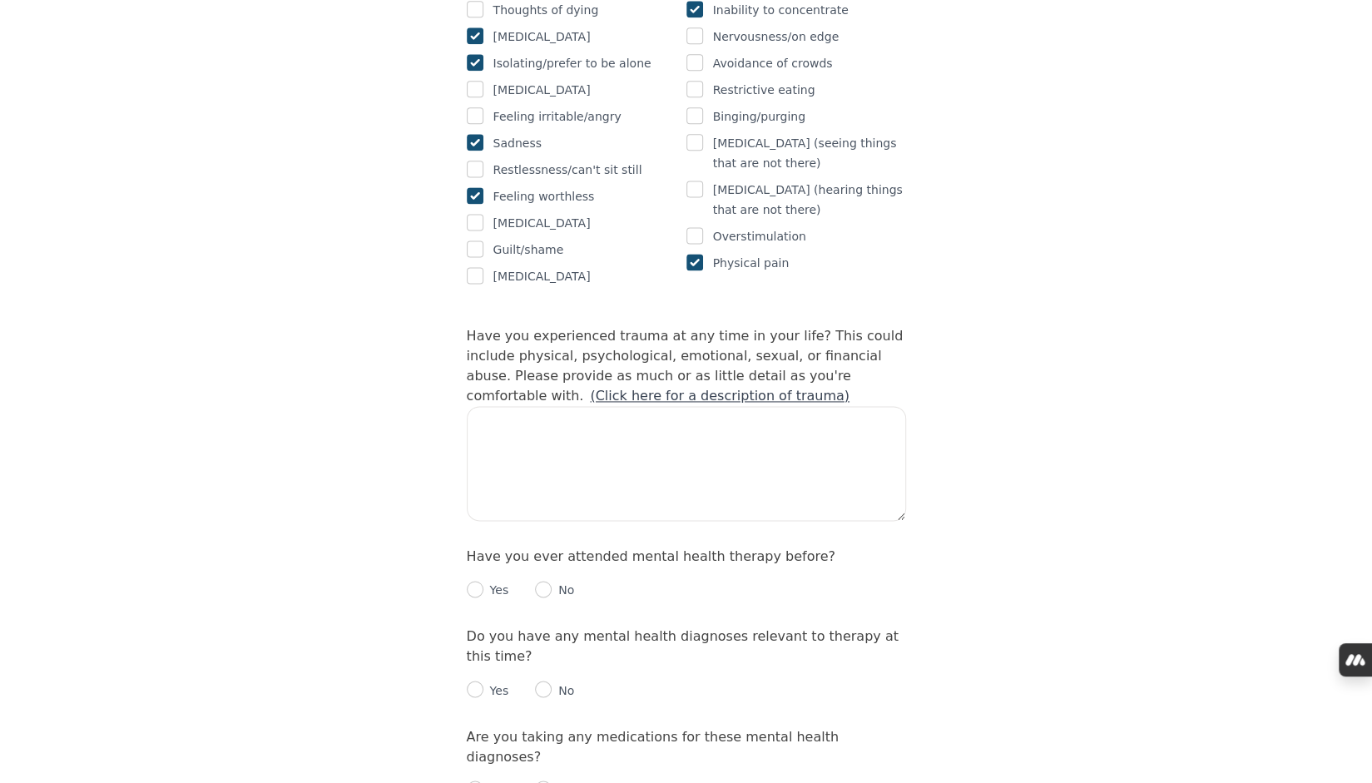
scroll to position [1376, 0]
click at [709, 404] on textarea at bounding box center [686, 461] width 439 height 115
click at [849, 386] on link "(Click here for a description of trauma)" at bounding box center [719, 394] width 259 height 16
click at [640, 404] on textarea at bounding box center [686, 461] width 439 height 115
type textarea "small t left out/bullying infedility"
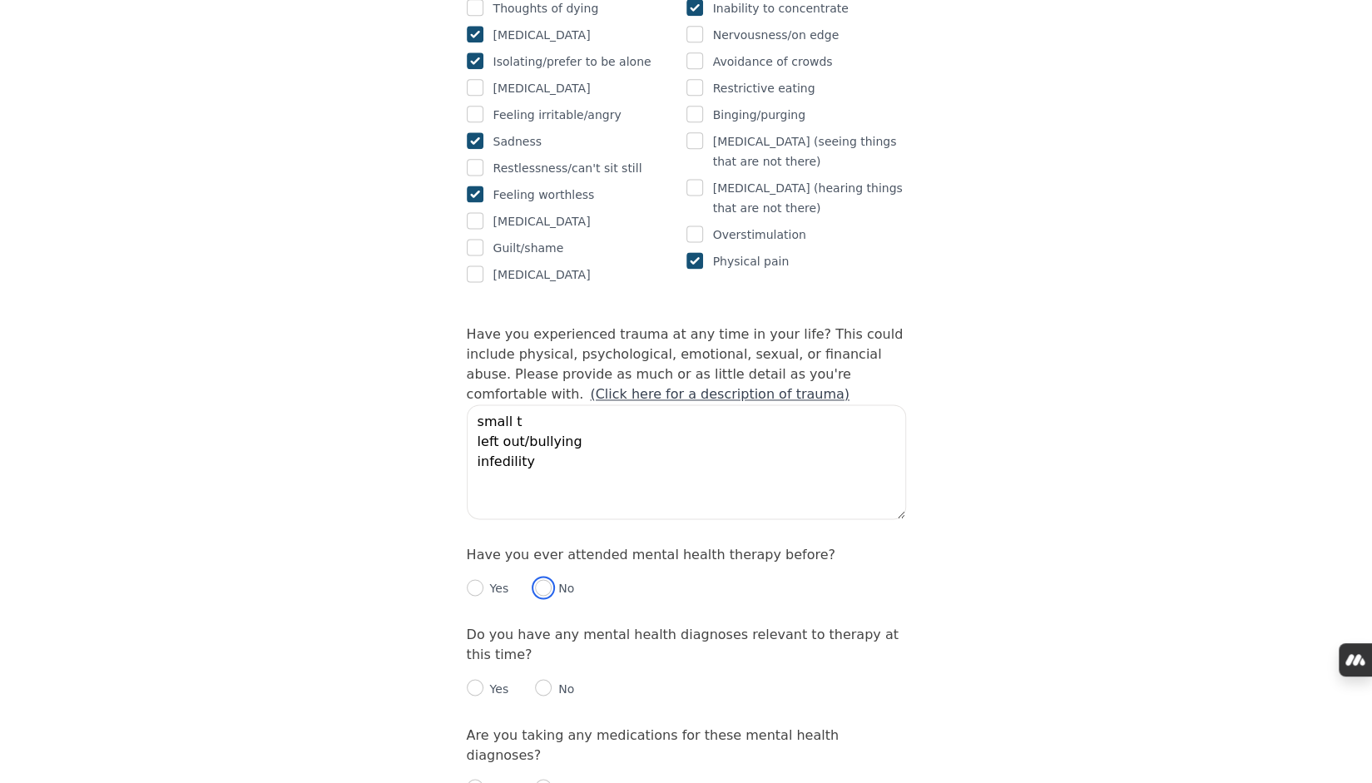
click at [539, 579] on input "radio" at bounding box center [543, 587] width 17 height 17
radio input "true"
click at [541, 679] on input "radio" at bounding box center [543, 687] width 17 height 17
radio input "true"
click at [546, 778] on input "radio" at bounding box center [543, 786] width 17 height 17
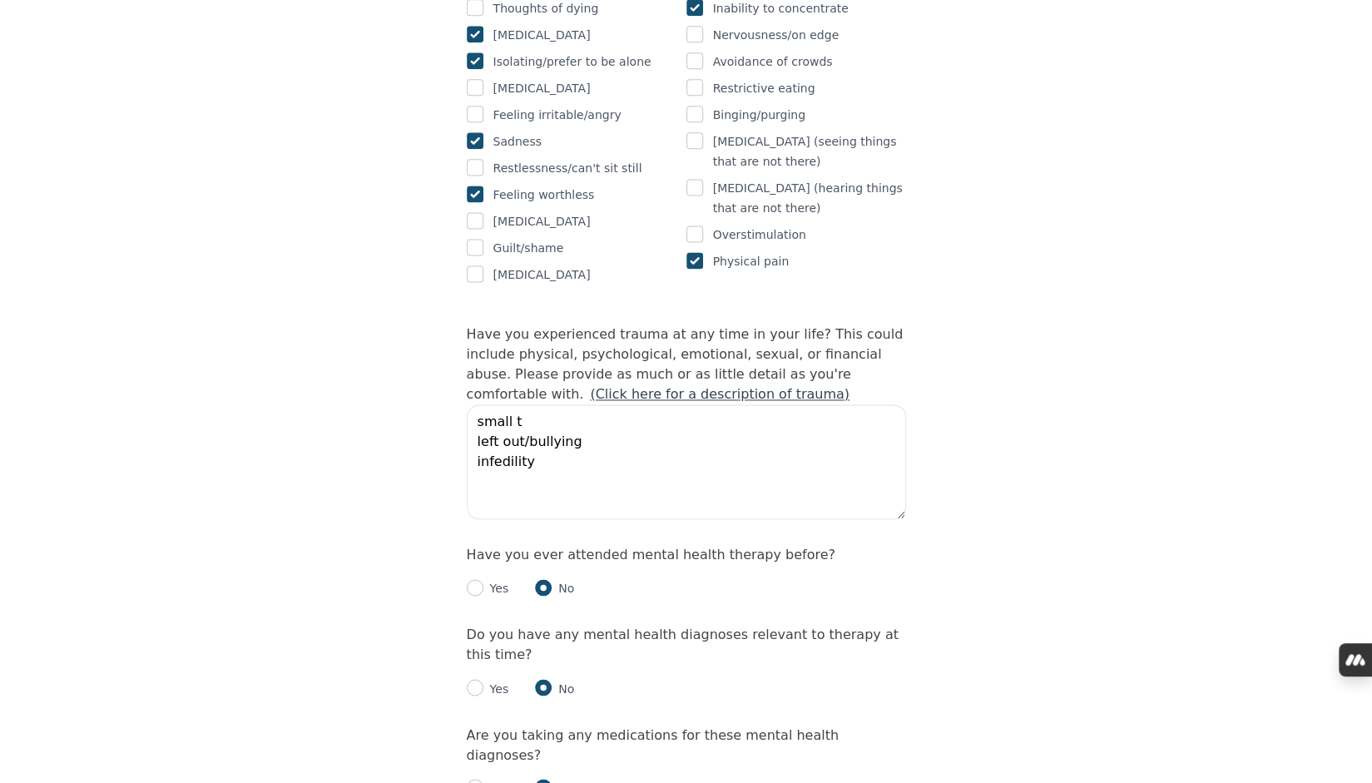
radio input "true"
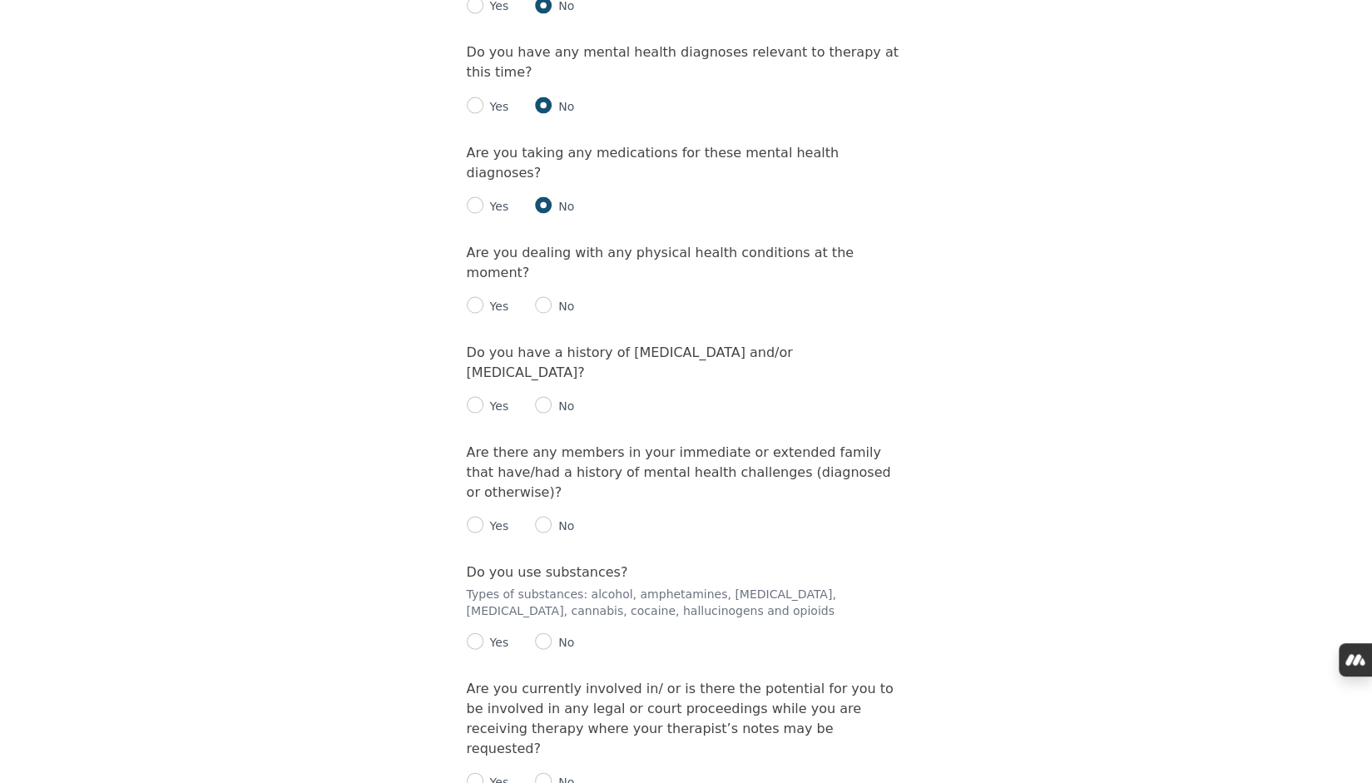
scroll to position [1960, 0]
click at [479, 294] on input "radio" at bounding box center [475, 302] width 17 height 17
radio input "true"
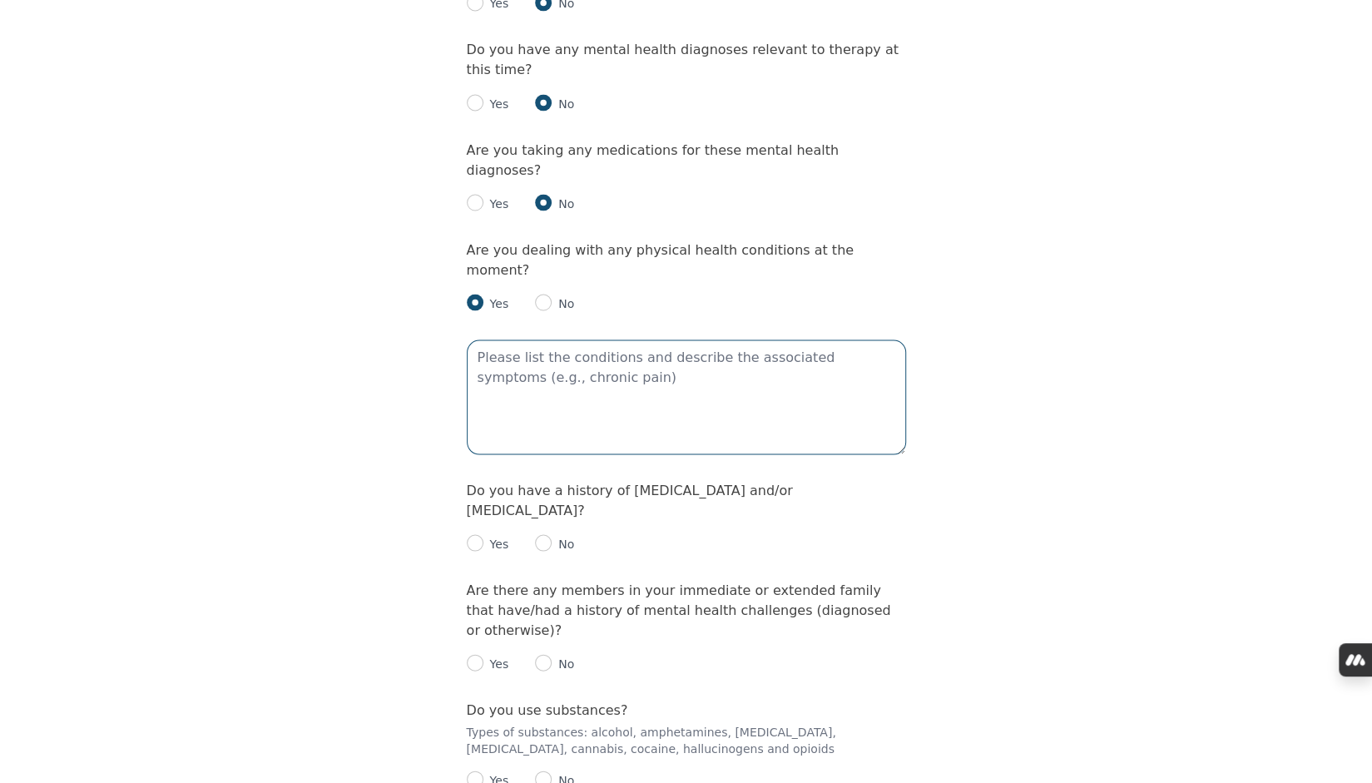
click at [542, 339] on textarea at bounding box center [686, 396] width 439 height 115
type textarea "Overweight"
click at [539, 534] on input "radio" at bounding box center [543, 542] width 17 height 17
radio input "true"
click at [541, 654] on input "radio" at bounding box center [543, 662] width 17 height 17
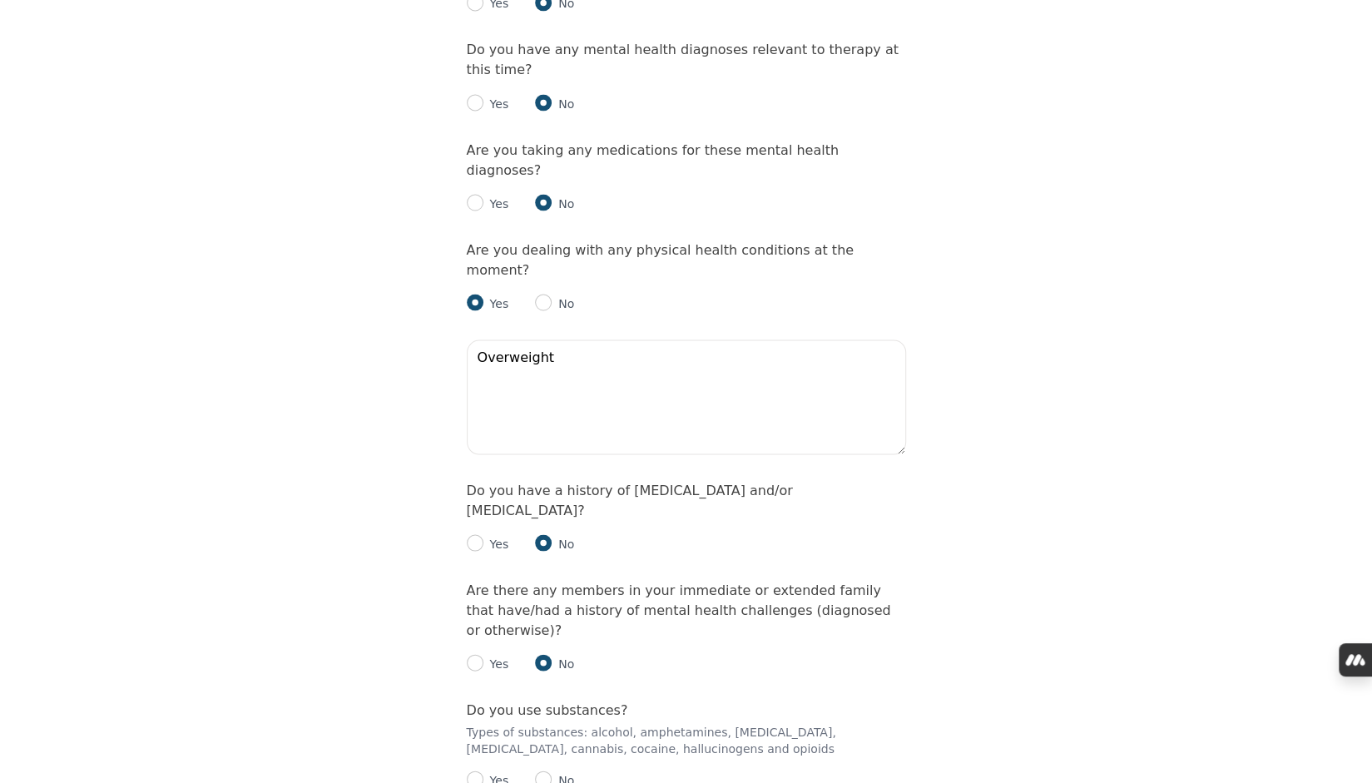
radio input "true"
click at [542, 770] on input "radio" at bounding box center [543, 778] width 17 height 17
radio input "true"
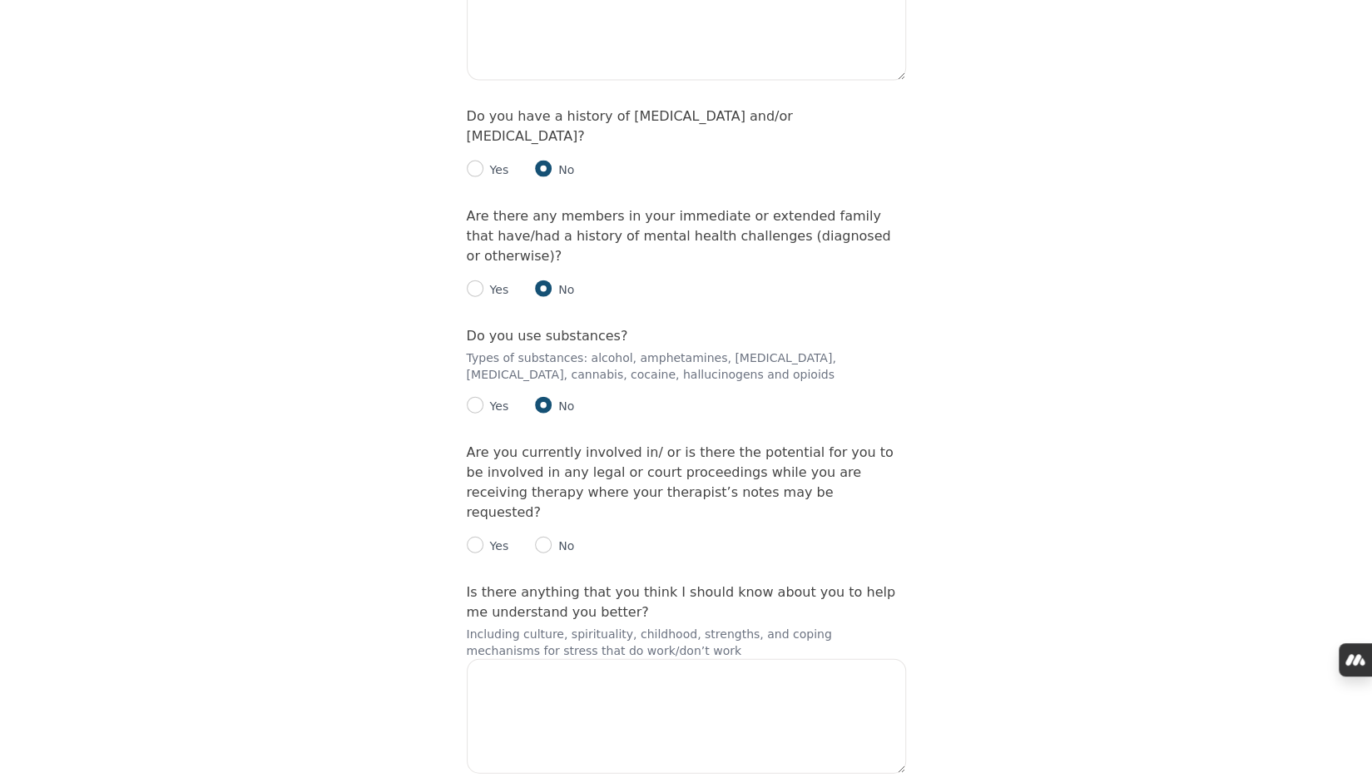
scroll to position [2336, 0]
click at [541, 534] on input "radio" at bounding box center [543, 542] width 17 height 17
radio input "true"
click at [660, 656] on textarea at bounding box center [686, 713] width 439 height 115
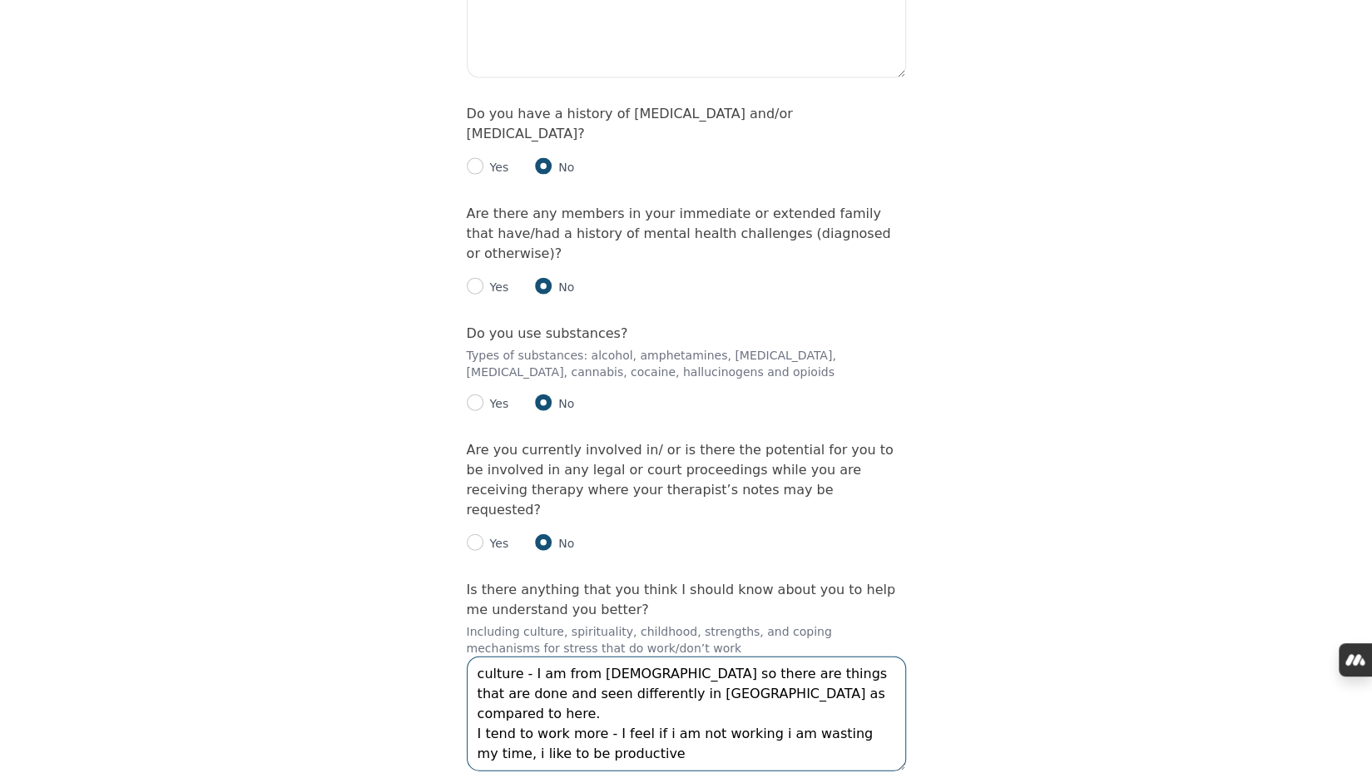
type textarea "culture - I am from [DEMOGRAPHIC_DATA] so there are things that are done and se…"
